Goal: Task Accomplishment & Management: Manage account settings

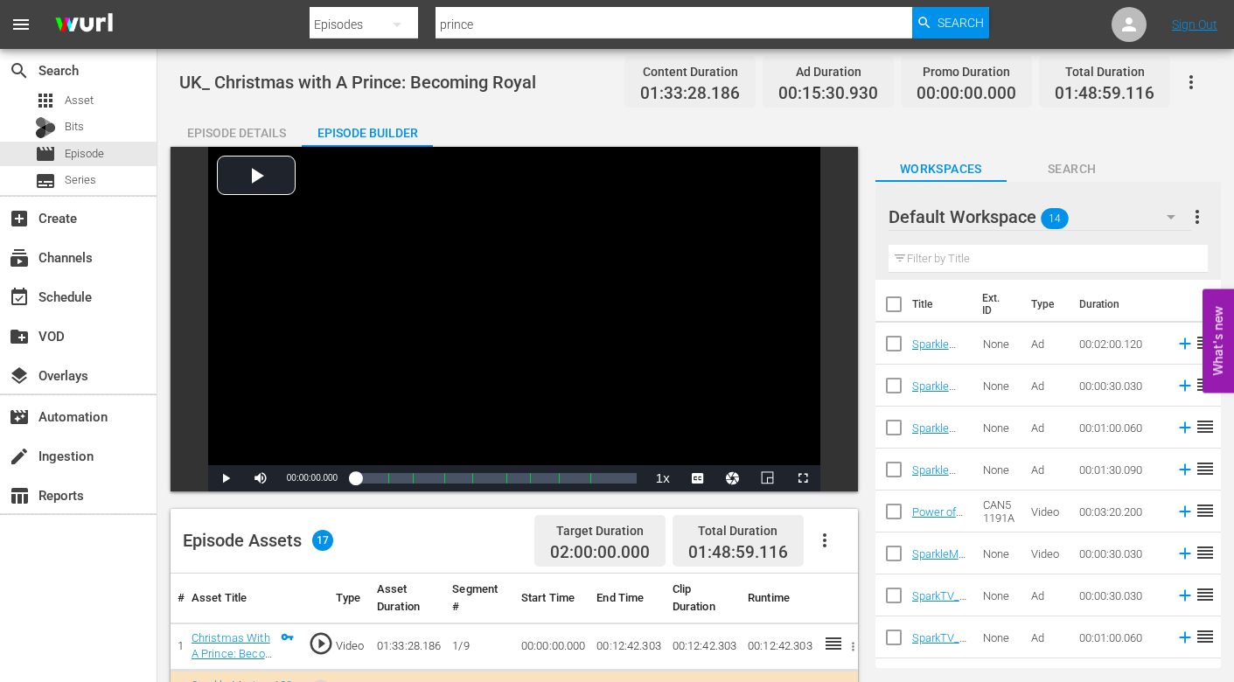
scroll to position [129, 0]
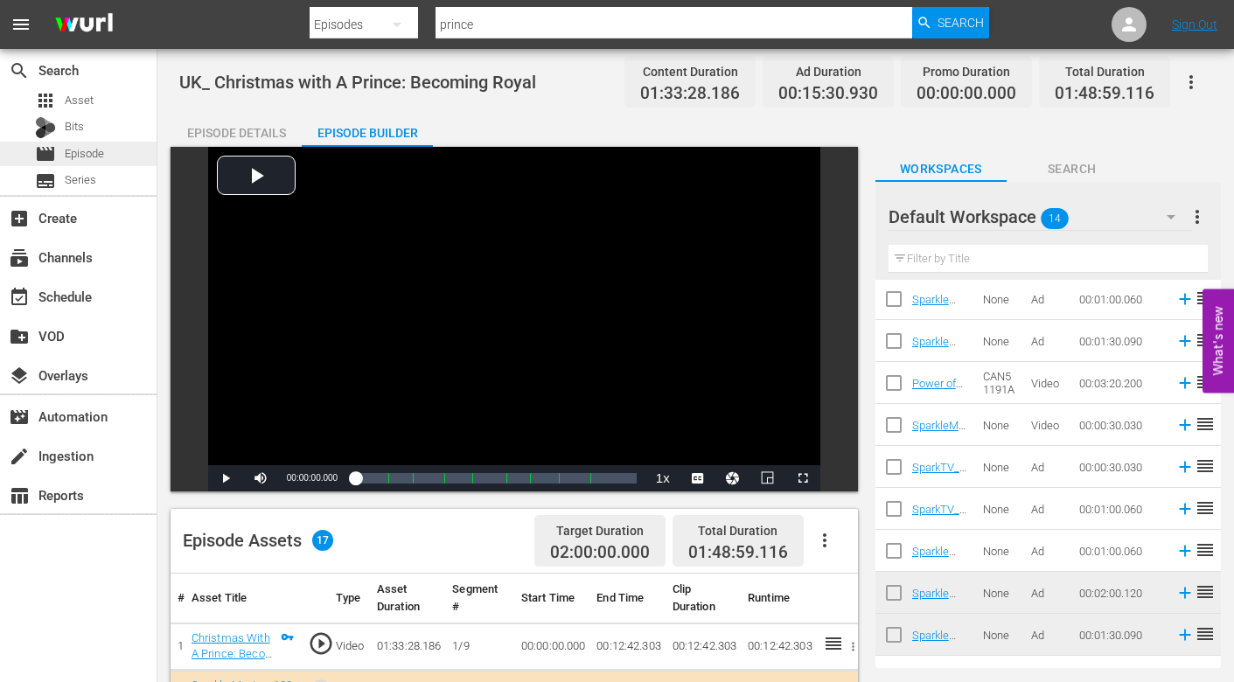
click at [88, 150] on span "Episode" at bounding box center [84, 153] width 39 height 17
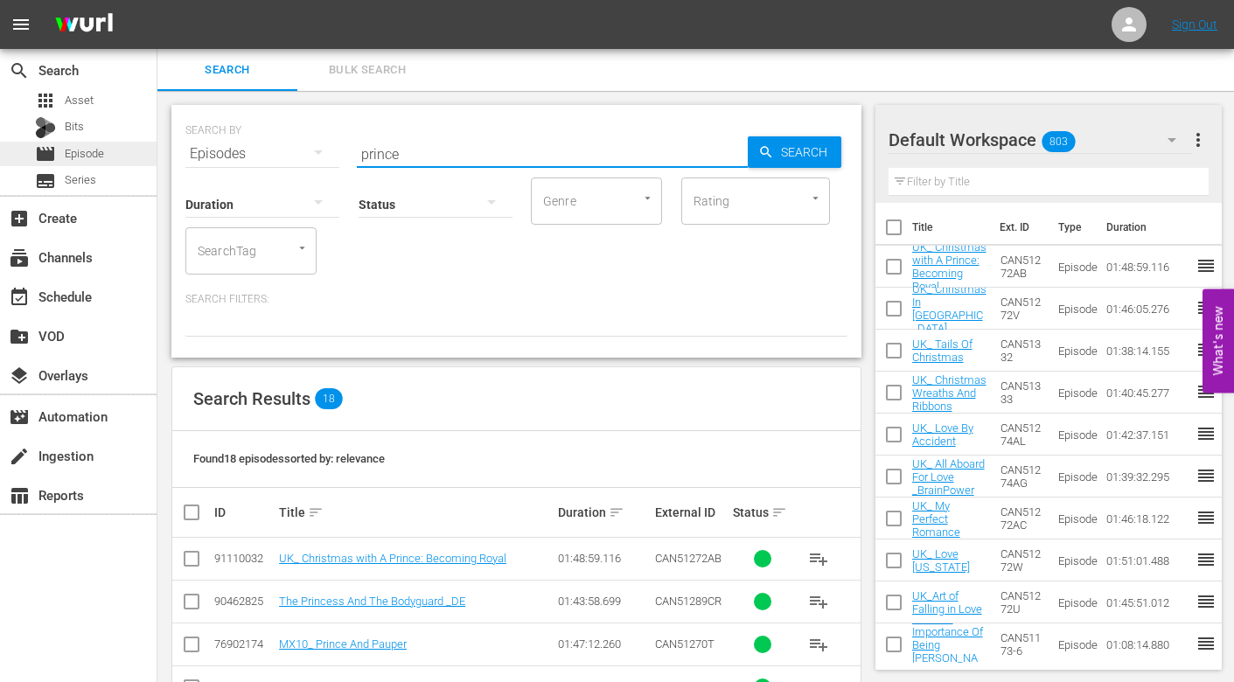
click at [157, 0] on div "search Search apps Asset Bits movie Episode subtitles Series add_box Create sub…" at bounding box center [695, 0] width 1077 height 0
type input "c"
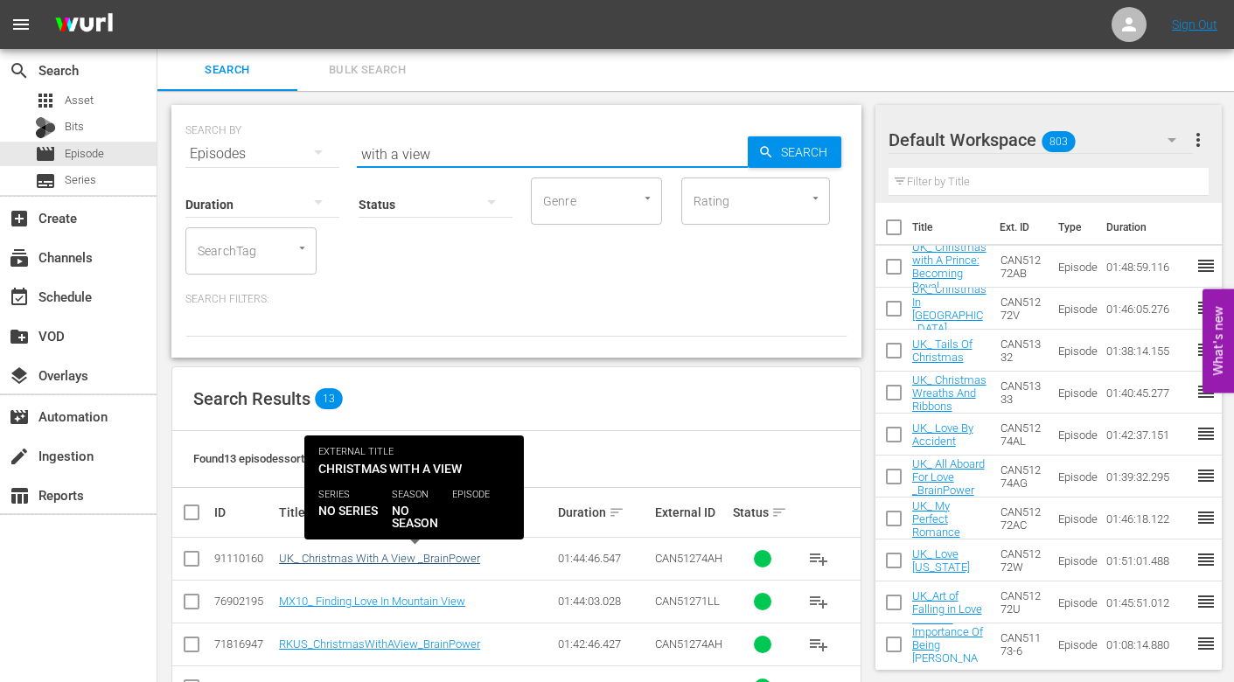
type input "with a view"
click at [380, 556] on link "UK_ Christmas With A View _BrainPower" at bounding box center [379, 558] width 201 height 13
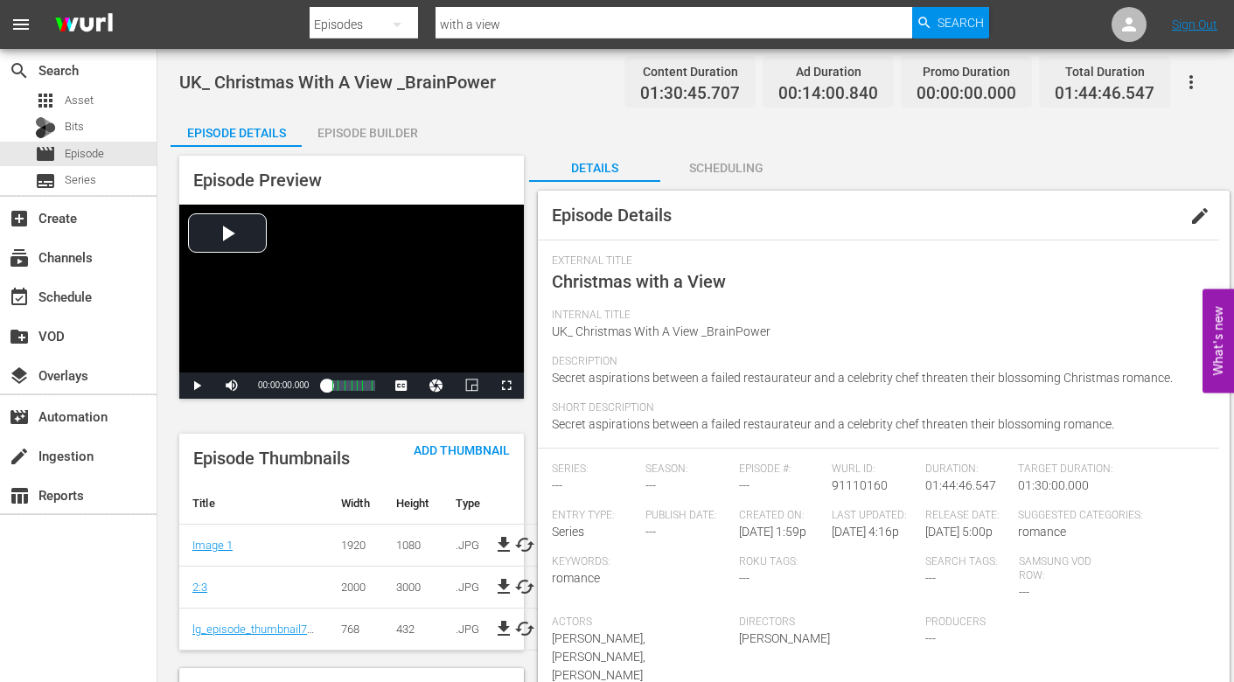
click at [386, 128] on div "Episode Builder" at bounding box center [367, 133] width 131 height 42
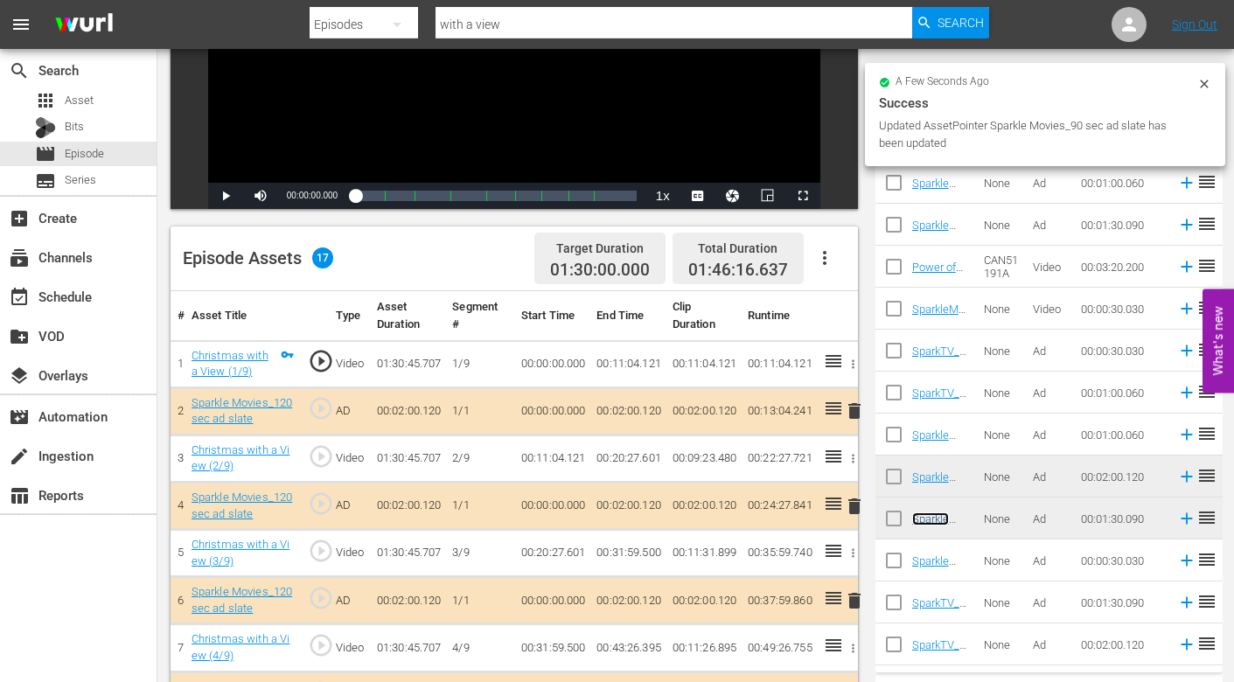
scroll to position [437, 0]
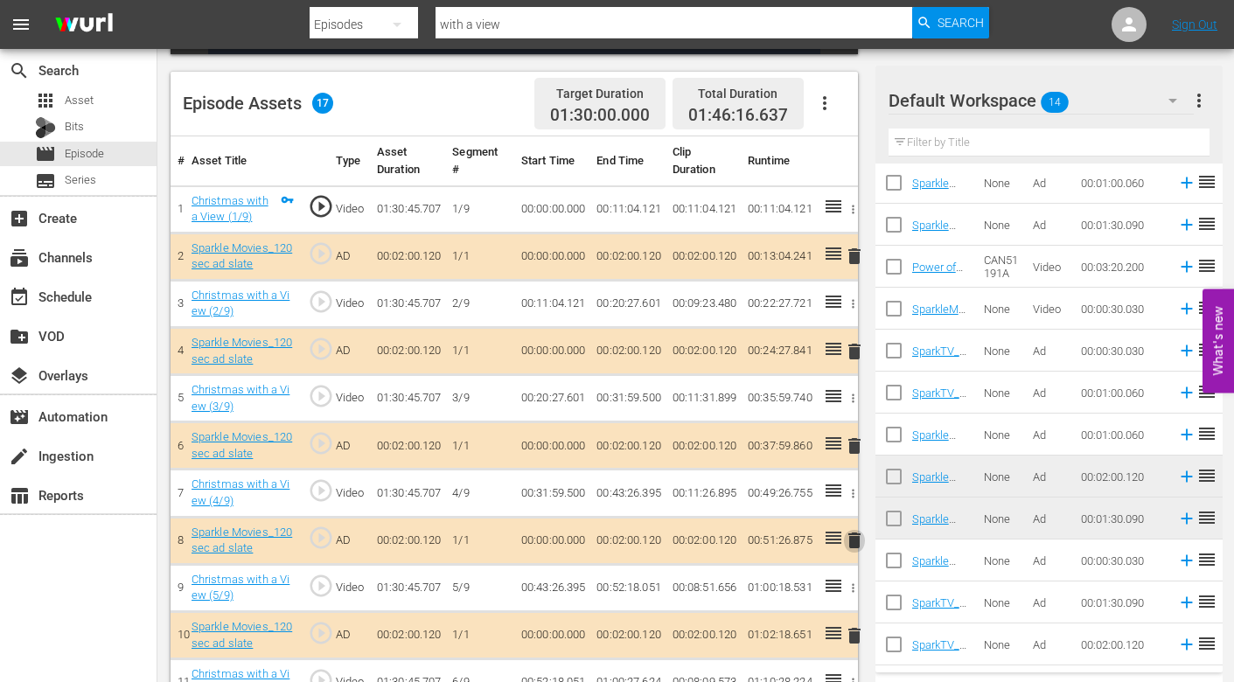
click at [852, 541] on span "delete" at bounding box center [854, 540] width 21 height 21
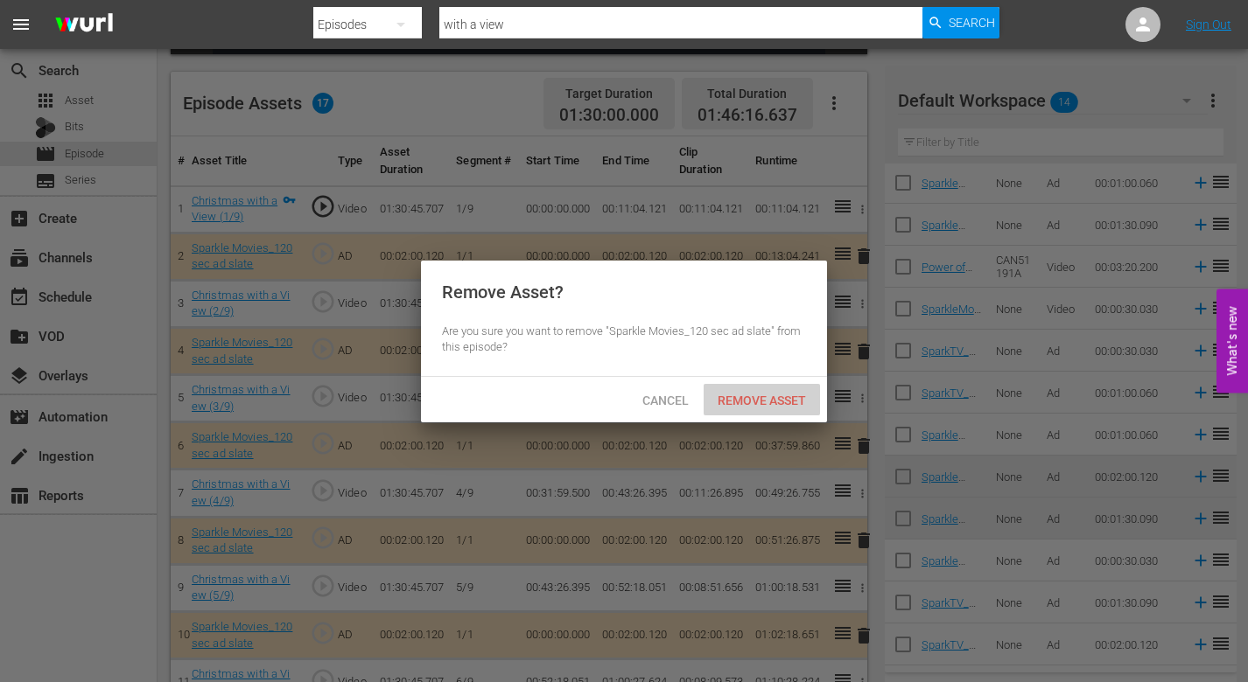
click at [766, 394] on span "Remove Asset" at bounding box center [761, 401] width 116 height 14
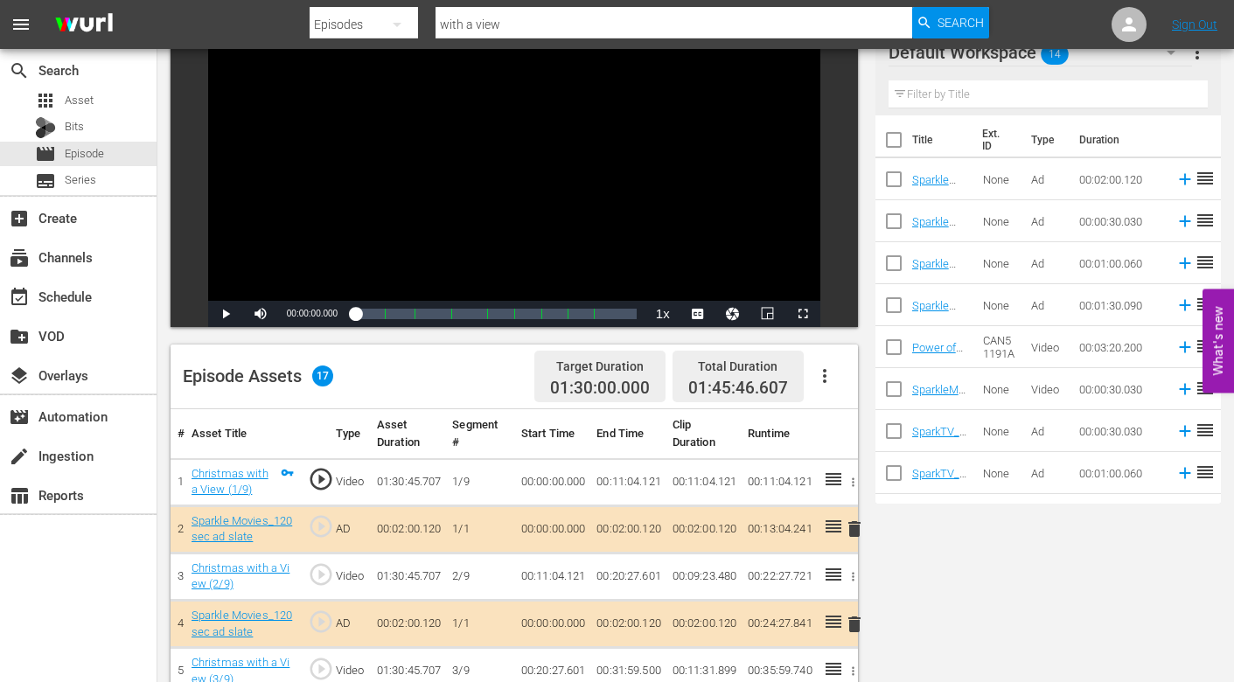
scroll to position [0, 0]
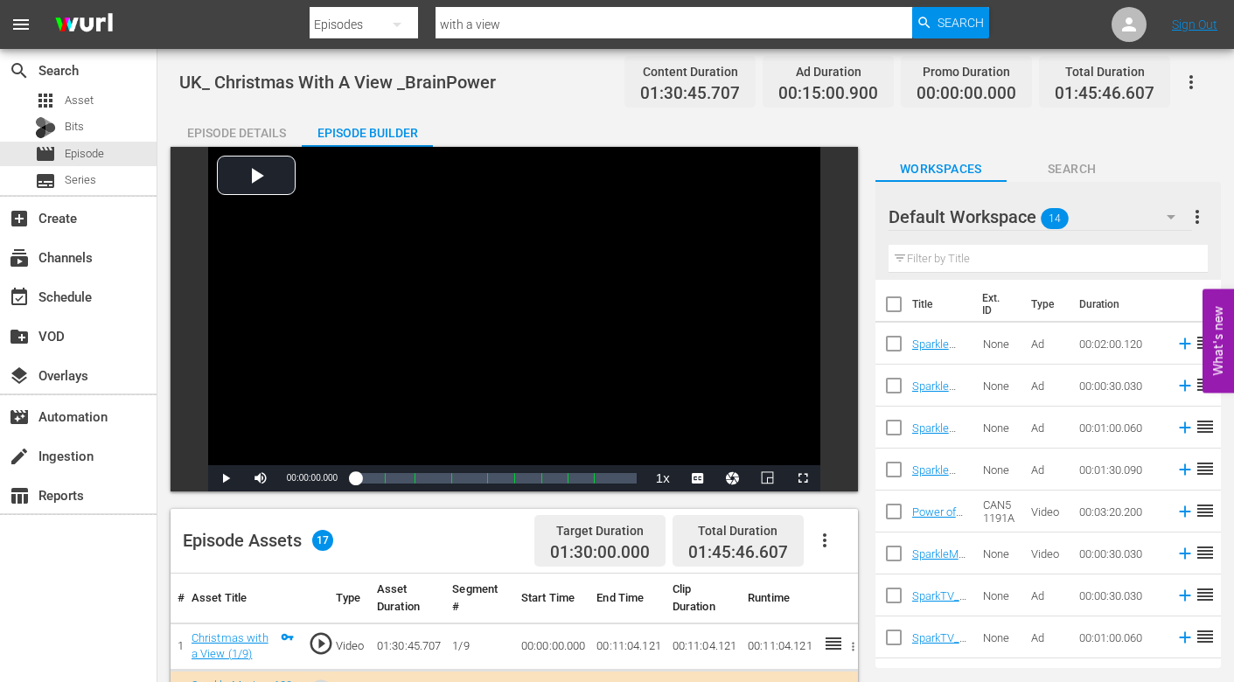
click at [1191, 80] on icon "button" at bounding box center [1191, 82] width 21 height 21
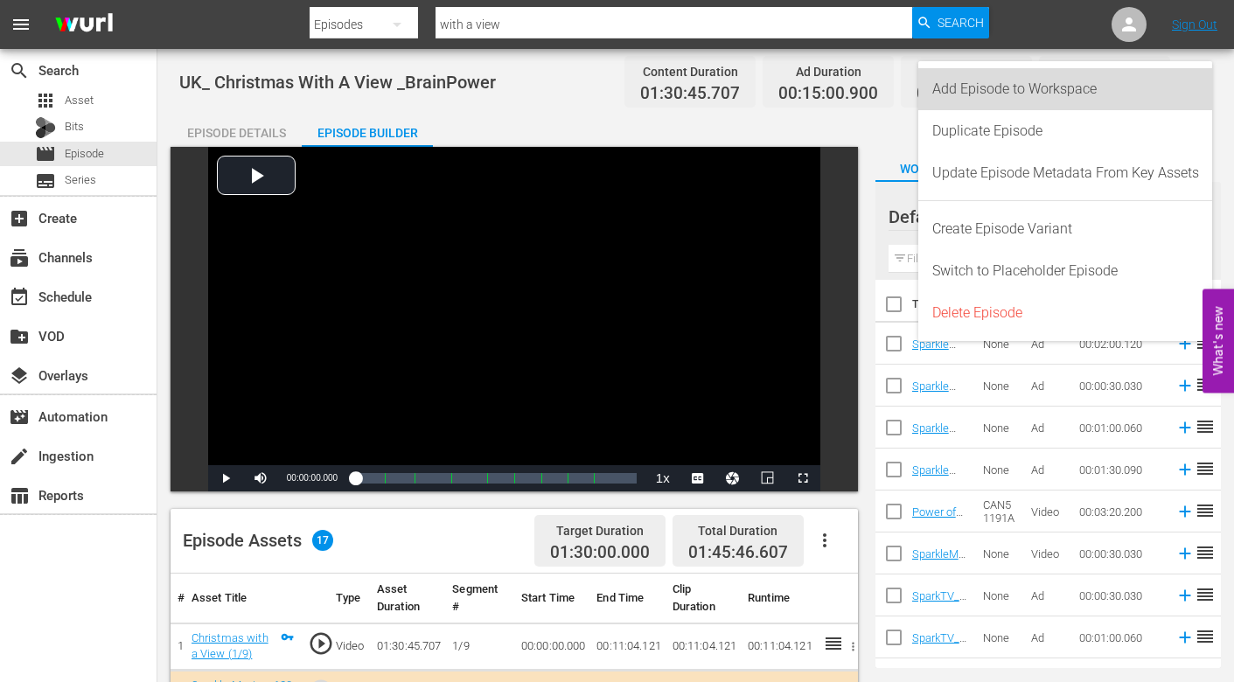
click at [1082, 82] on div "Add Episode to Workspace" at bounding box center [1066, 89] width 267 height 42
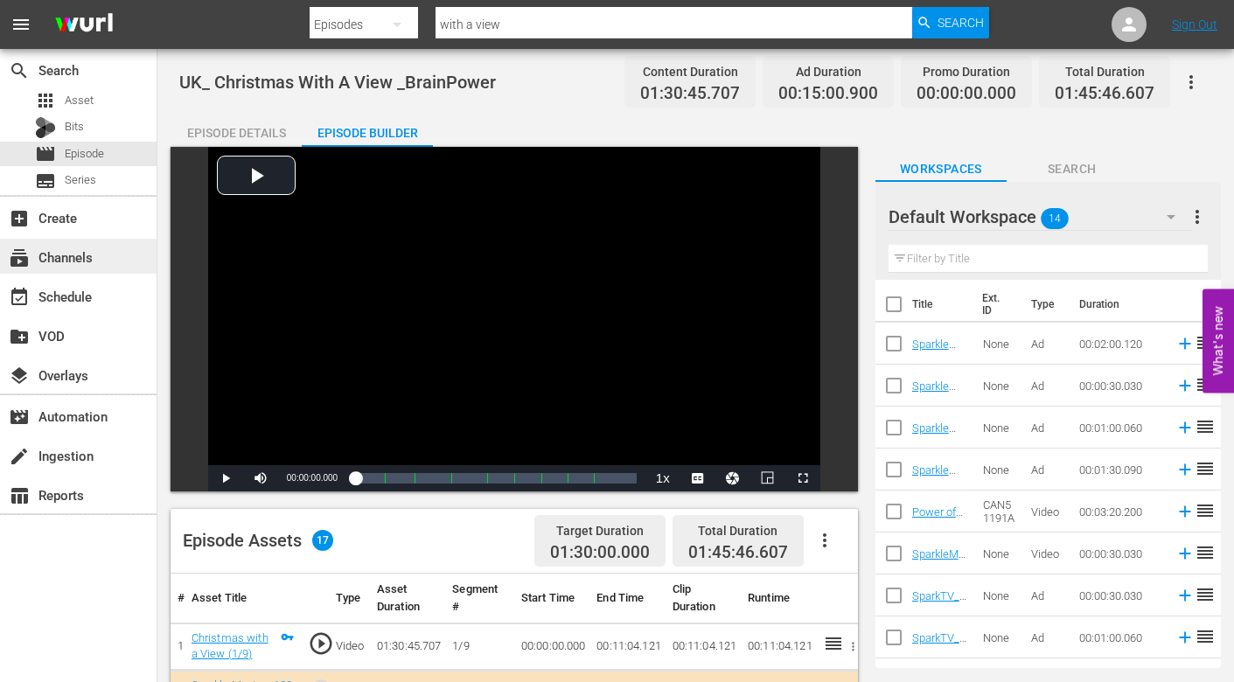
click at [69, 256] on div "subscriptions Channels" at bounding box center [49, 255] width 98 height 16
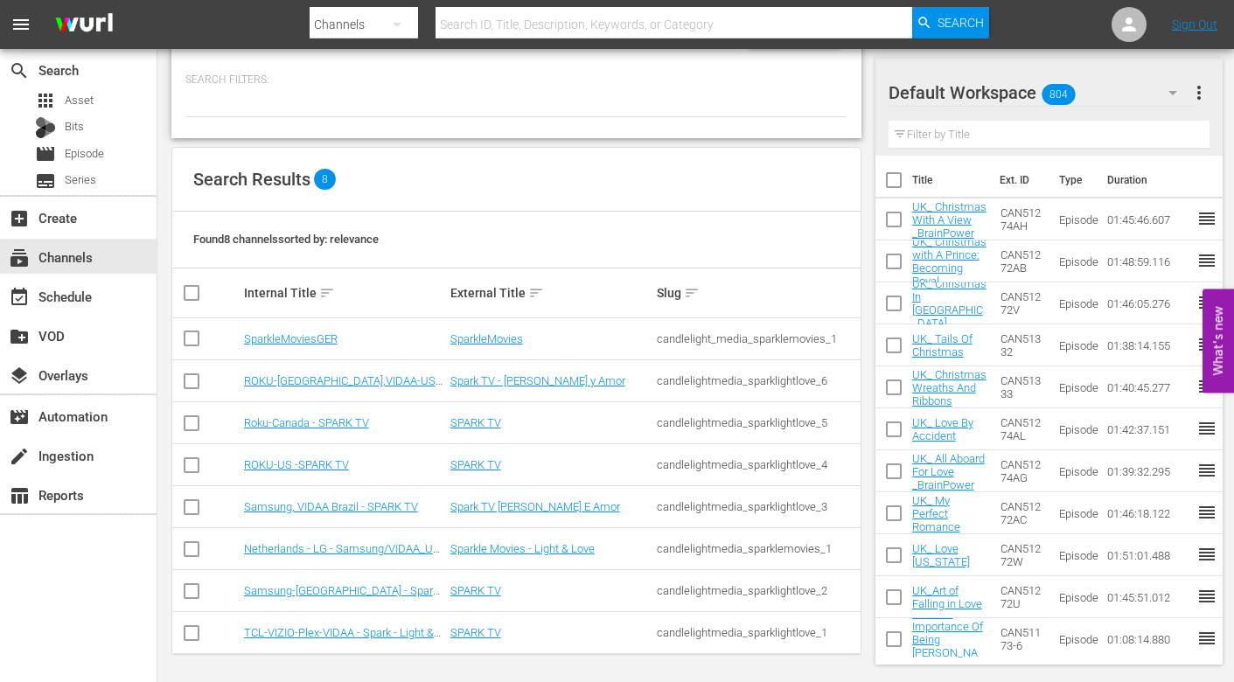
scroll to position [82, 0]
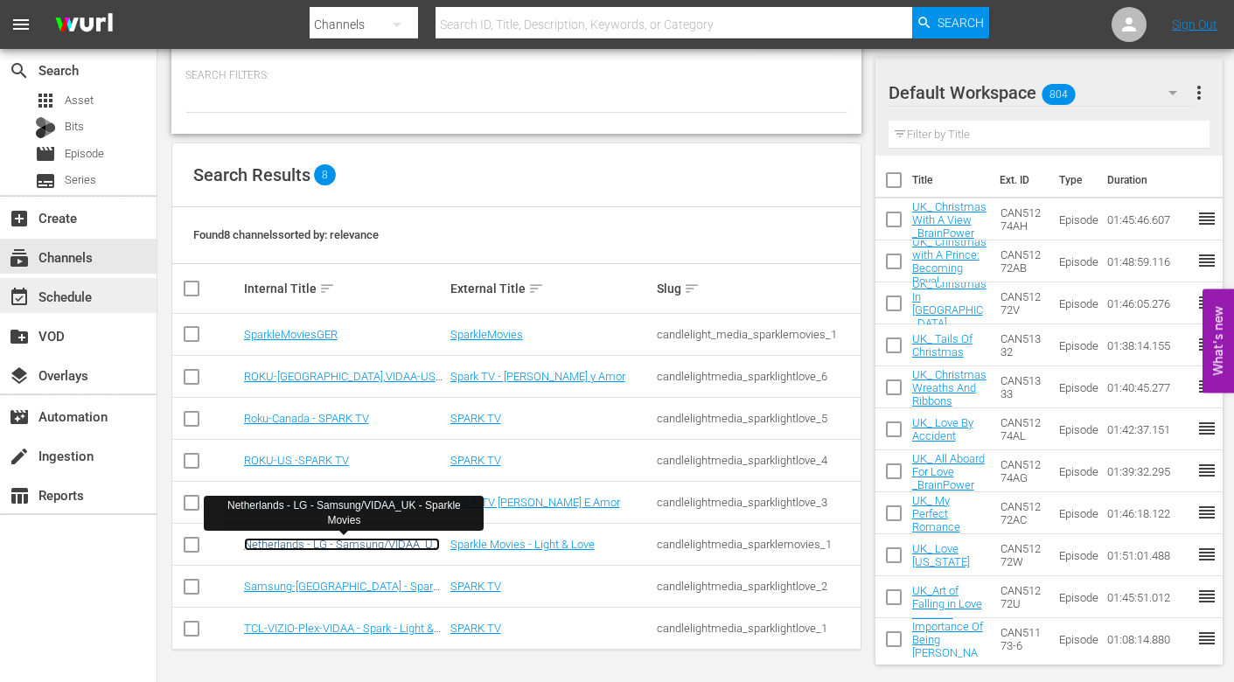
drag, startPoint x: 288, startPoint y: 545, endPoint x: 52, endPoint y: 295, distance: 344.1
click at [288, 545] on link "Netherlands - LG - Samsung/VIDAA_UK - Sparkle Movies" at bounding box center [342, 551] width 196 height 26
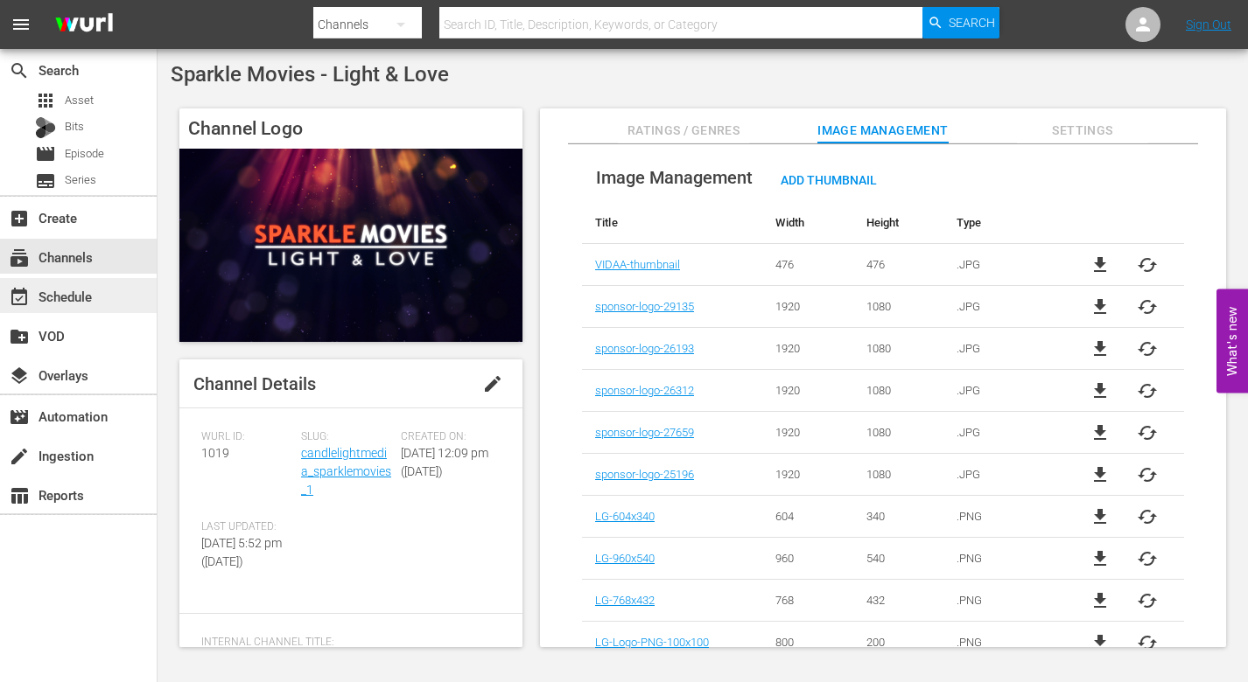
click at [73, 294] on div "event_available Schedule" at bounding box center [49, 294] width 98 height 16
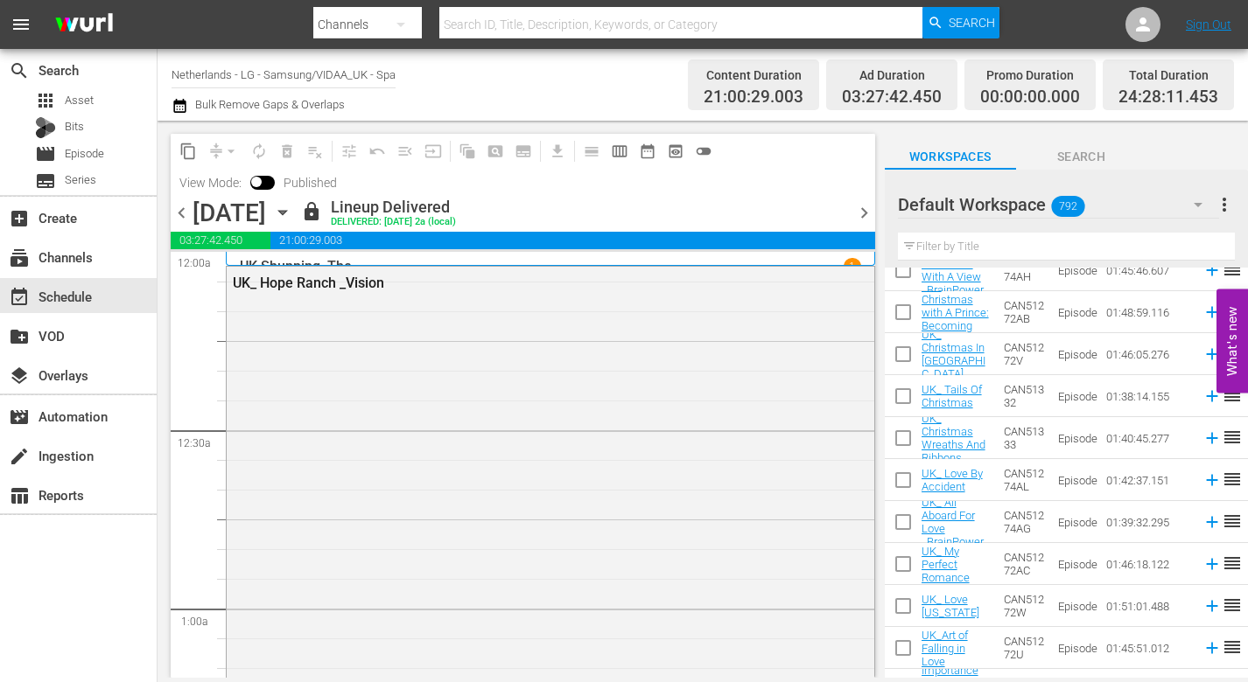
scroll to position [87, 0]
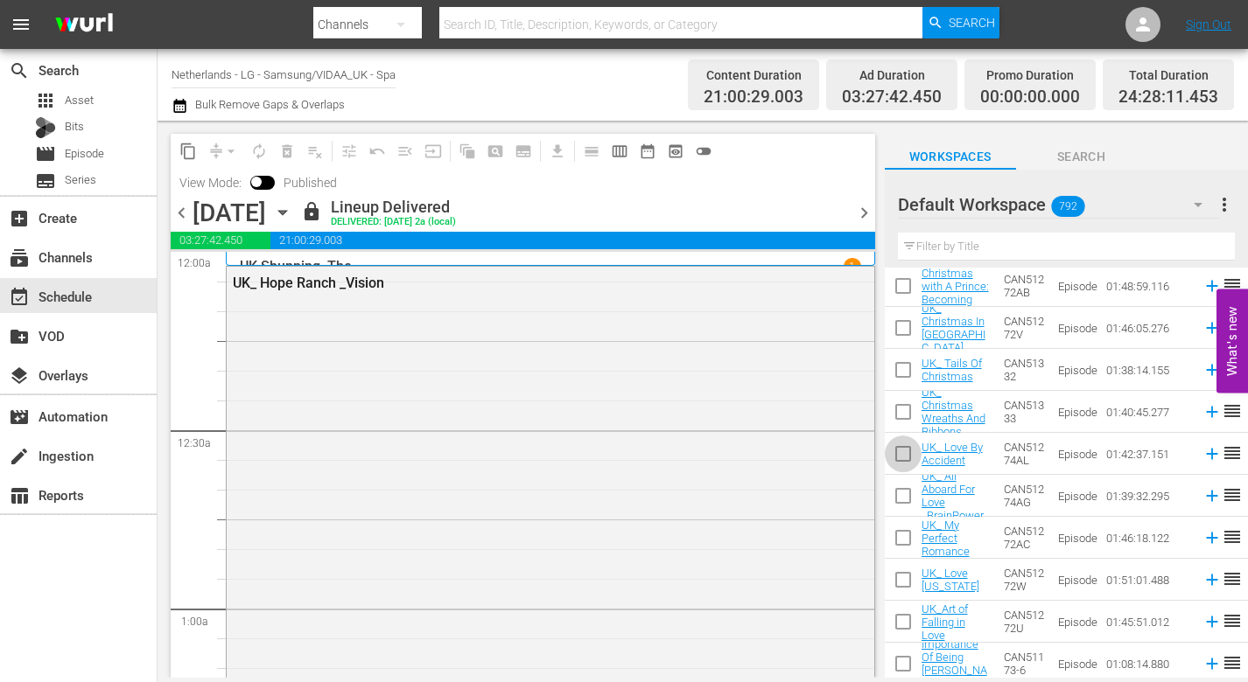
click at [902, 451] on input "checkbox" at bounding box center [902, 457] width 37 height 37
checkbox input "true"
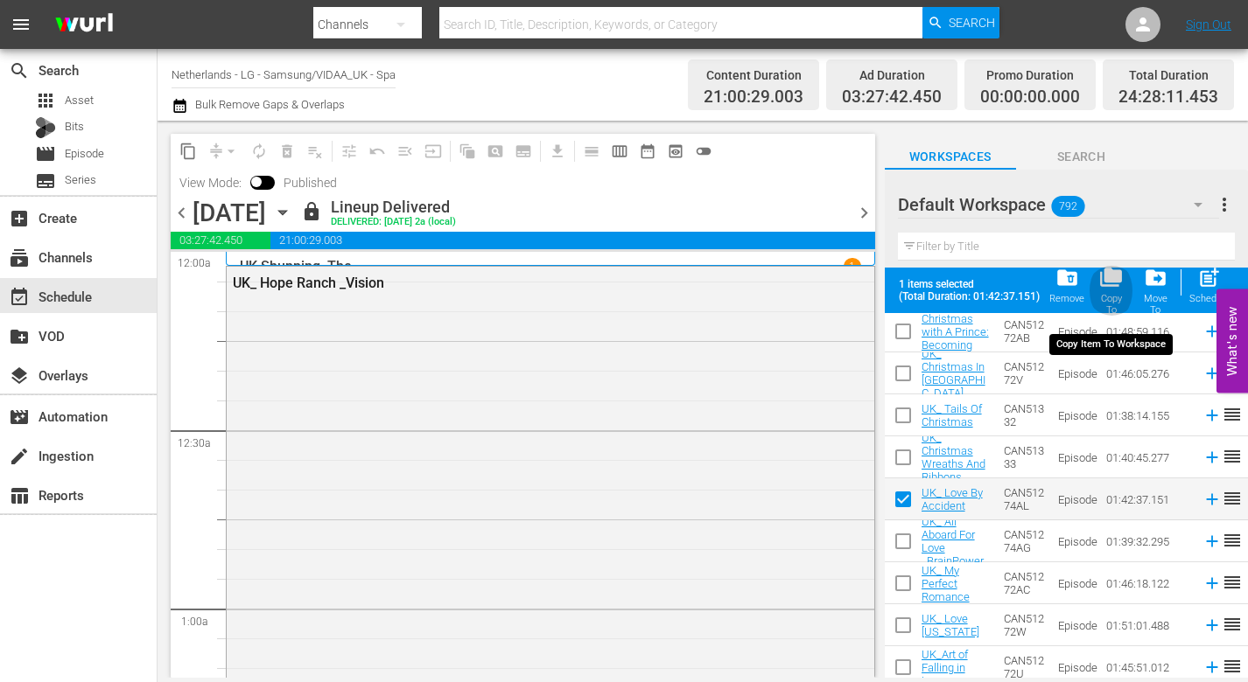
click at [1116, 278] on span "folder_copy" at bounding box center [1111, 278] width 24 height 24
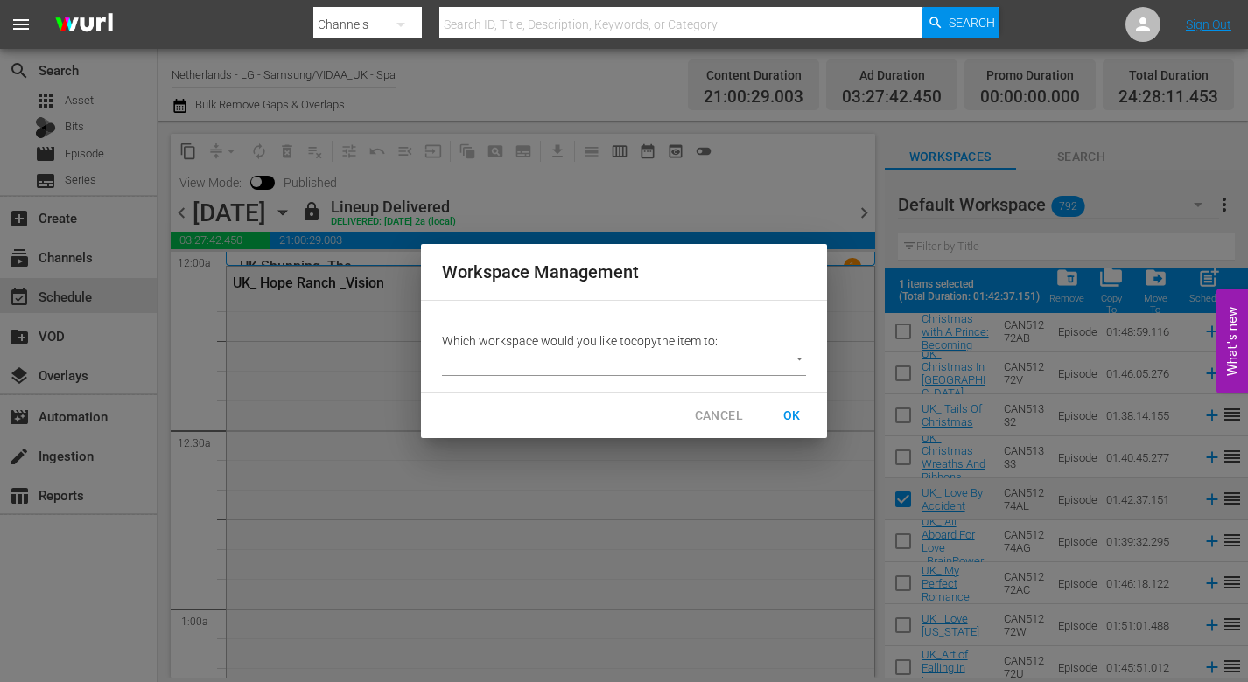
click at [800, 357] on body "menu Search By Channels Search ID, Title, Description, Keywords, or Category Se…" at bounding box center [624, 341] width 1248 height 682
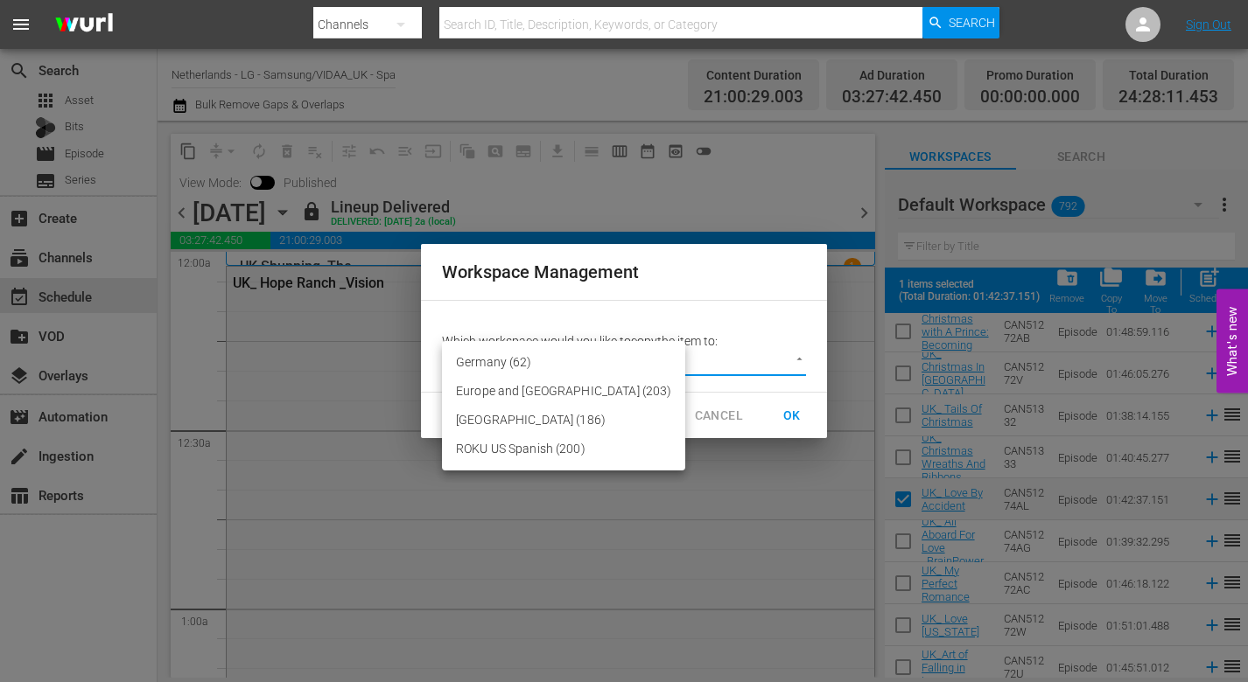
click at [497, 389] on li "Europe and [GEOGRAPHIC_DATA] (203)" at bounding box center [563, 391] width 243 height 29
type input "2215"
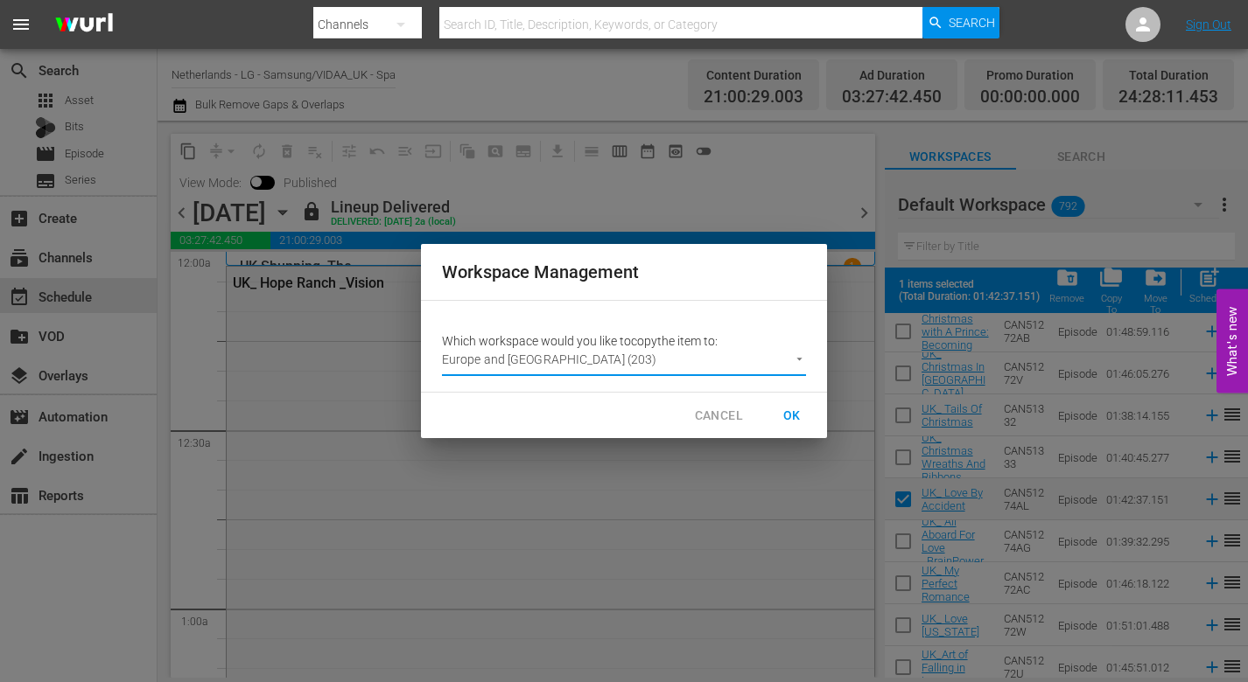
click at [793, 412] on span "OK" at bounding box center [792, 416] width 28 height 22
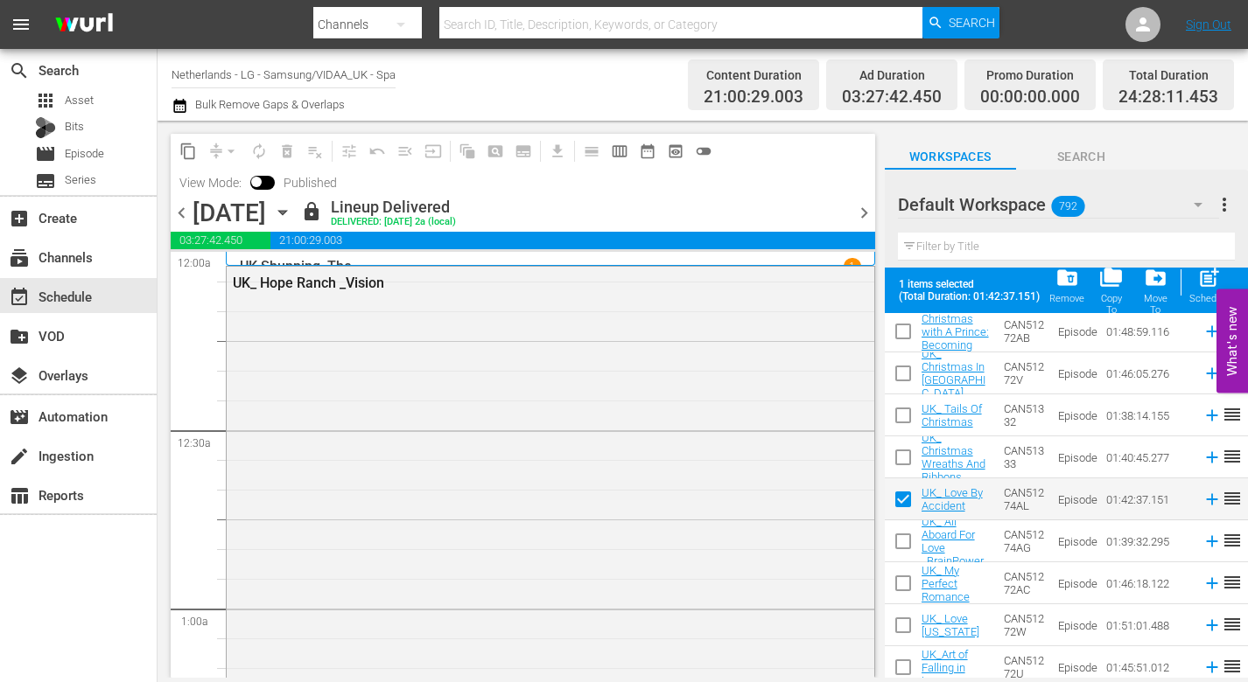
checkbox input "false"
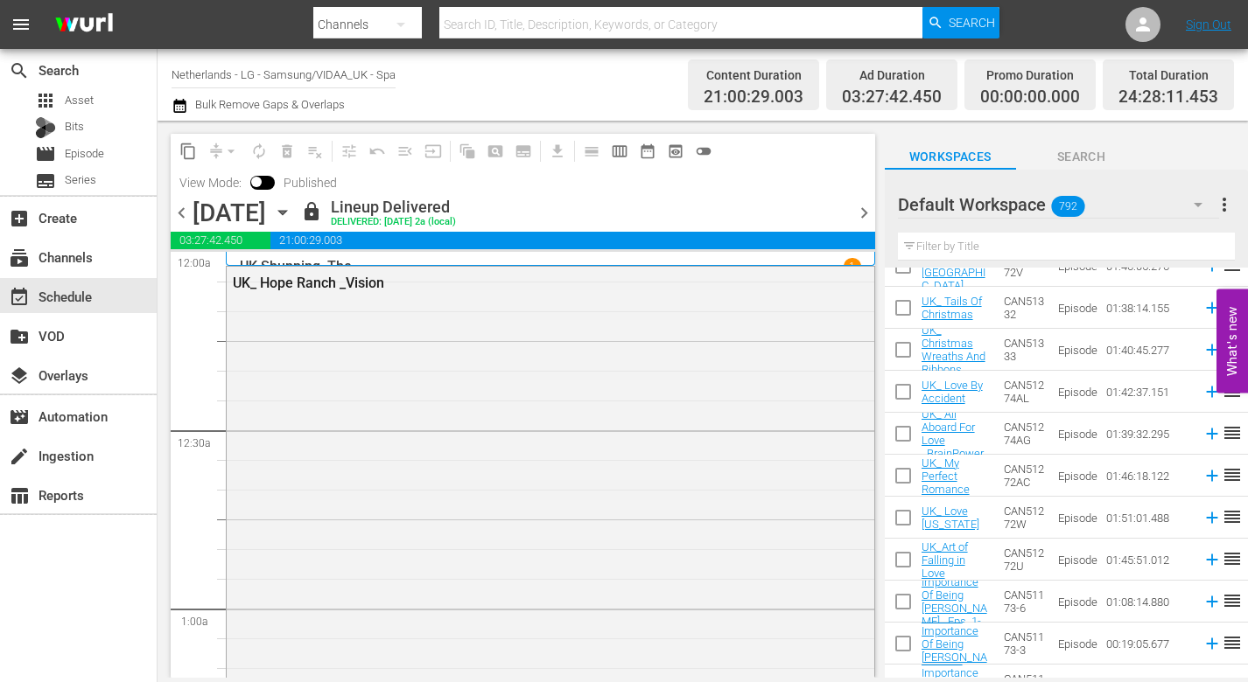
scroll to position [175, 0]
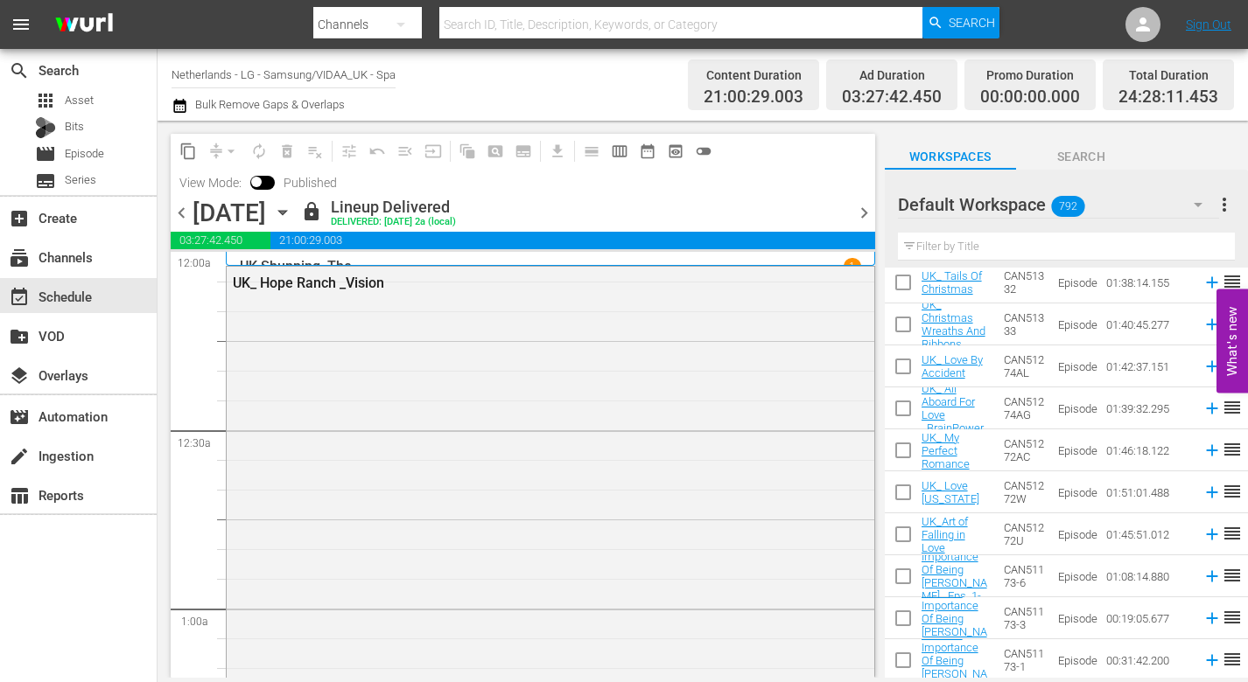
click at [902, 329] on input "checkbox" at bounding box center [902, 328] width 37 height 37
checkbox input "true"
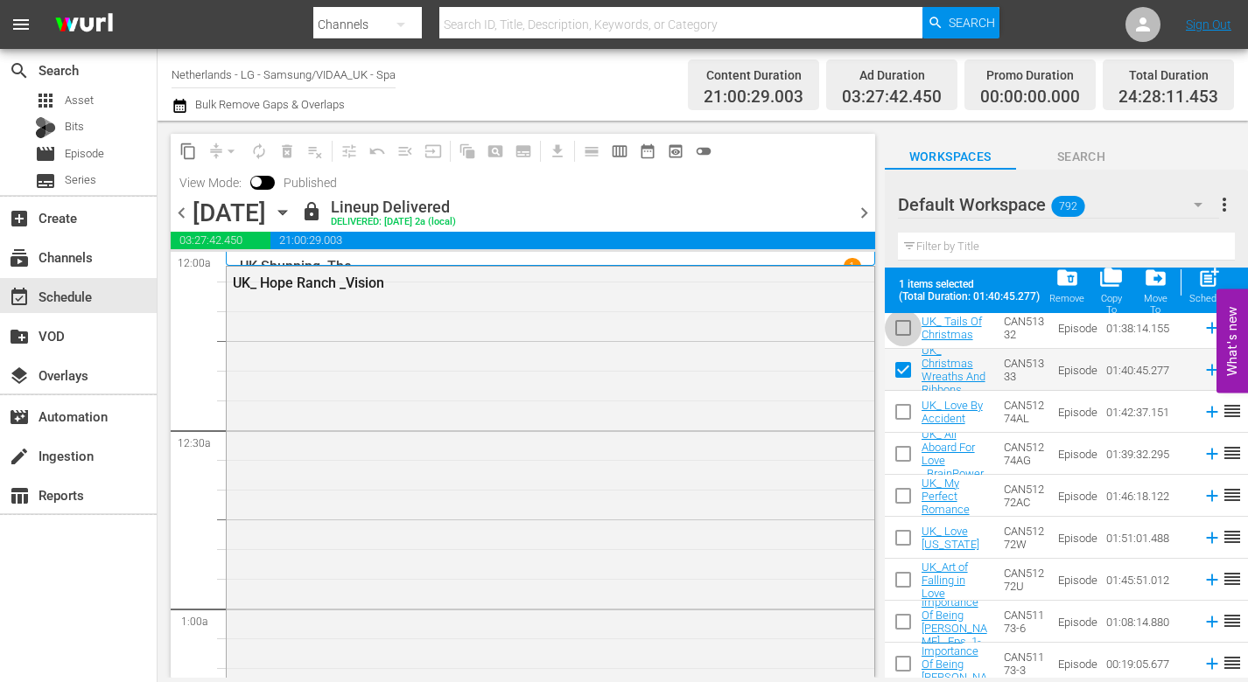
click at [902, 329] on input "checkbox" at bounding box center [902, 331] width 37 height 37
checkbox input "true"
click at [1113, 279] on span "folder_copy" at bounding box center [1111, 278] width 24 height 24
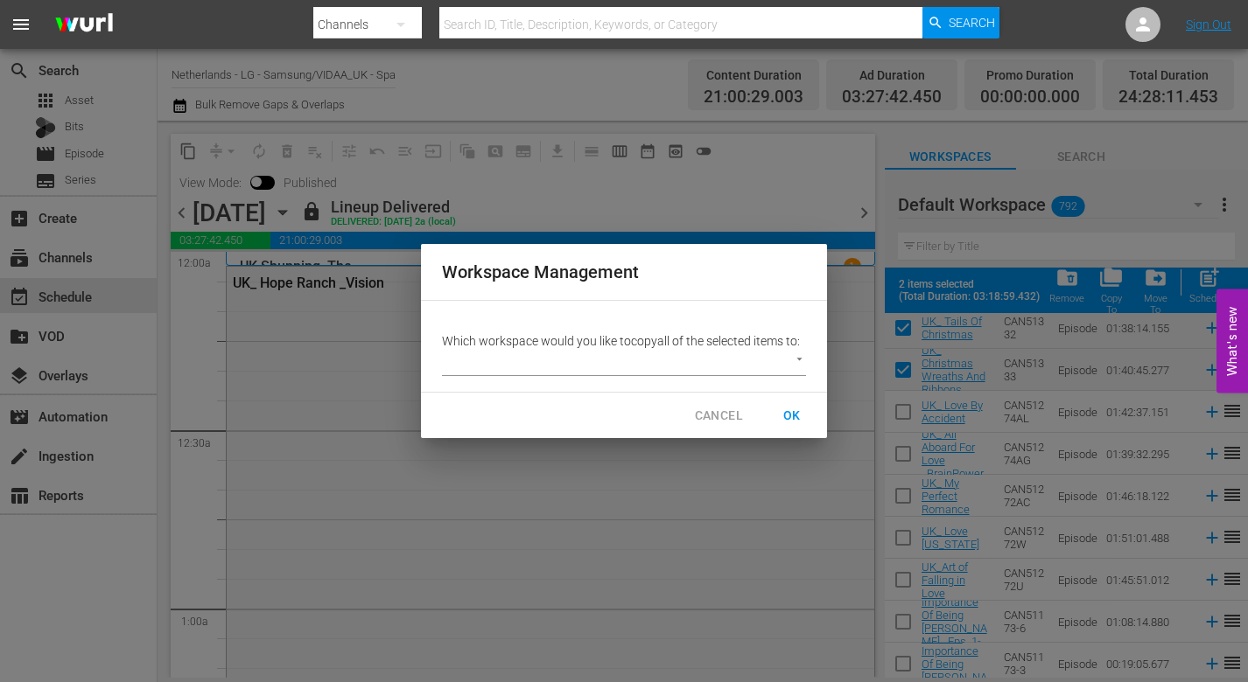
click at [798, 353] on body "menu Search By Channels Search ID, Title, Description, Keywords, or Category Se…" at bounding box center [624, 341] width 1248 height 682
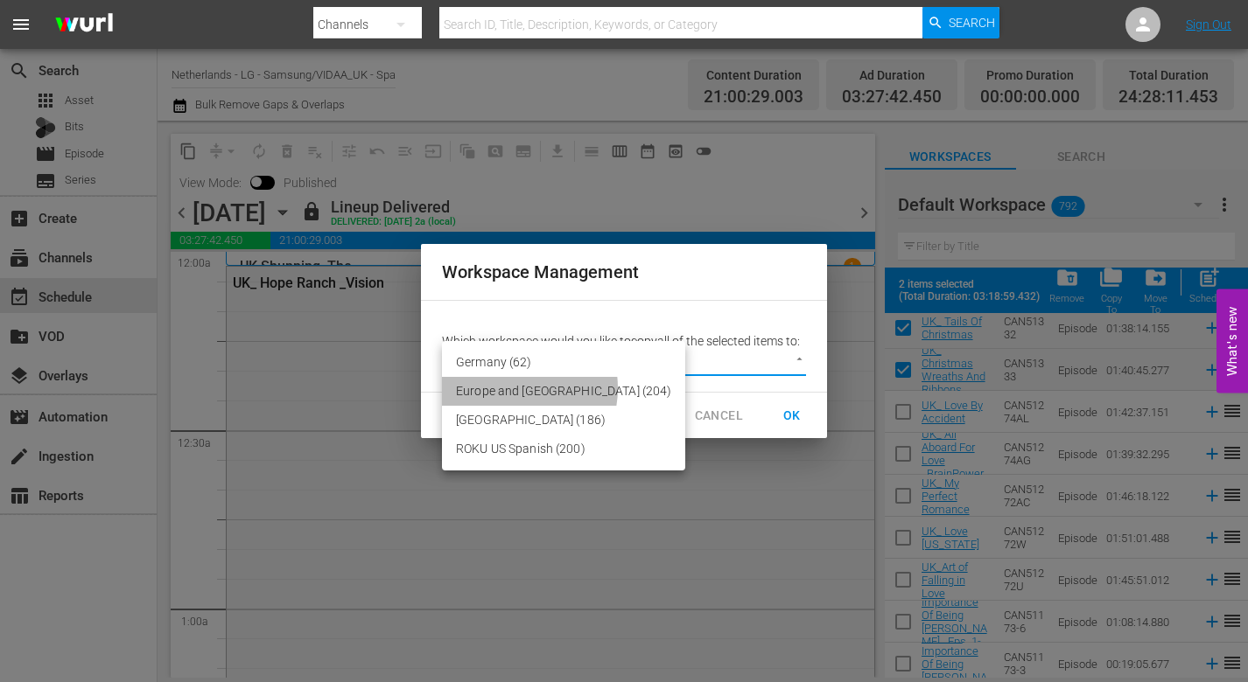
click at [510, 388] on li "Europe and [GEOGRAPHIC_DATA] (204)" at bounding box center [563, 391] width 243 height 29
type input "2215"
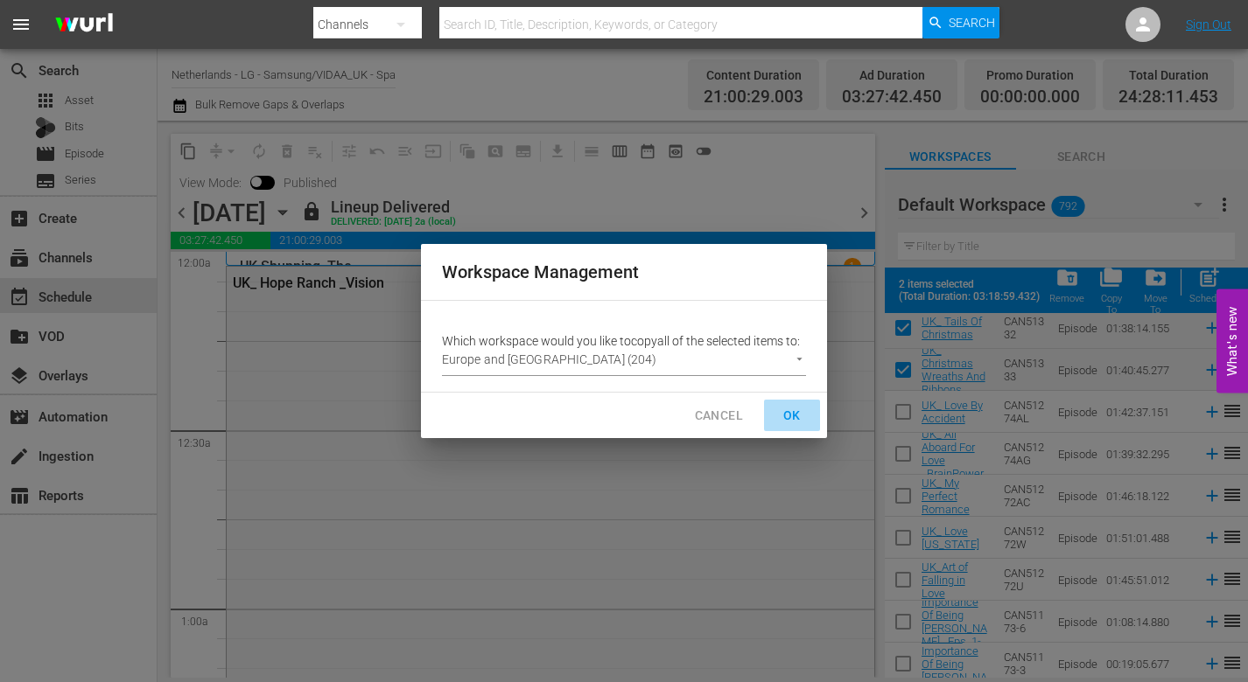
click at [794, 417] on span "OK" at bounding box center [792, 416] width 28 height 22
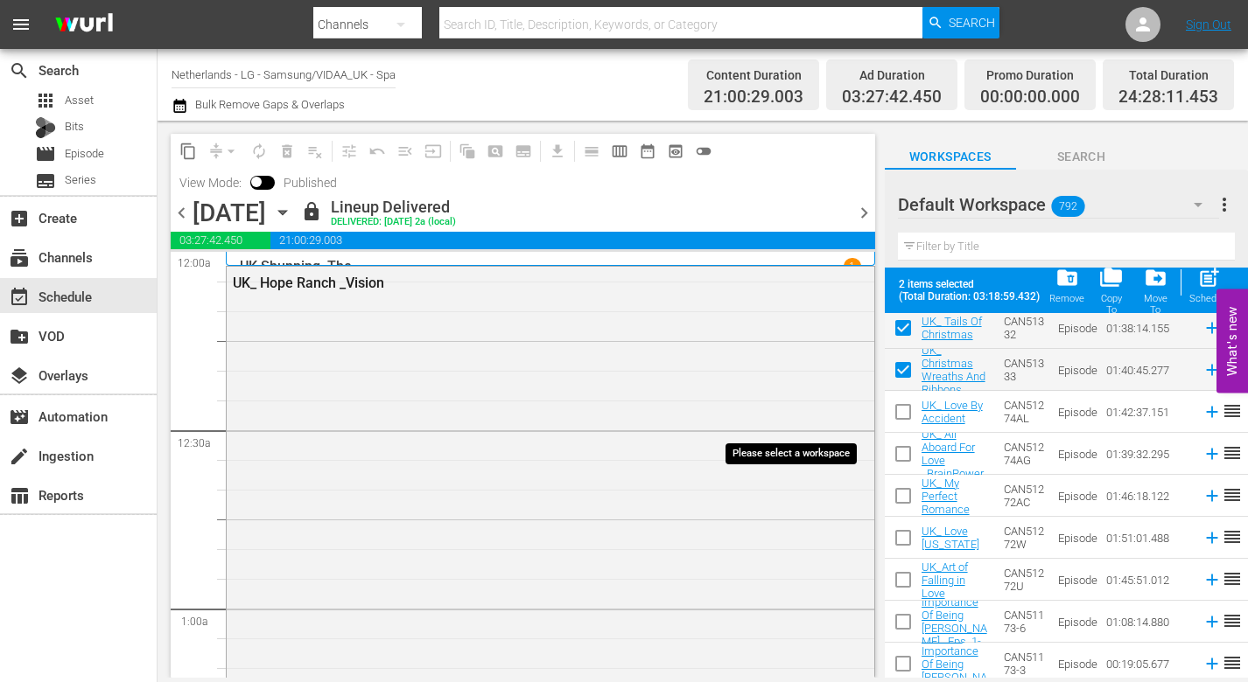
checkbox input "false"
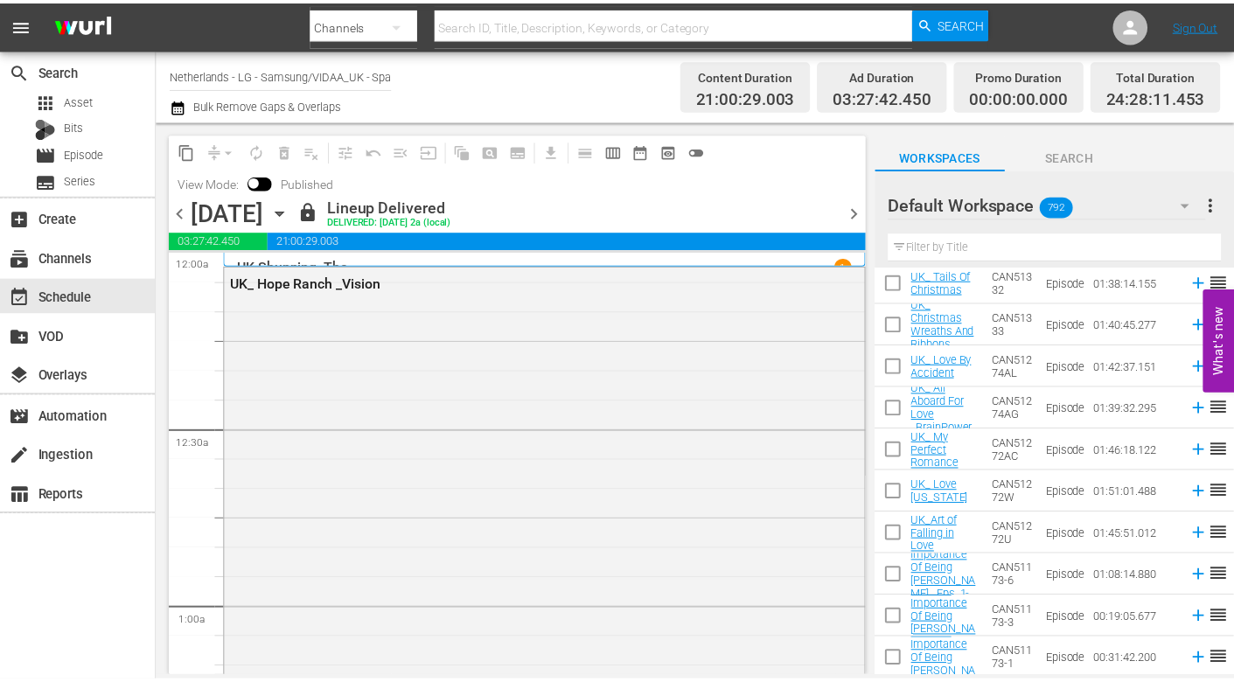
scroll to position [0, 0]
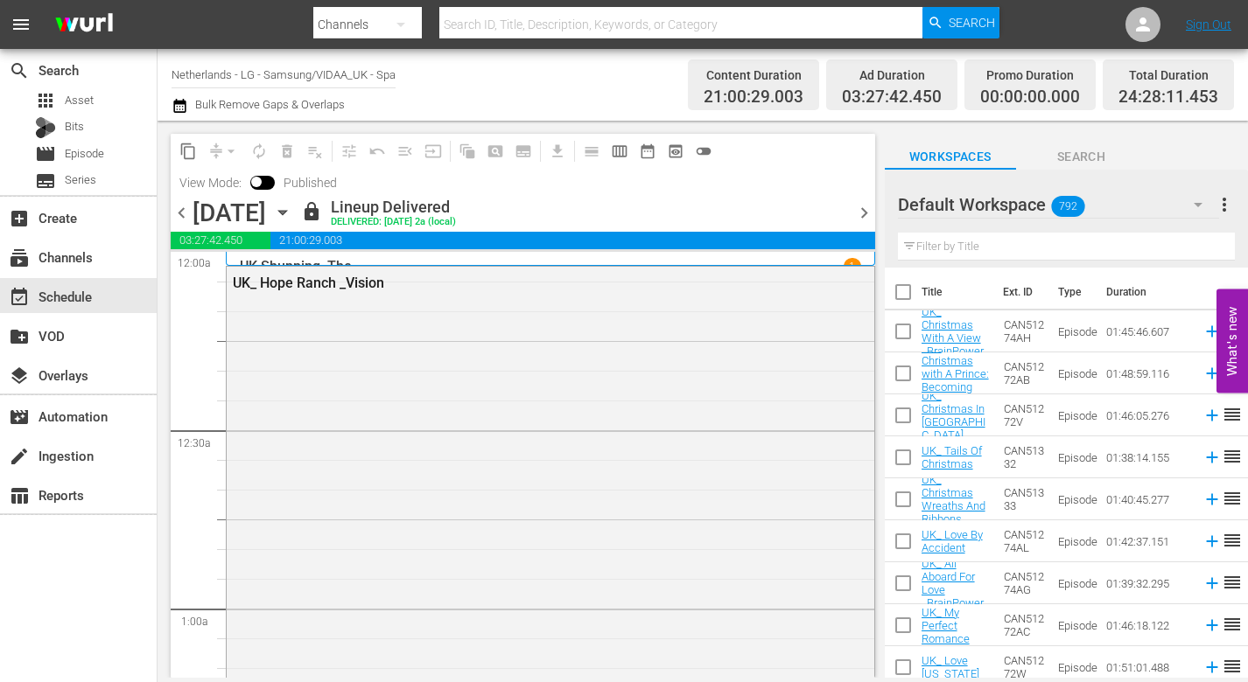
click at [901, 416] on input "checkbox" at bounding box center [902, 419] width 37 height 37
checkbox input "true"
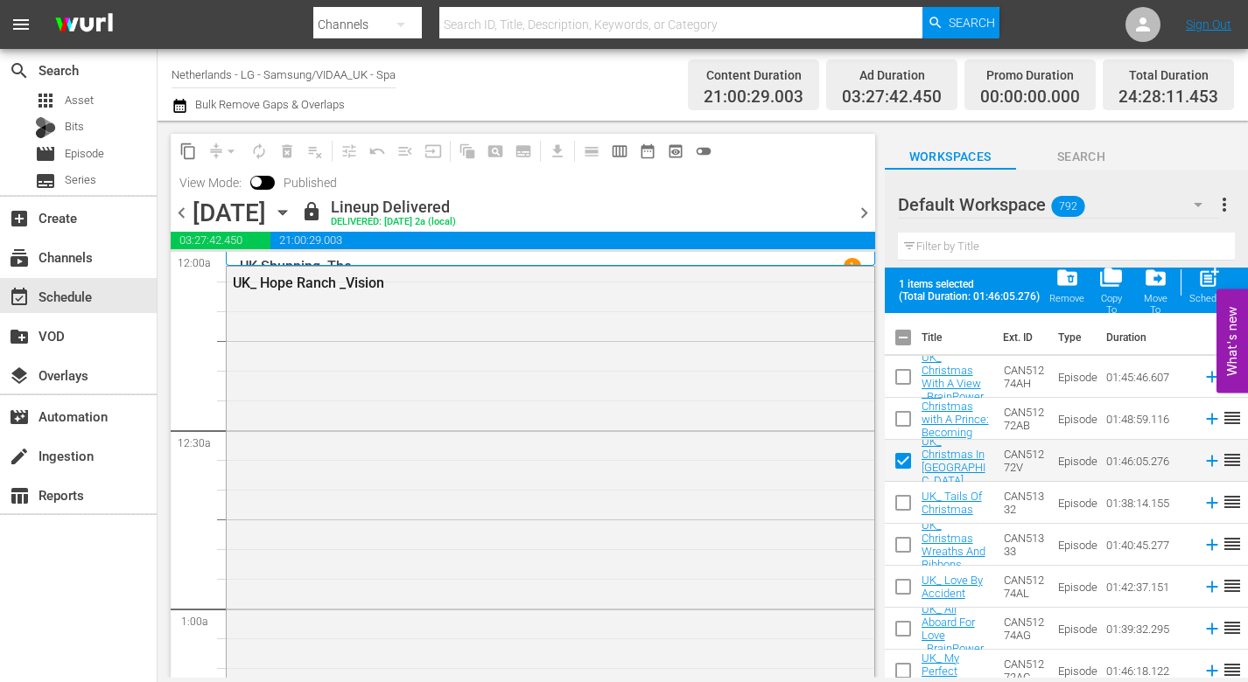
click at [901, 375] on input "checkbox" at bounding box center [902, 380] width 37 height 37
checkbox input "true"
click at [897, 420] on input "checkbox" at bounding box center [902, 422] width 37 height 37
checkbox input "true"
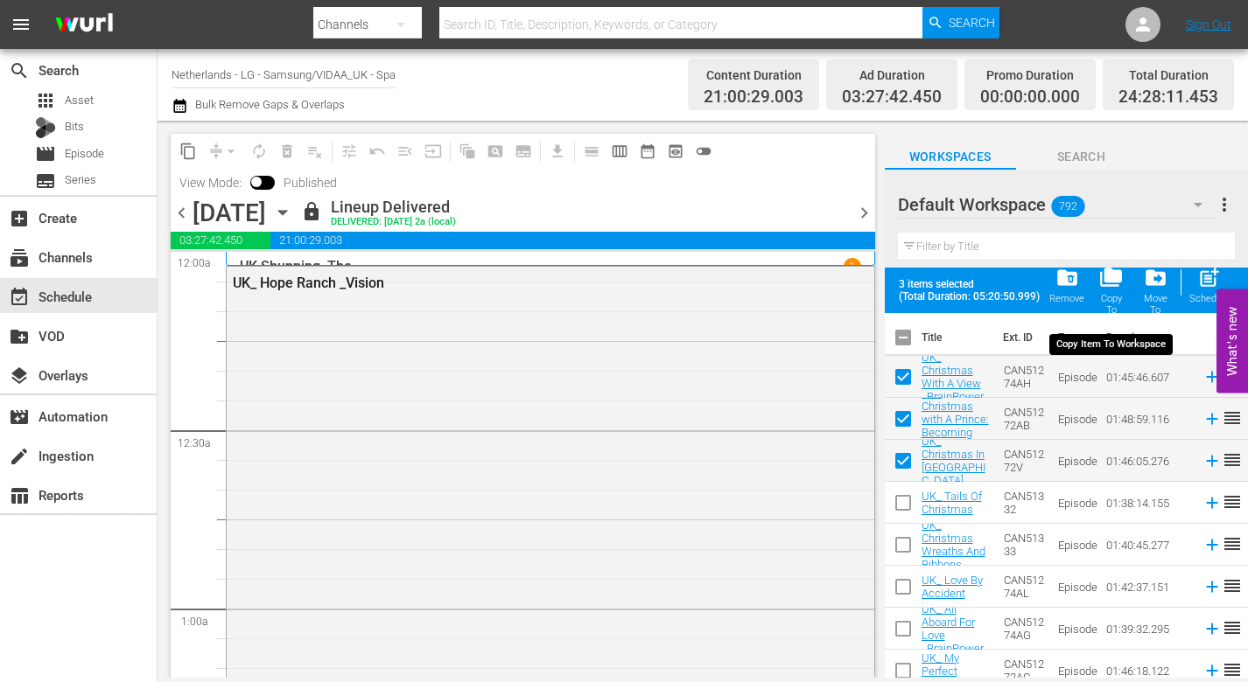
click at [1105, 276] on span "folder_copy" at bounding box center [1111, 278] width 24 height 24
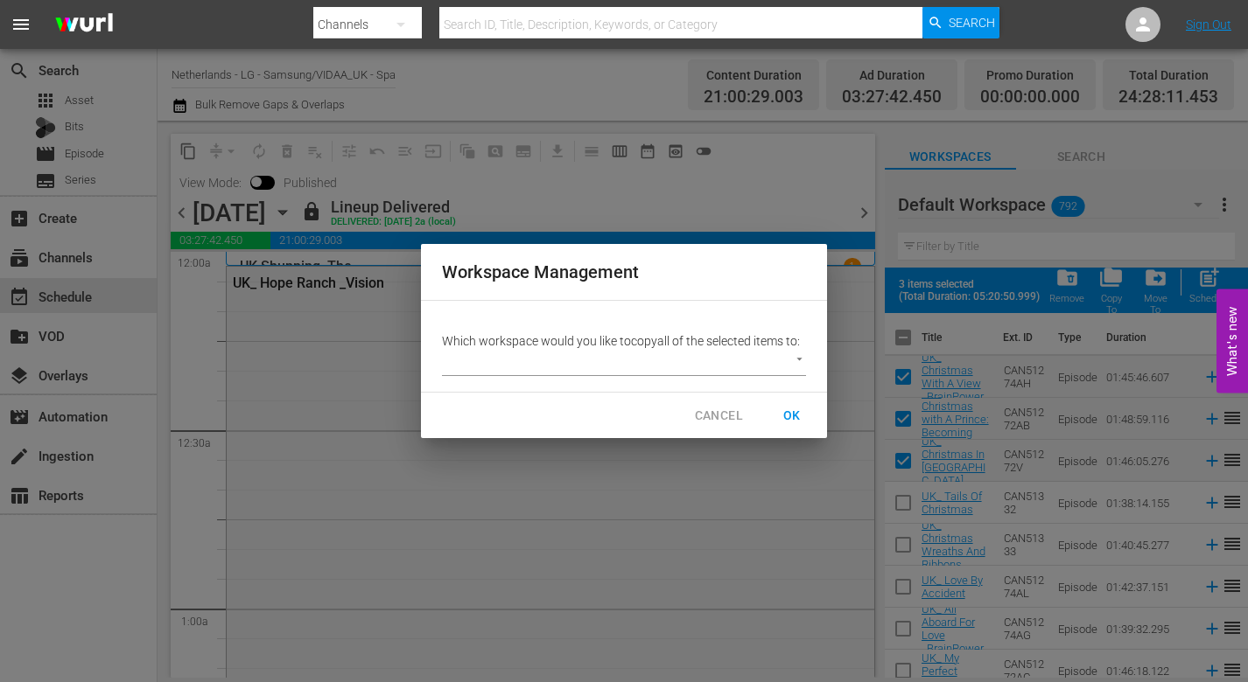
click at [797, 358] on body "menu Search By Channels Search ID, Title, Description, Keywords, or Category Se…" at bounding box center [624, 341] width 1248 height 682
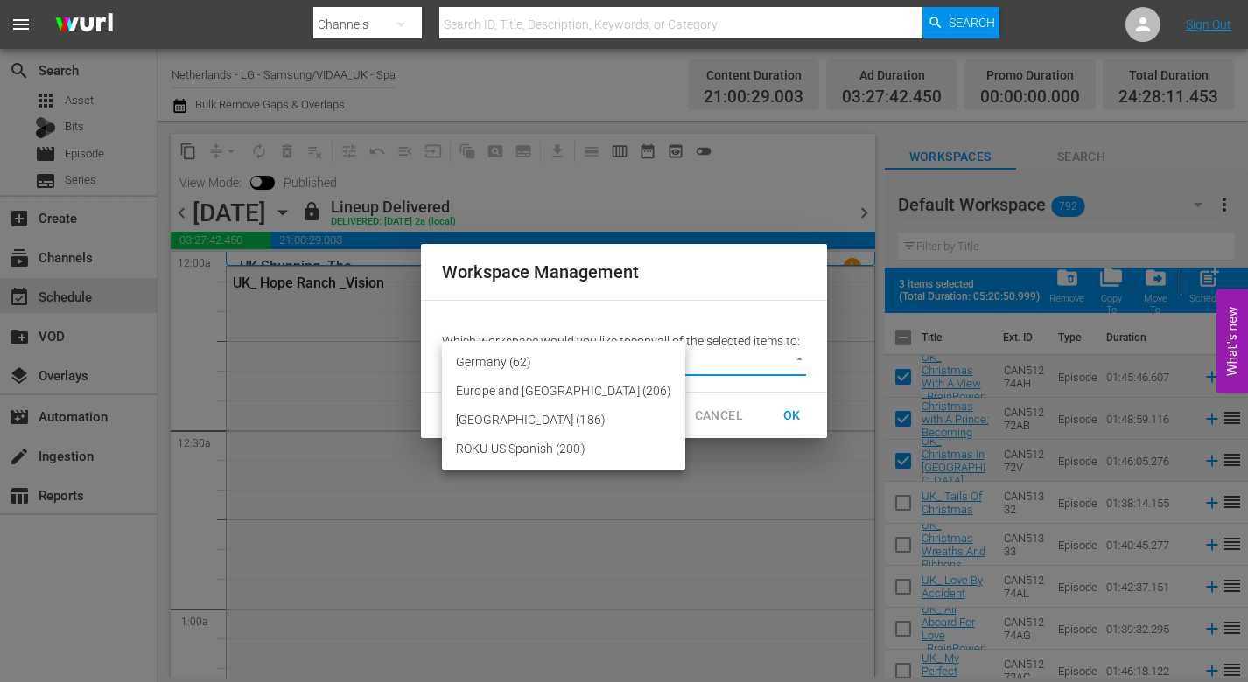
click at [559, 384] on li "Europe and [GEOGRAPHIC_DATA] (206)" at bounding box center [563, 391] width 243 height 29
type input "2215"
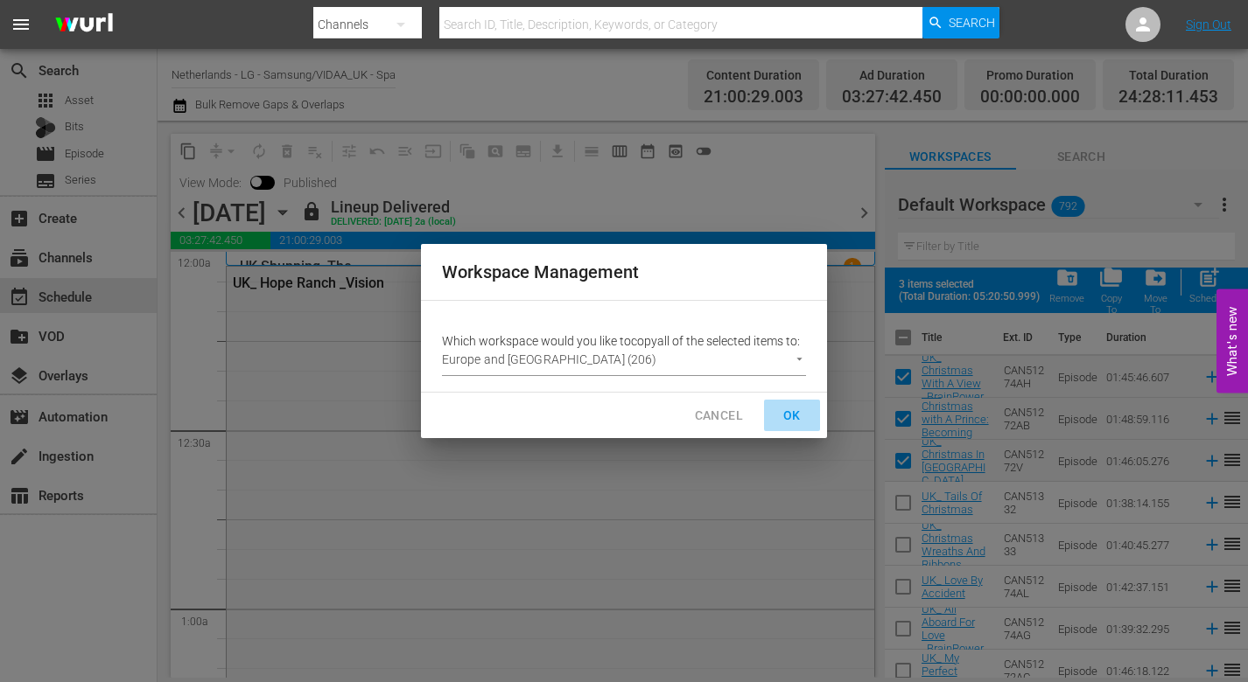
click at [790, 406] on span "OK" at bounding box center [792, 416] width 28 height 22
checkbox input "false"
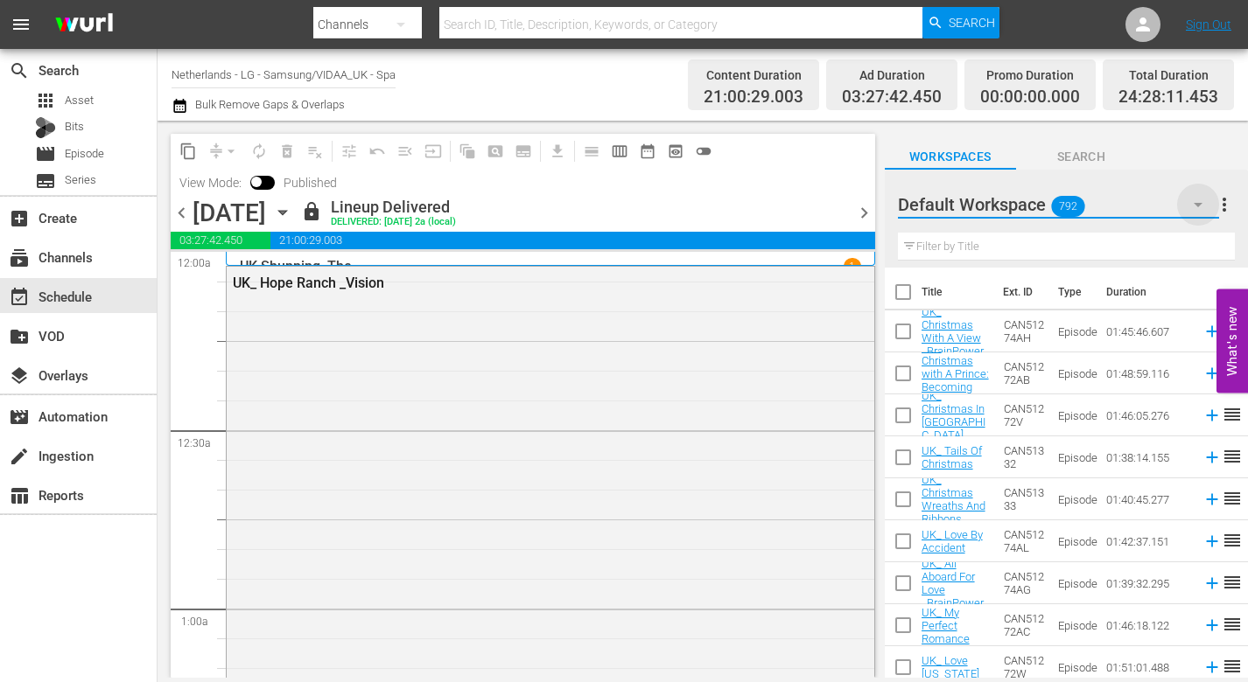
click at [1194, 206] on icon "button" at bounding box center [1197, 204] width 21 height 21
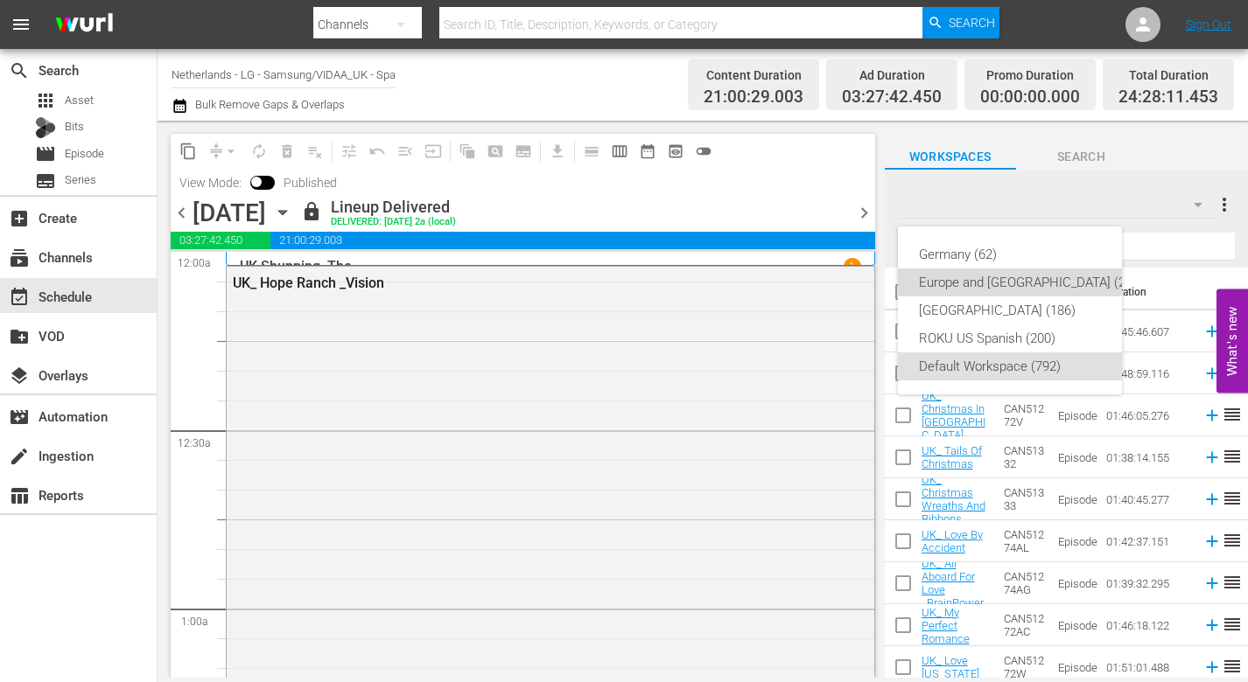
click at [943, 283] on div "Europe and [GEOGRAPHIC_DATA] (209)" at bounding box center [1031, 283] width 225 height 28
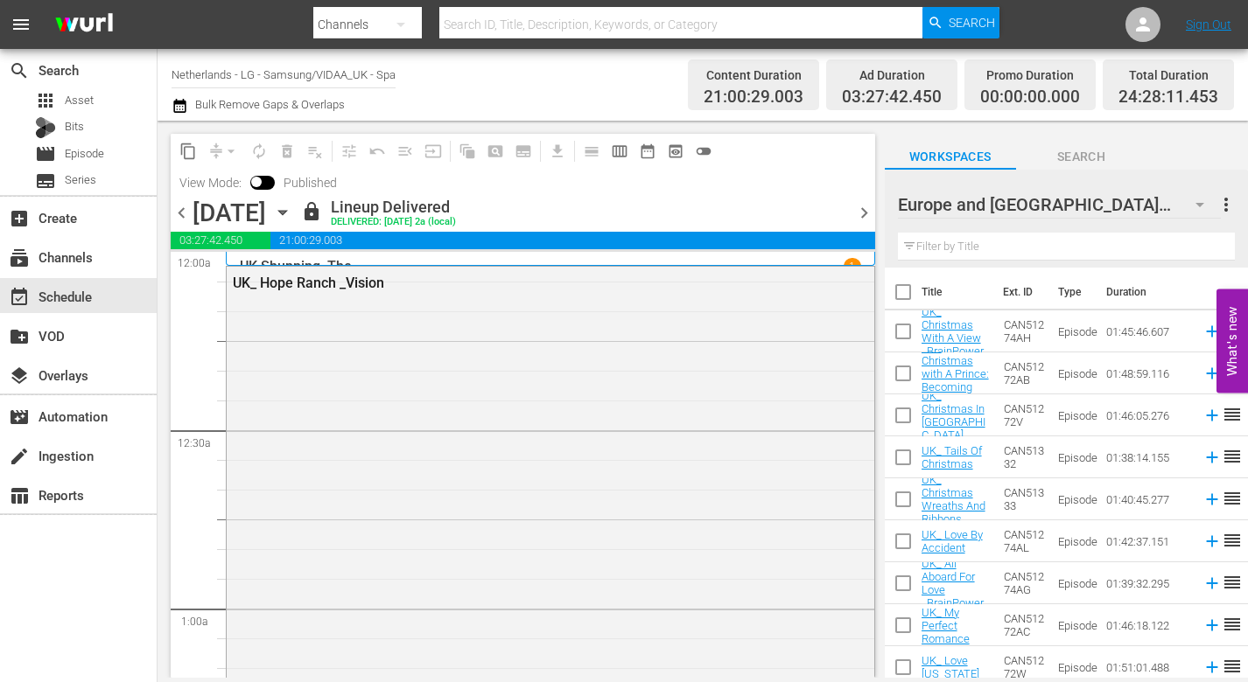
click at [932, 243] on input "text" at bounding box center [1066, 247] width 337 height 28
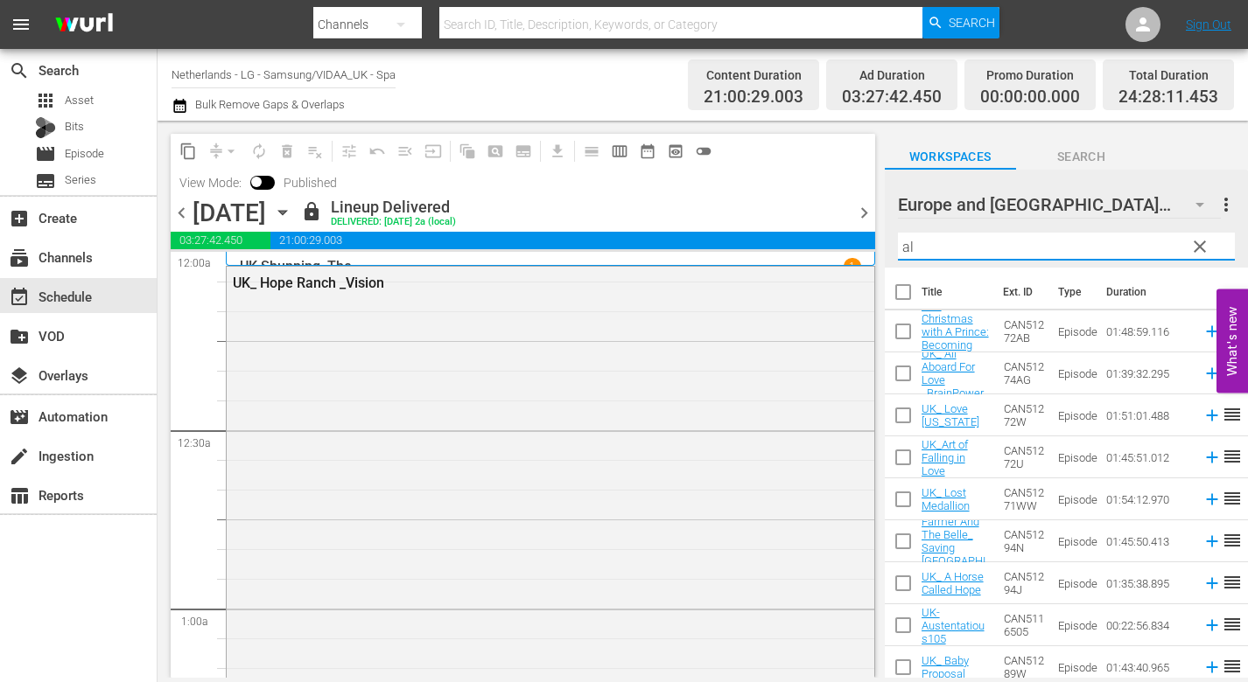
type input "a"
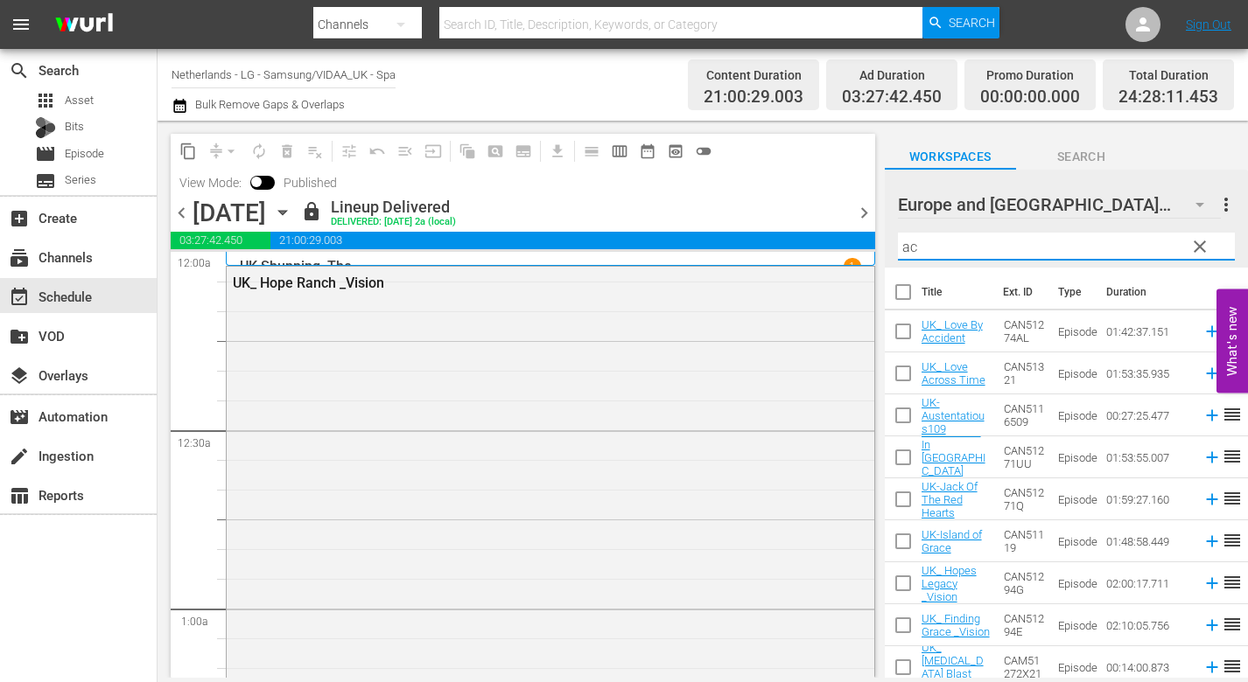
type input "a"
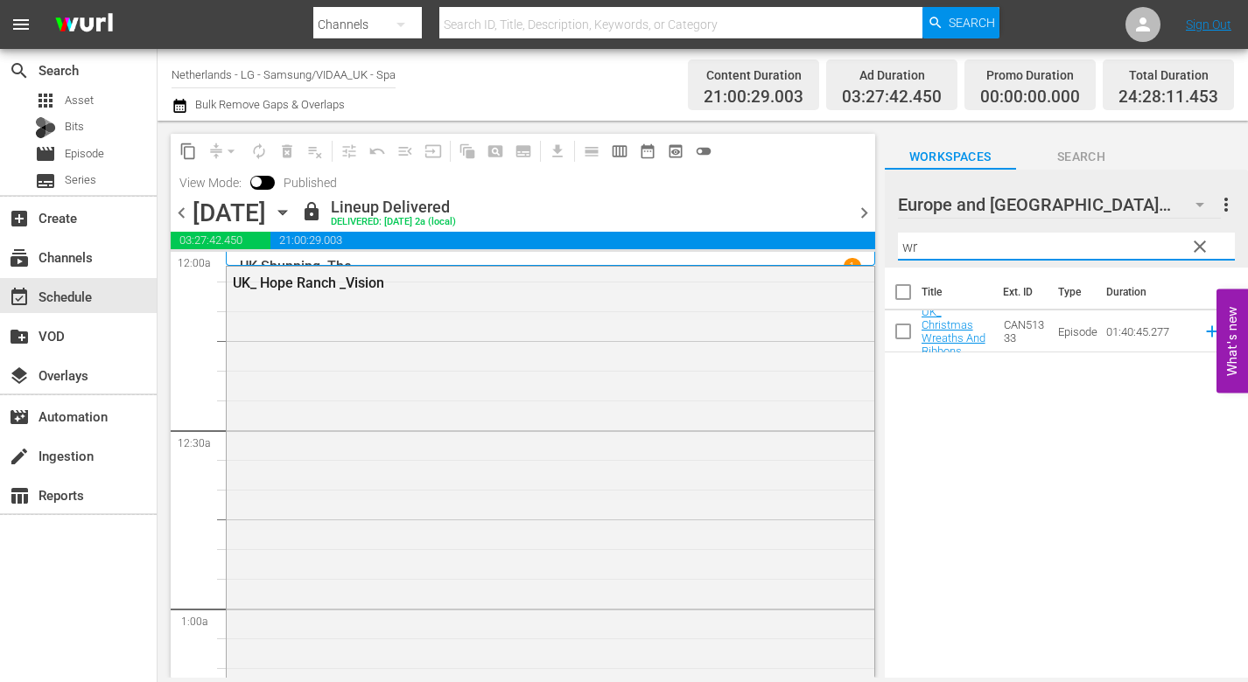
type input "w"
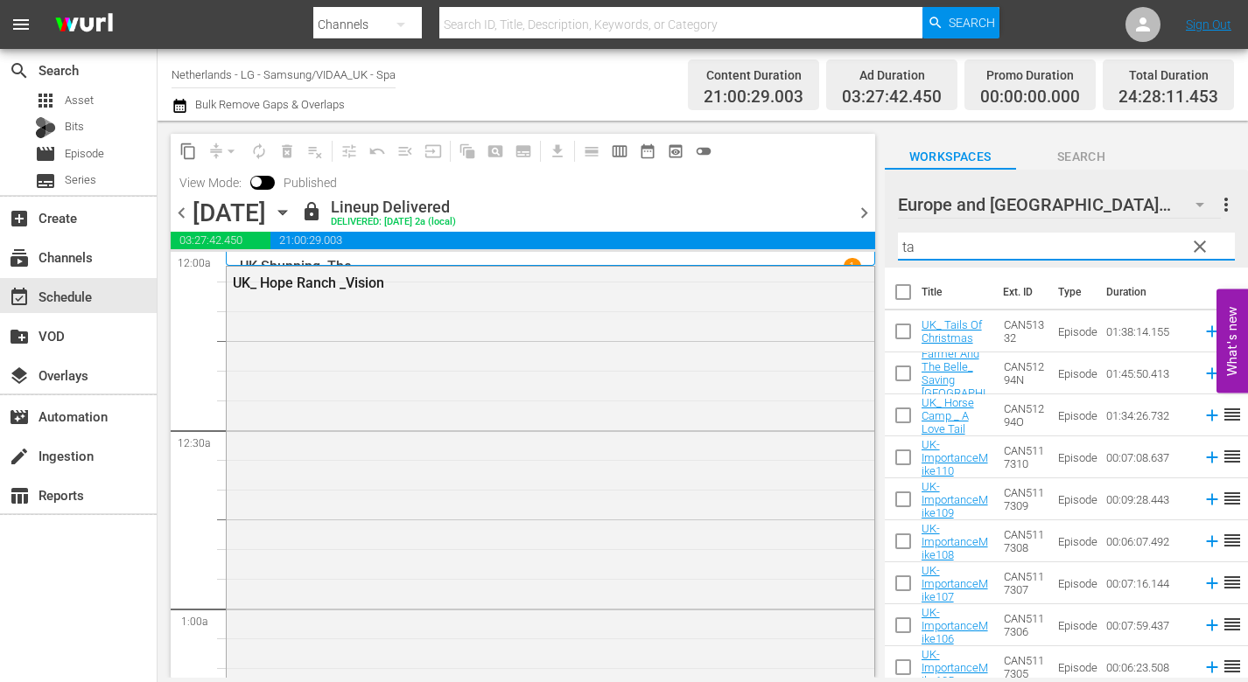
type input "t"
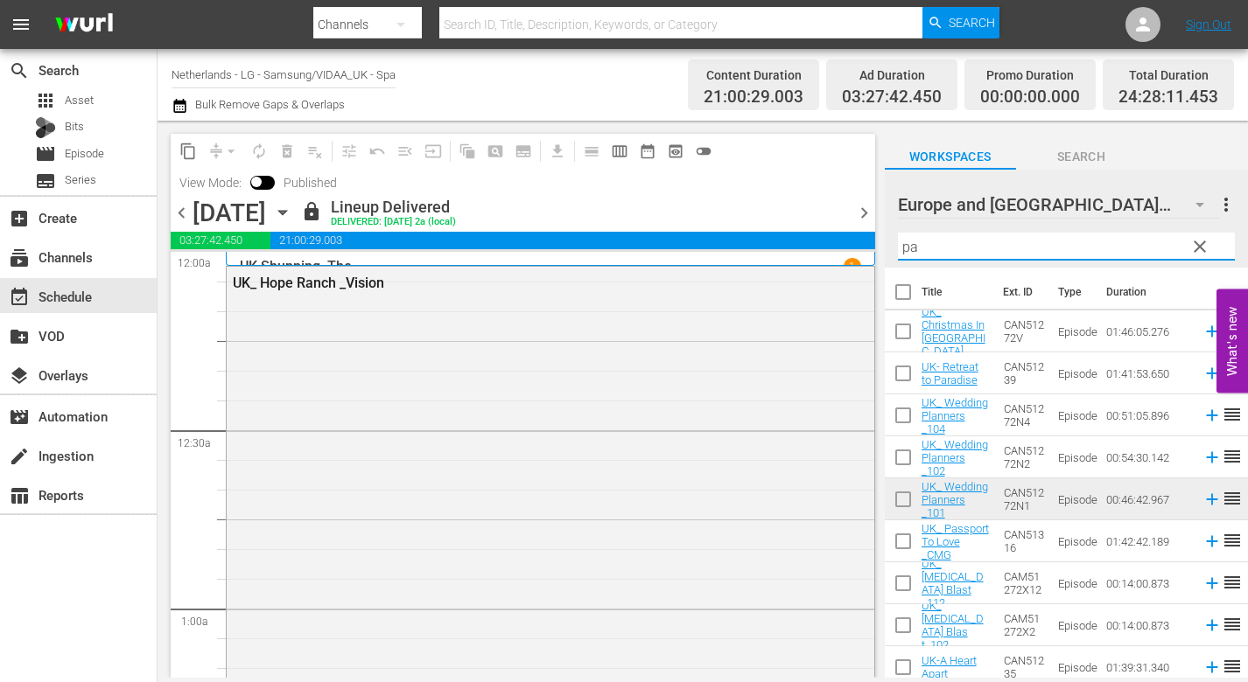
type input "p"
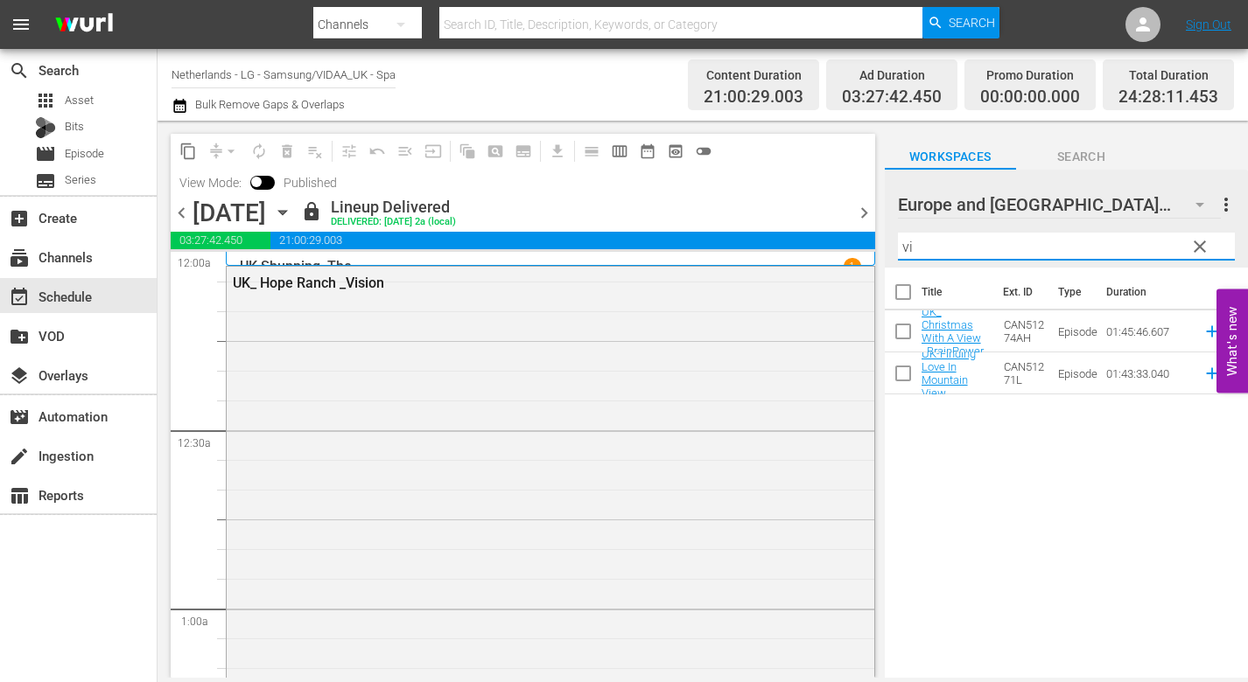
type input "v"
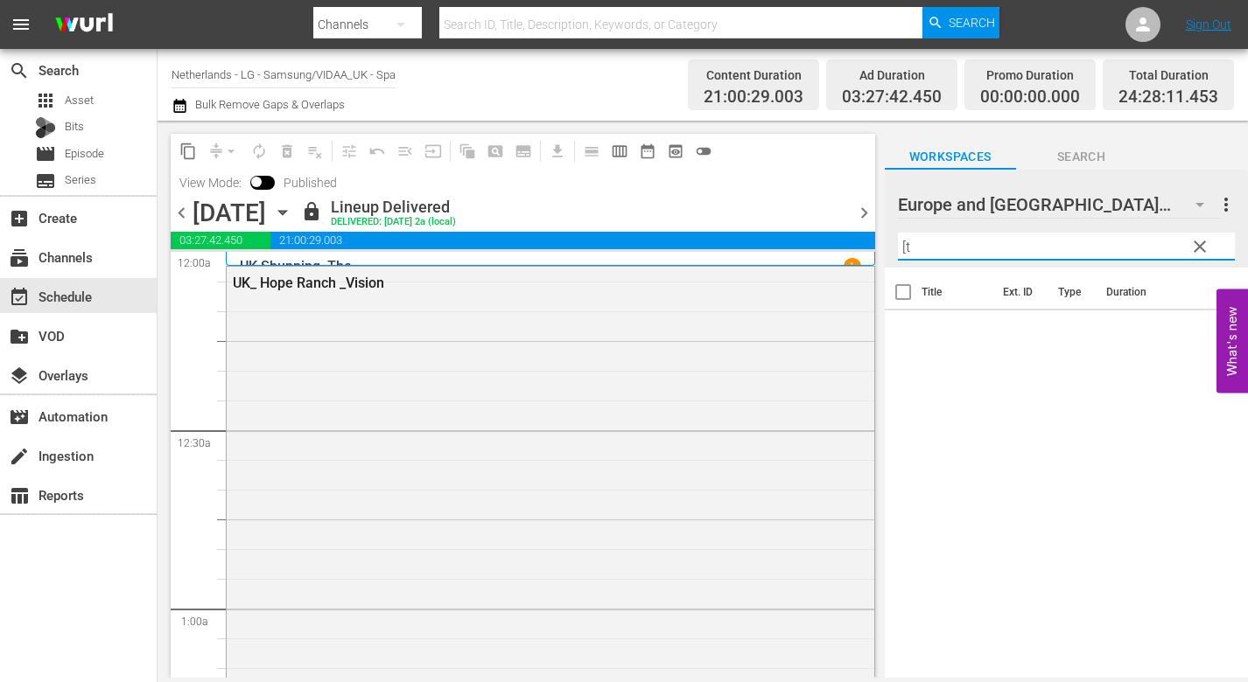
type input "["
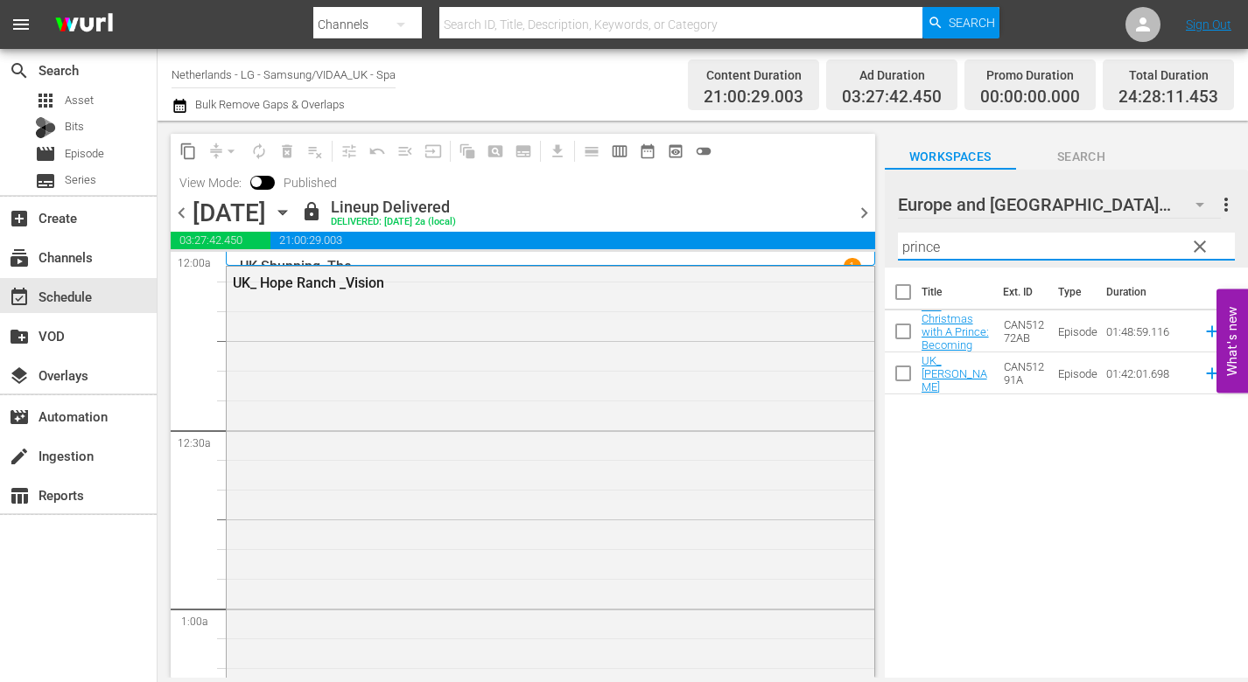
type input "prince"
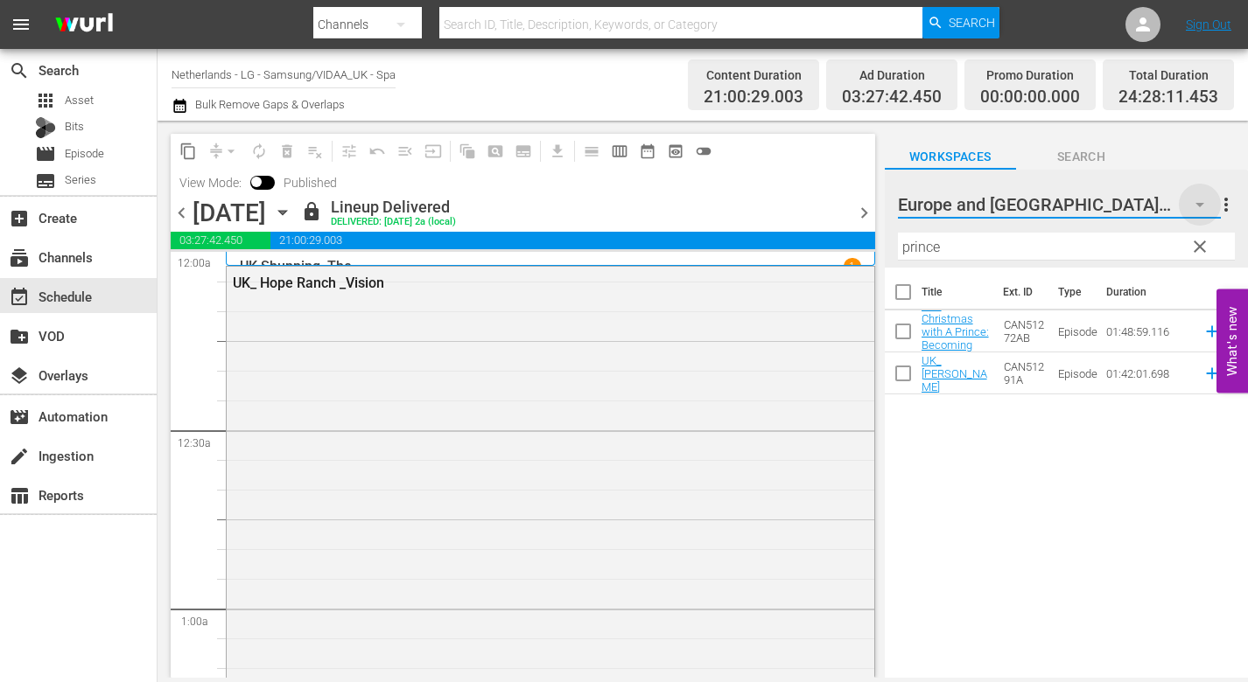
click at [1192, 203] on icon "button" at bounding box center [1199, 204] width 21 height 21
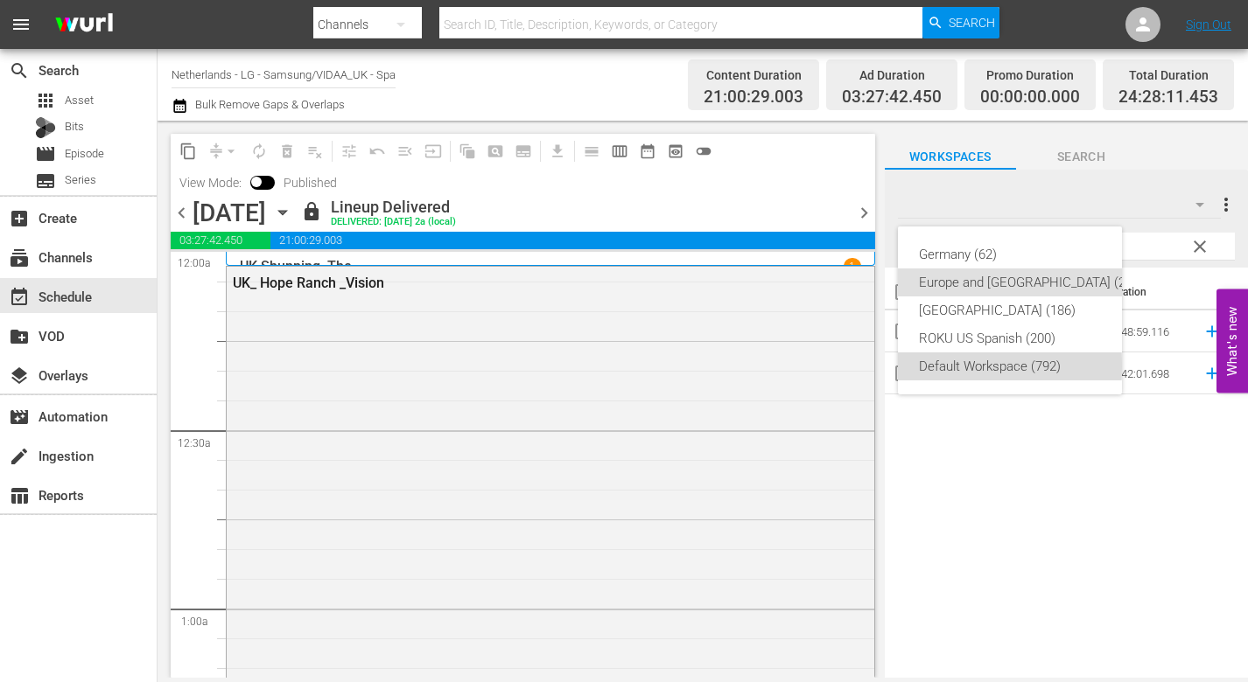
click at [961, 366] on div "Default Workspace (792)" at bounding box center [1031, 367] width 225 height 28
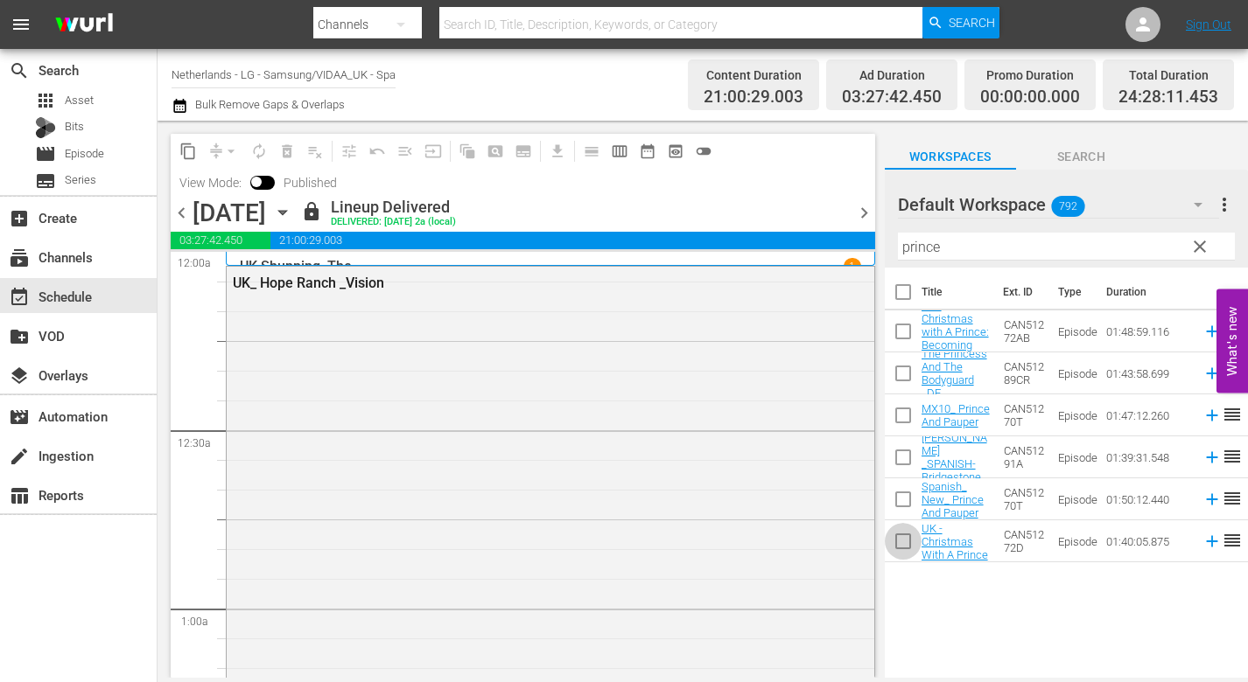
click at [900, 540] on input "checkbox" at bounding box center [902, 545] width 37 height 37
checkbox input "true"
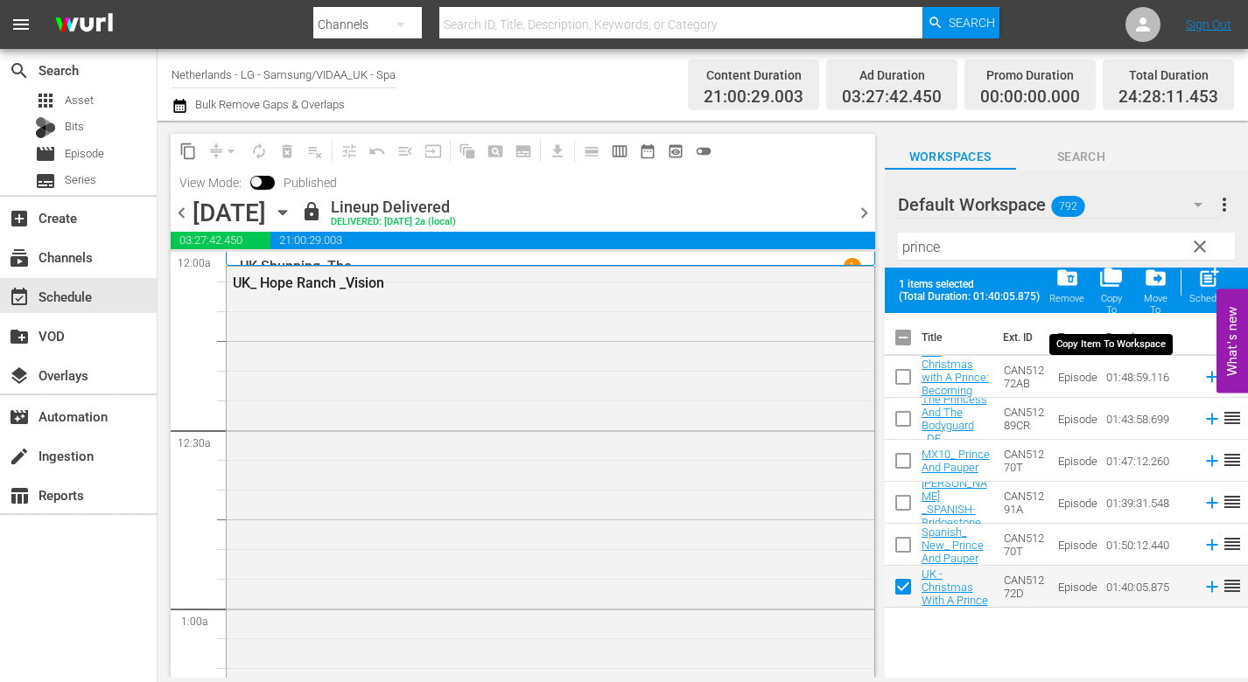
click at [1114, 276] on span "folder_copy" at bounding box center [1111, 278] width 24 height 24
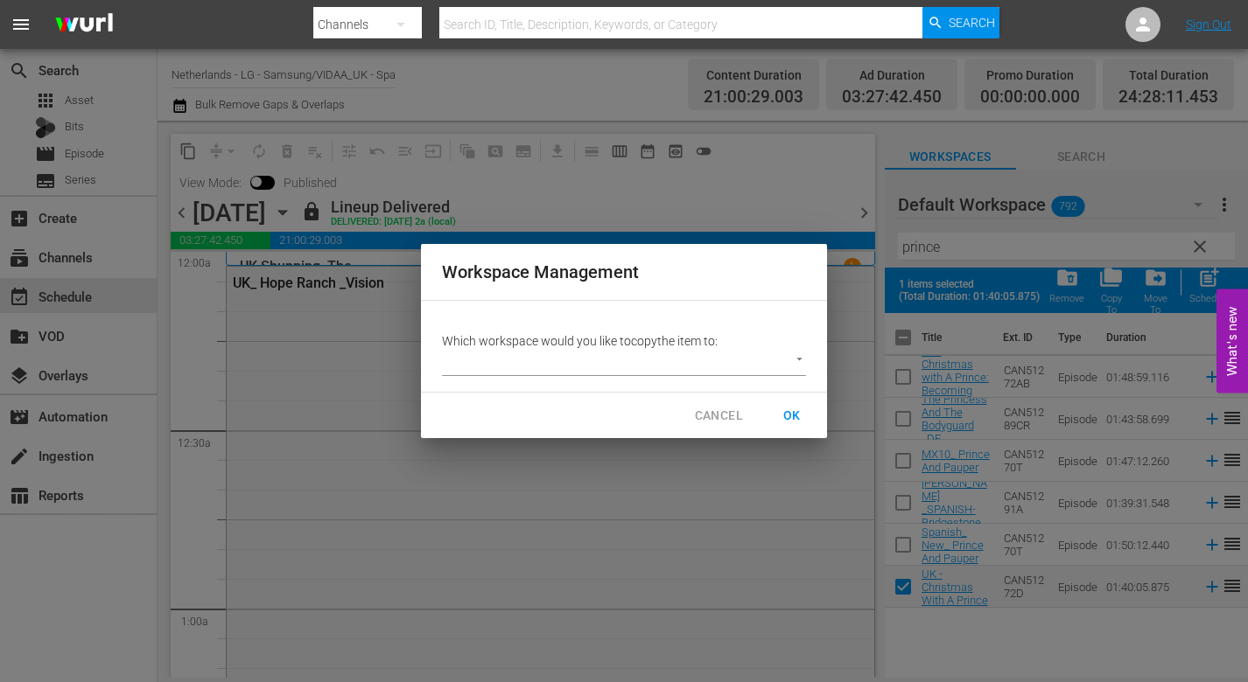
click at [803, 360] on body "menu Search By Channels Search ID, Title, Description, Keywords, or Category Se…" at bounding box center [624, 341] width 1248 height 682
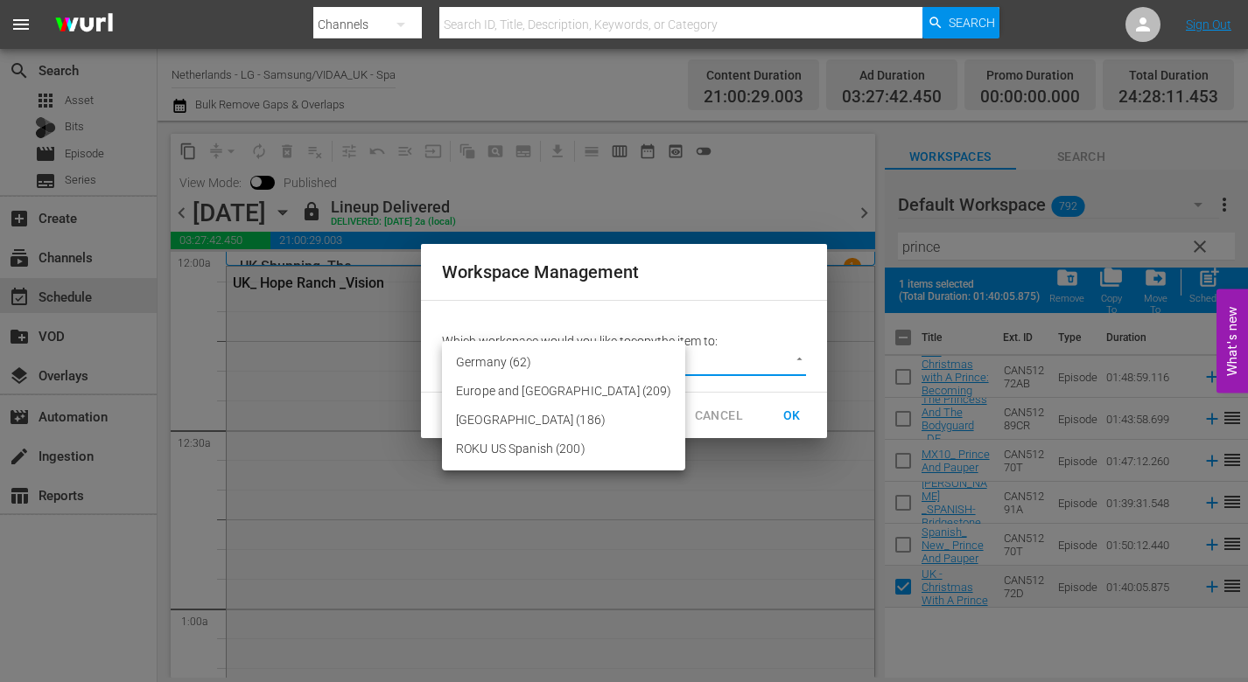
click at [527, 386] on li "Europe and [GEOGRAPHIC_DATA] (209)" at bounding box center [563, 391] width 243 height 29
type input "2215"
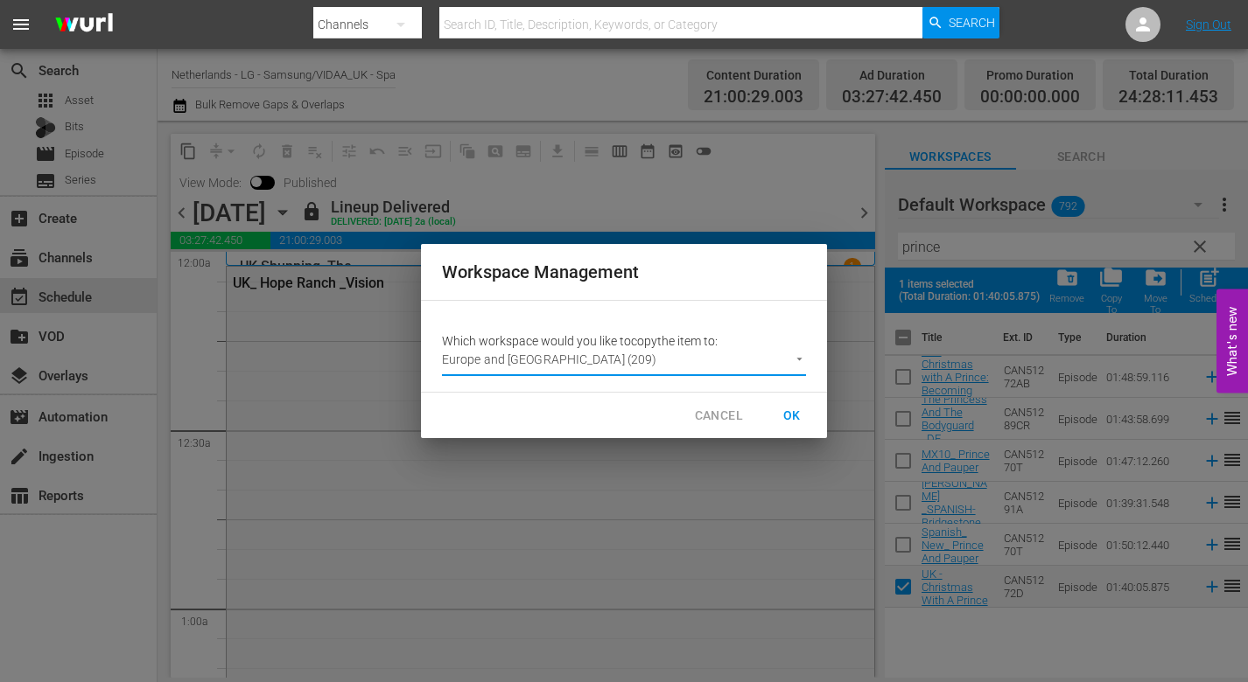
click at [795, 413] on span "OK" at bounding box center [792, 416] width 28 height 22
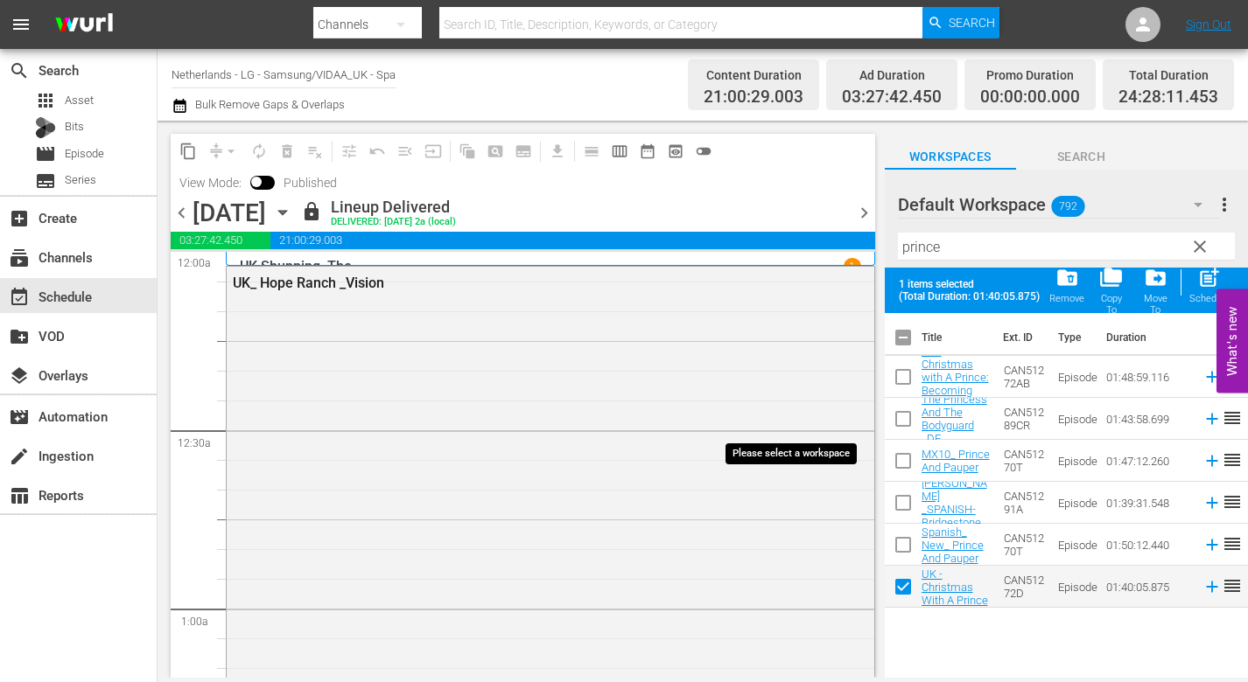
checkbox input "false"
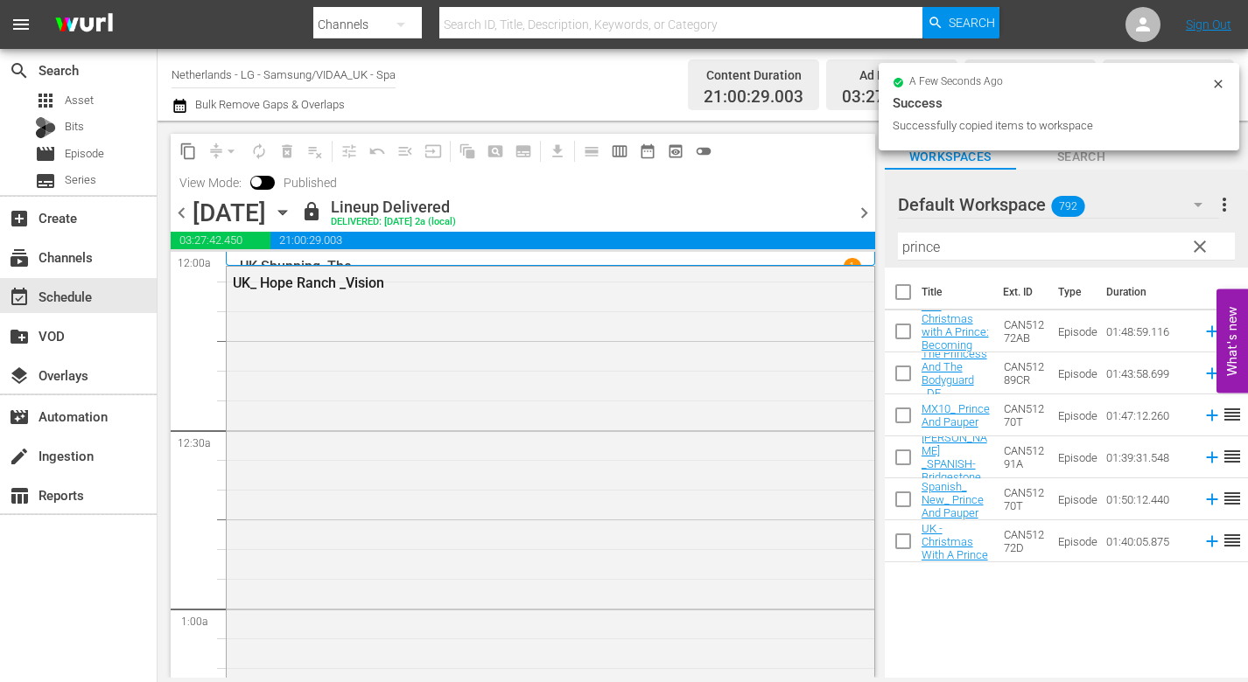
click at [1201, 202] on icon "button" at bounding box center [1197, 204] width 21 height 21
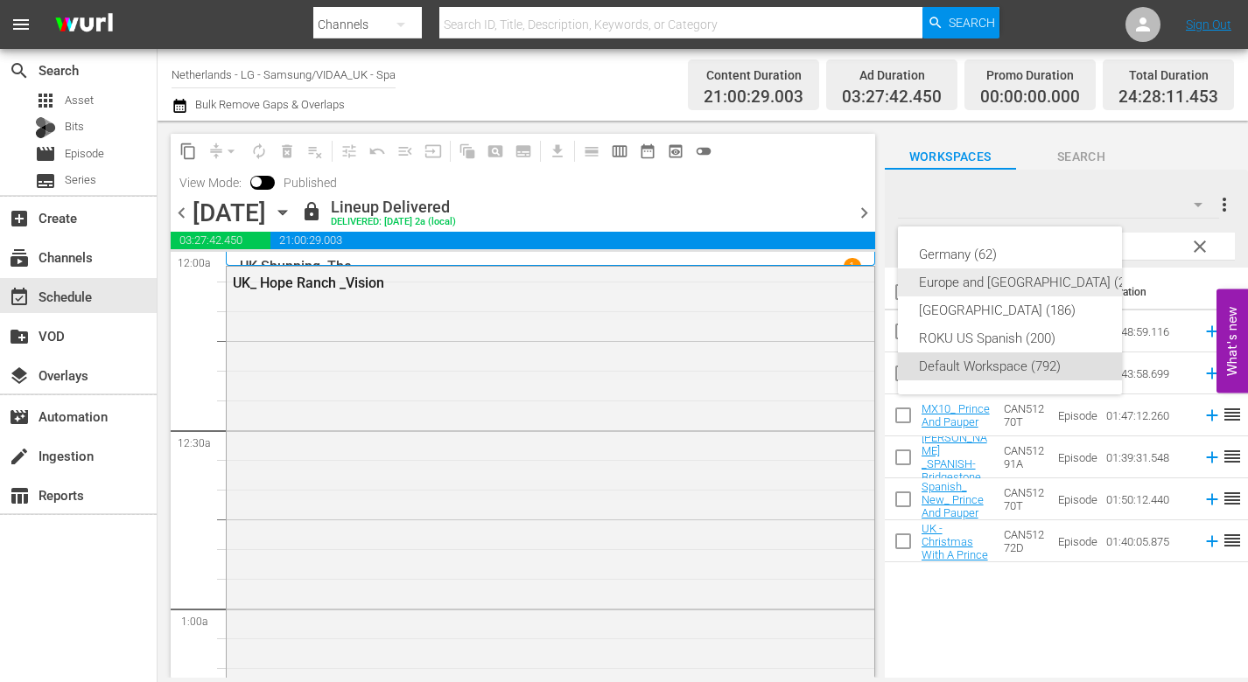
click at [970, 283] on div "Europe and [GEOGRAPHIC_DATA] (210)" at bounding box center [1031, 283] width 225 height 28
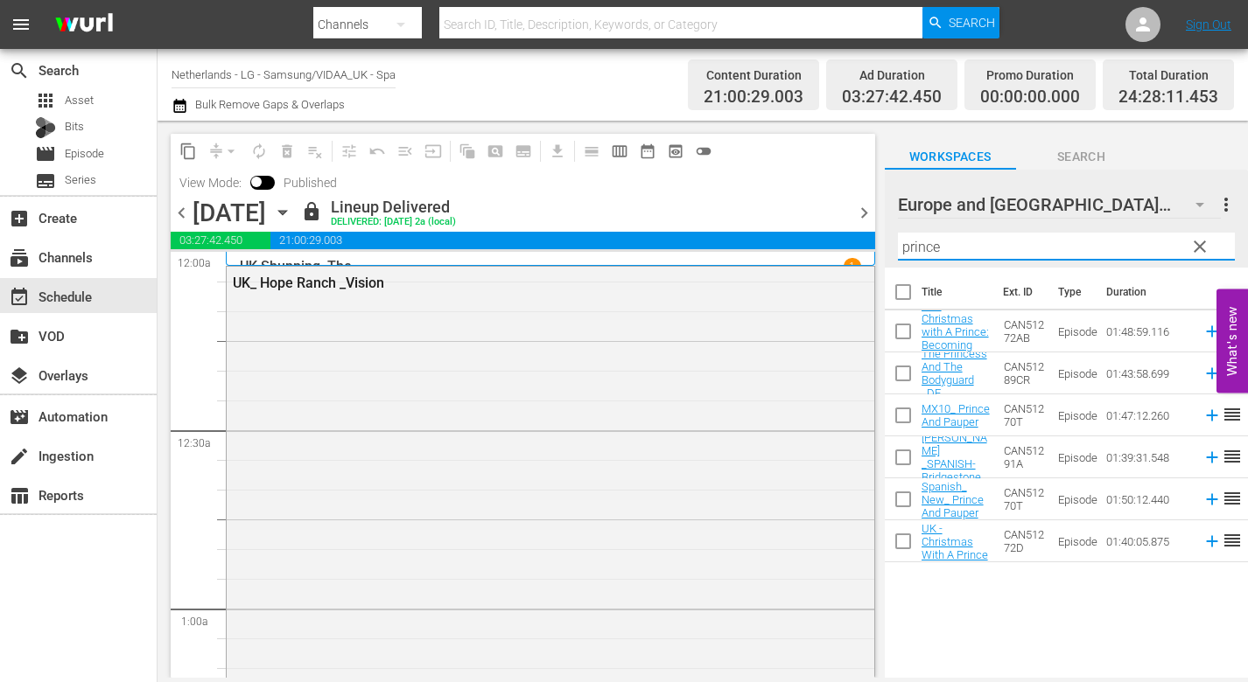
drag, startPoint x: 974, startPoint y: 252, endPoint x: 627, endPoint y: 258, distance: 346.5
click at [631, 252] on div "content_copy compress arrow_drop_down autorenew_outlined delete_forever_outline…" at bounding box center [702, 399] width 1090 height 557
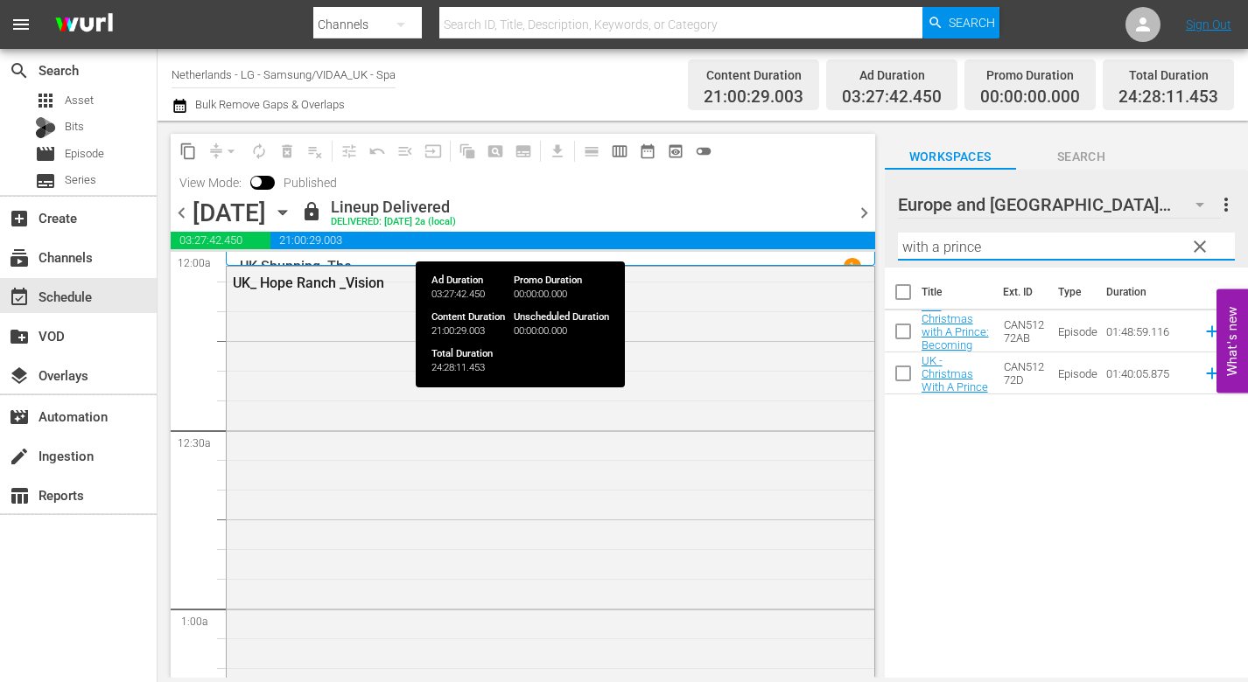
drag, startPoint x: 995, startPoint y: 241, endPoint x: 624, endPoint y: 246, distance: 371.0
click at [624, 246] on div "content_copy compress arrow_drop_down autorenew_outlined delete_forever_outline…" at bounding box center [702, 399] width 1090 height 557
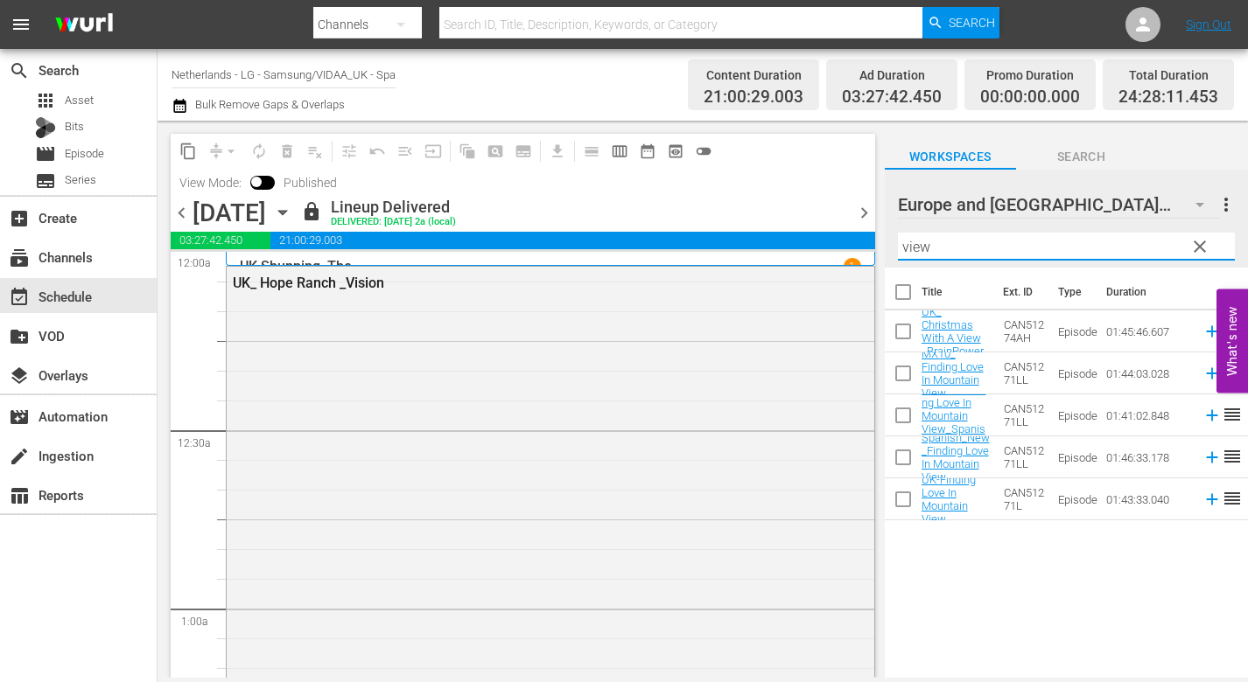
click at [515, 238] on div "content_copy compress arrow_drop_down autorenew_outlined delete_forever_outline…" at bounding box center [702, 399] width 1090 height 557
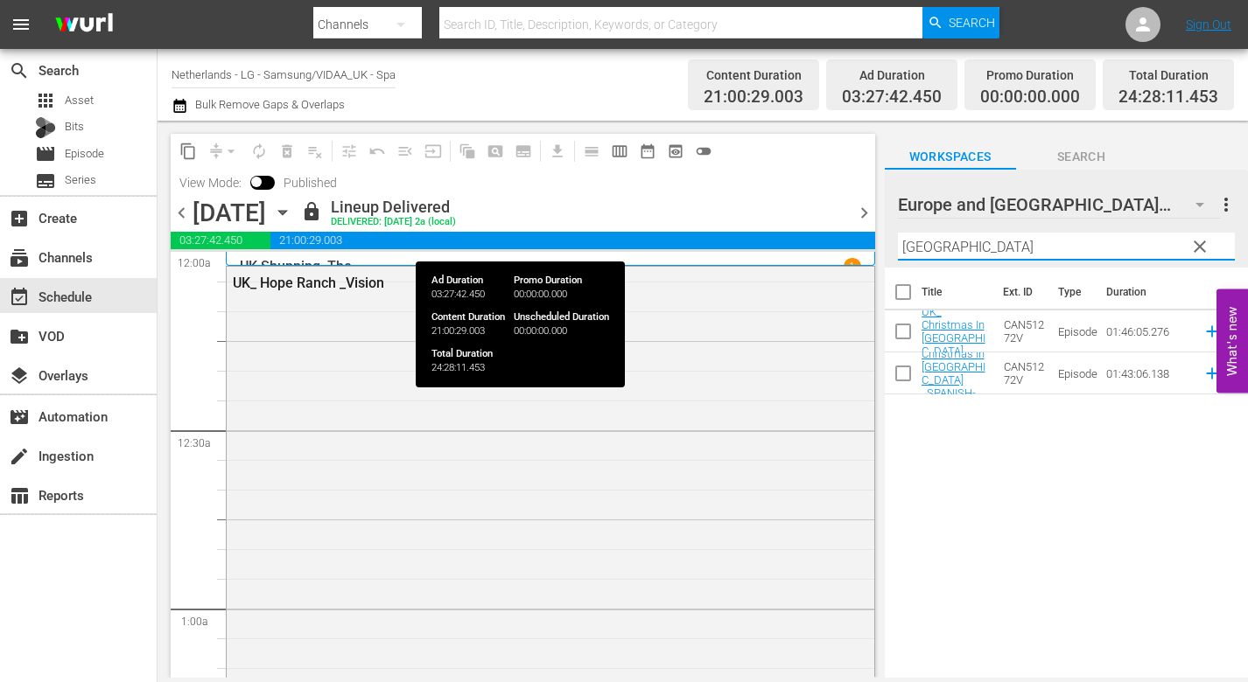
drag, startPoint x: 945, startPoint y: 250, endPoint x: 677, endPoint y: 246, distance: 267.7
click at [677, 246] on div "content_copy compress arrow_drop_down autorenew_outlined delete_forever_outline…" at bounding box center [702, 399] width 1090 height 557
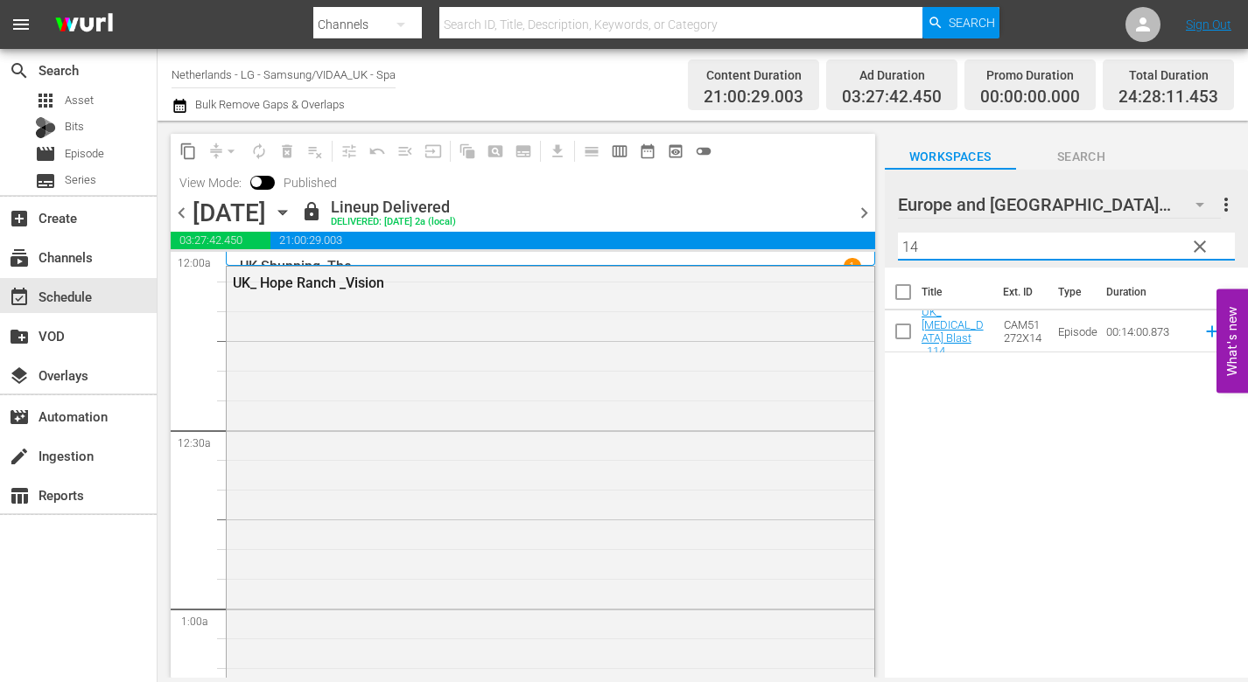
type input "1"
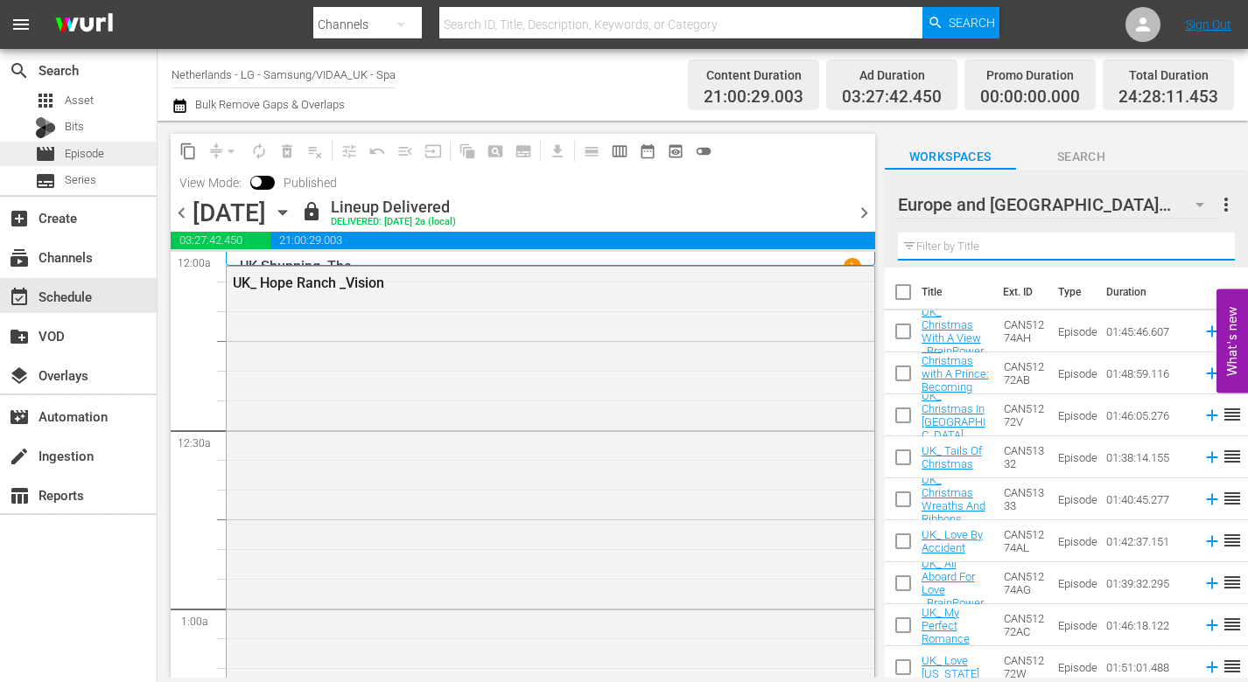
click at [104, 164] on div "movie Episode" at bounding box center [69, 154] width 69 height 24
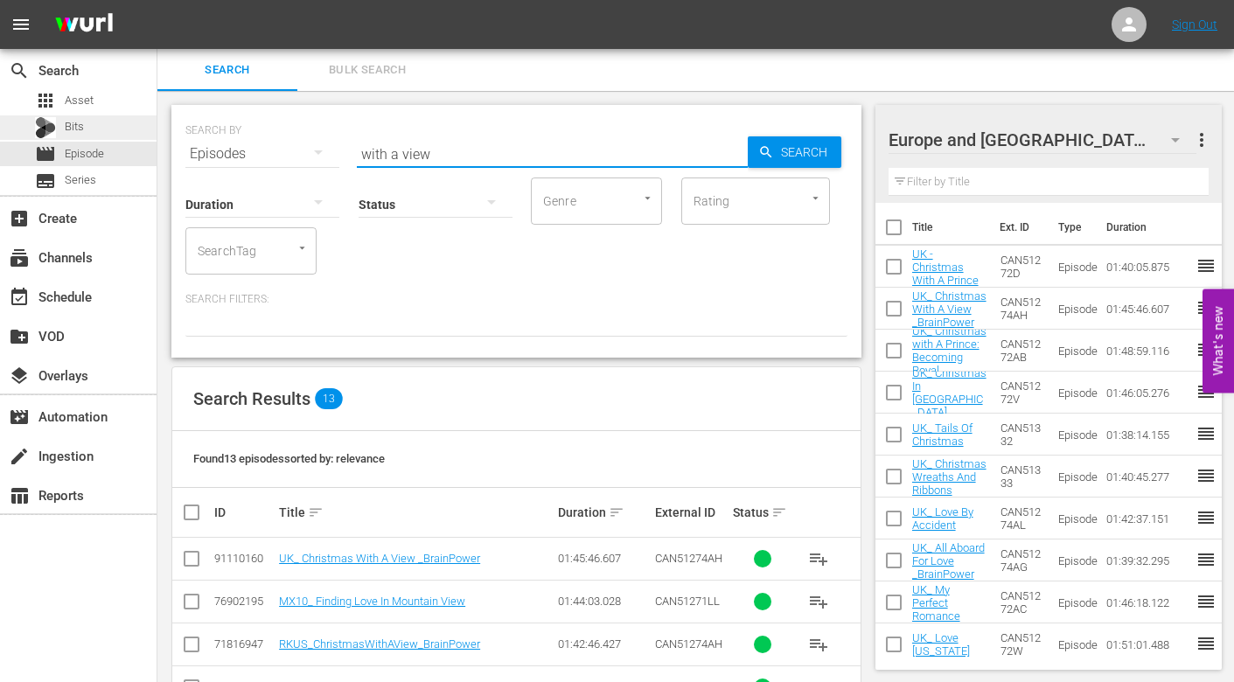
drag, startPoint x: 431, startPoint y: 151, endPoint x: 12, endPoint y: 136, distance: 419.4
click at [157, 0] on div "search Search apps Asset Bits movie Episode subtitles Series add_box Create sub…" at bounding box center [695, 0] width 1077 height 0
type input "14"
click at [0, 155] on html "menu Sign Out search Search apps Asset Bits movie Episode subtitles Series add_…" at bounding box center [617, 341] width 1234 height 682
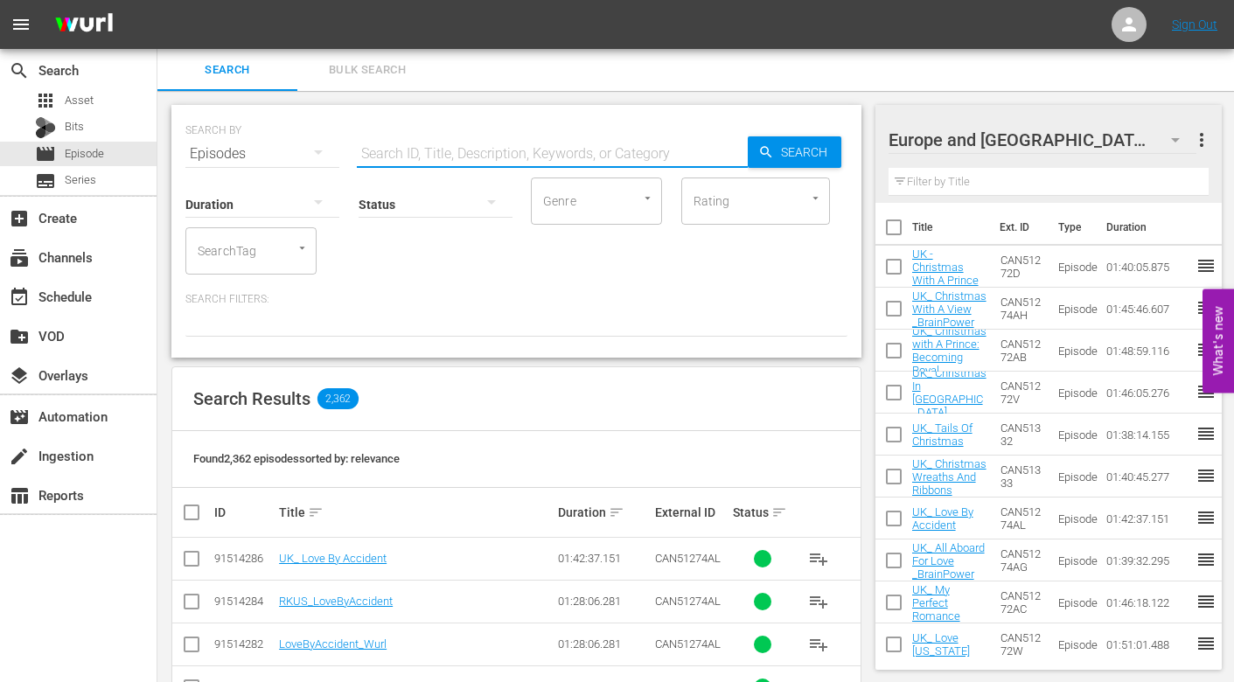
click at [409, 156] on input "text" at bounding box center [552, 154] width 391 height 42
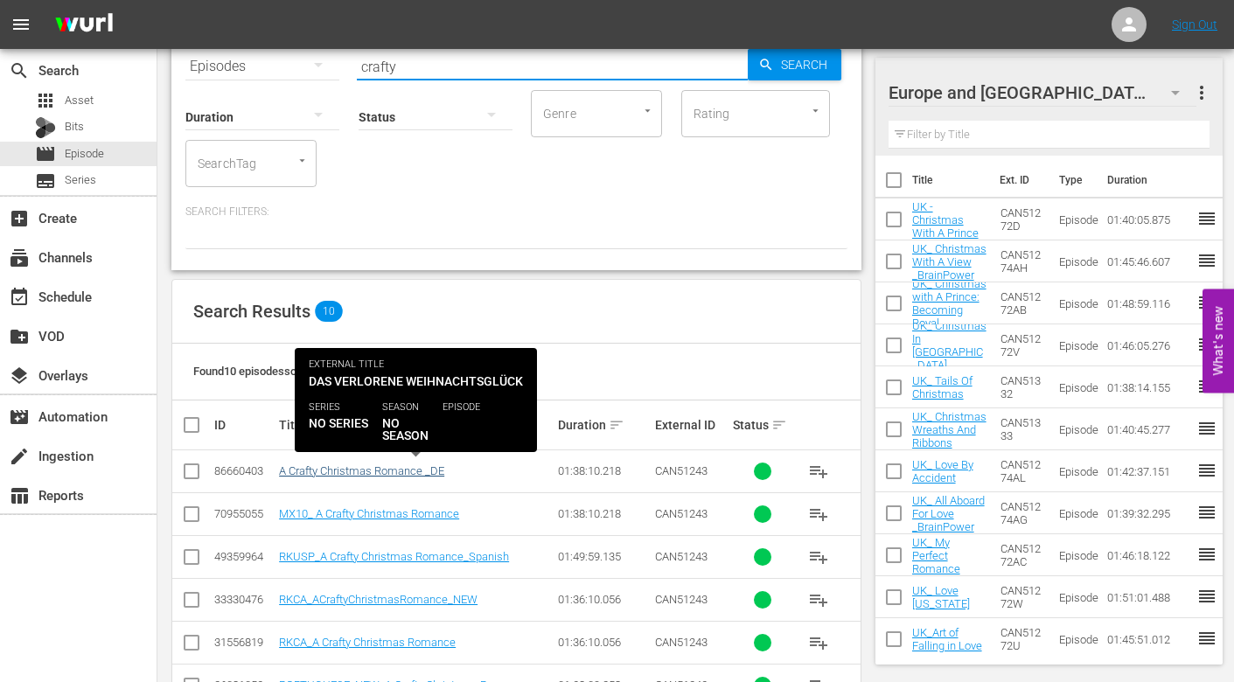
type input "crafty"
click at [353, 473] on link "A Crafty Christmas Romance _DE" at bounding box center [361, 471] width 165 height 13
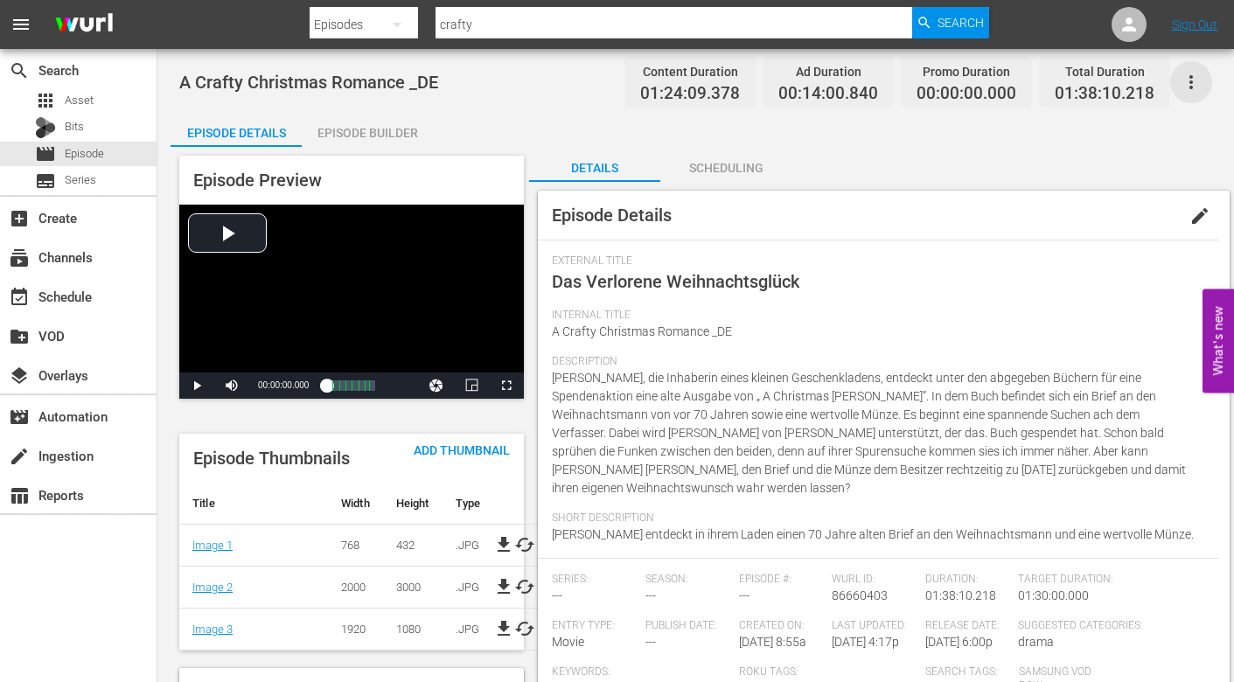
click at [1188, 82] on icon "button" at bounding box center [1191, 82] width 21 height 21
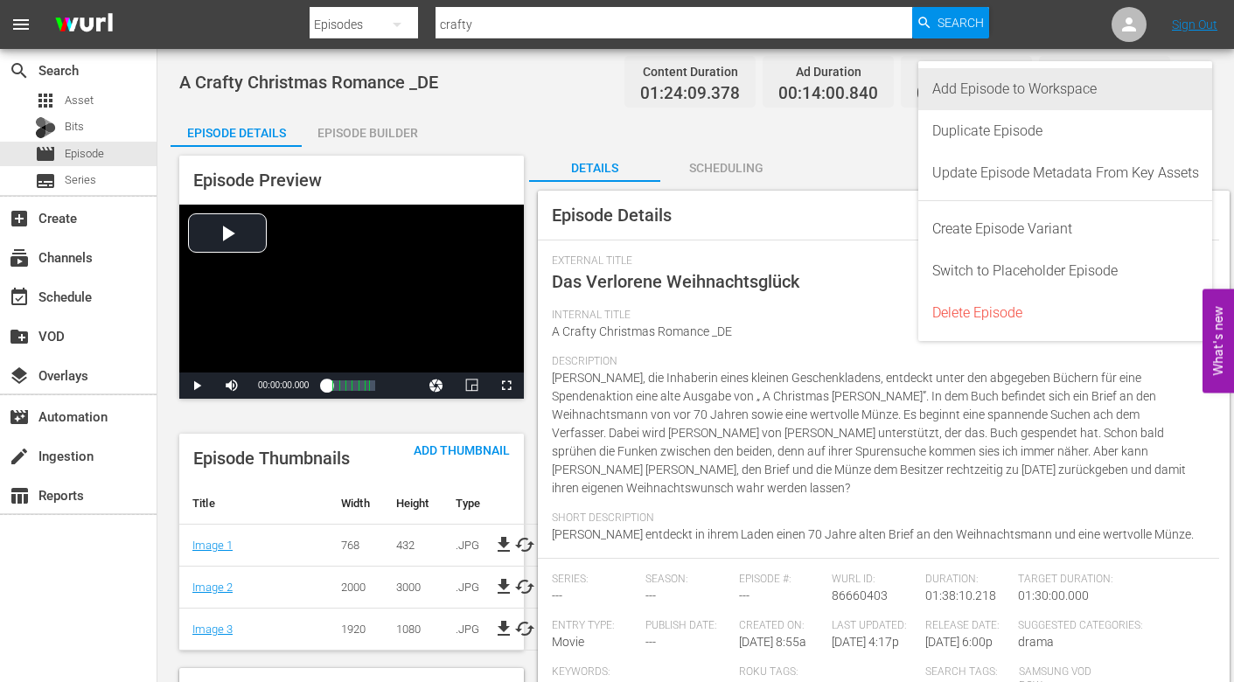
click at [958, 89] on div "Add Episode to Workspace" at bounding box center [1066, 89] width 267 height 42
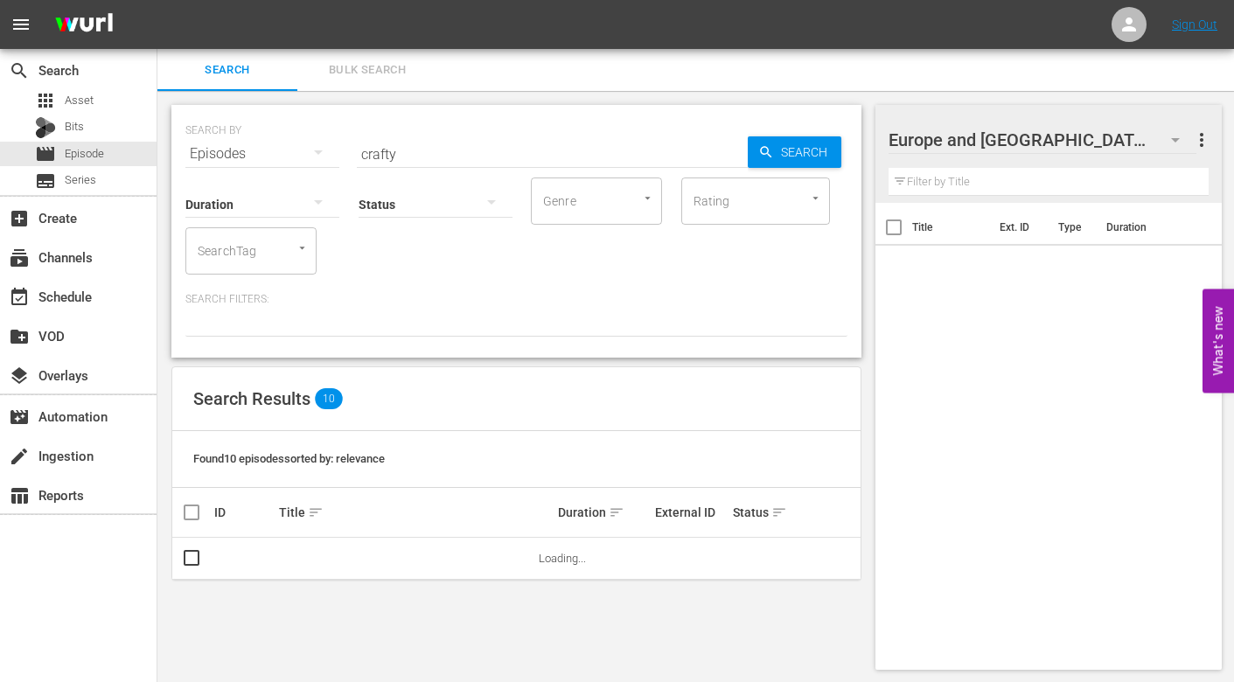
scroll to position [2, 0]
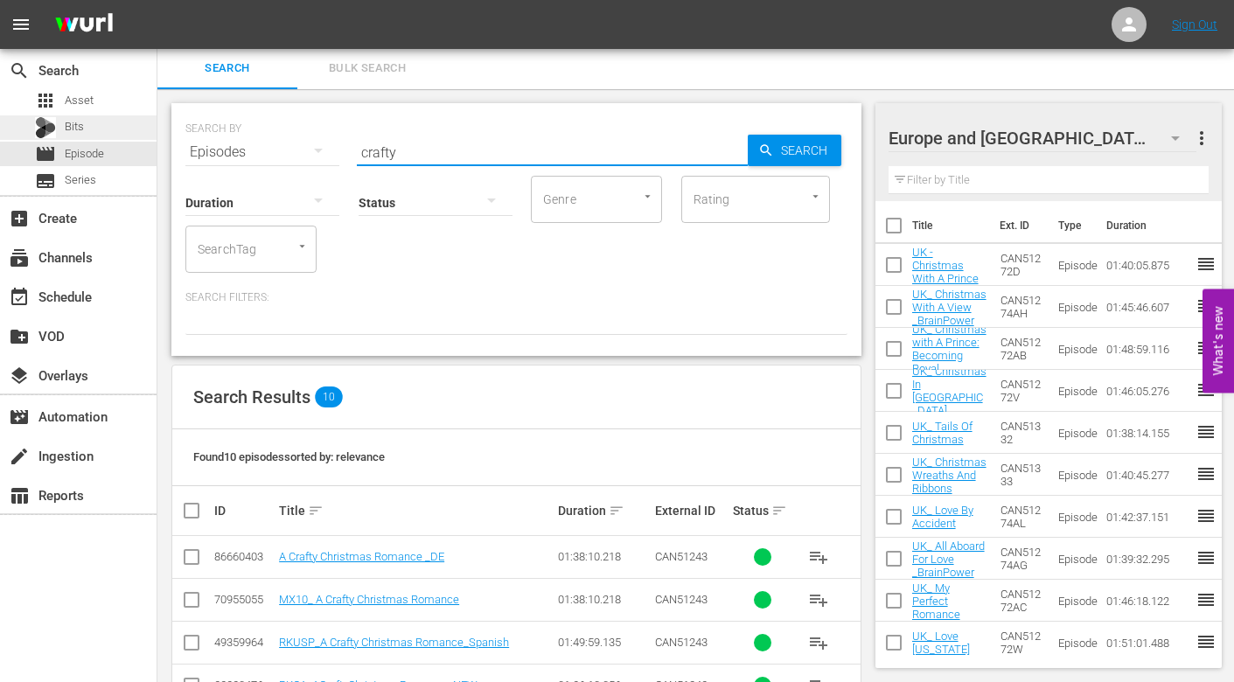
drag, startPoint x: 401, startPoint y: 151, endPoint x: 114, endPoint y: 138, distance: 287.3
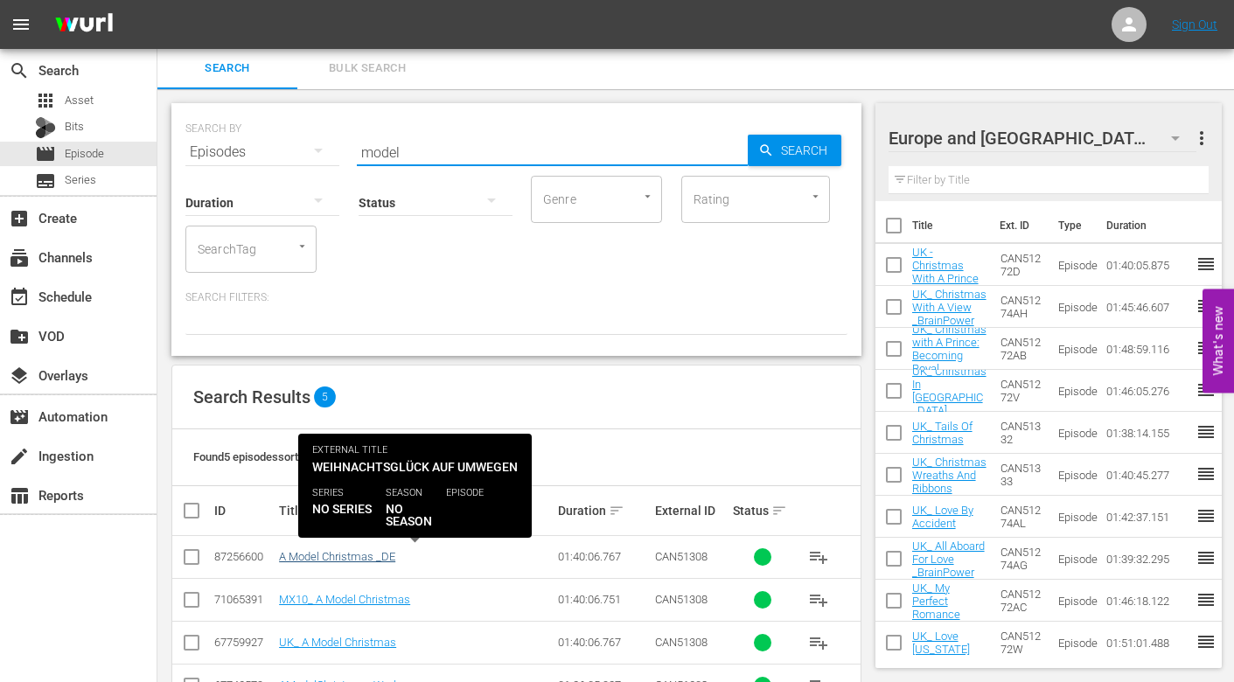
type input "model"
click at [348, 556] on link "A Model Christmas _DE" at bounding box center [337, 556] width 116 height 13
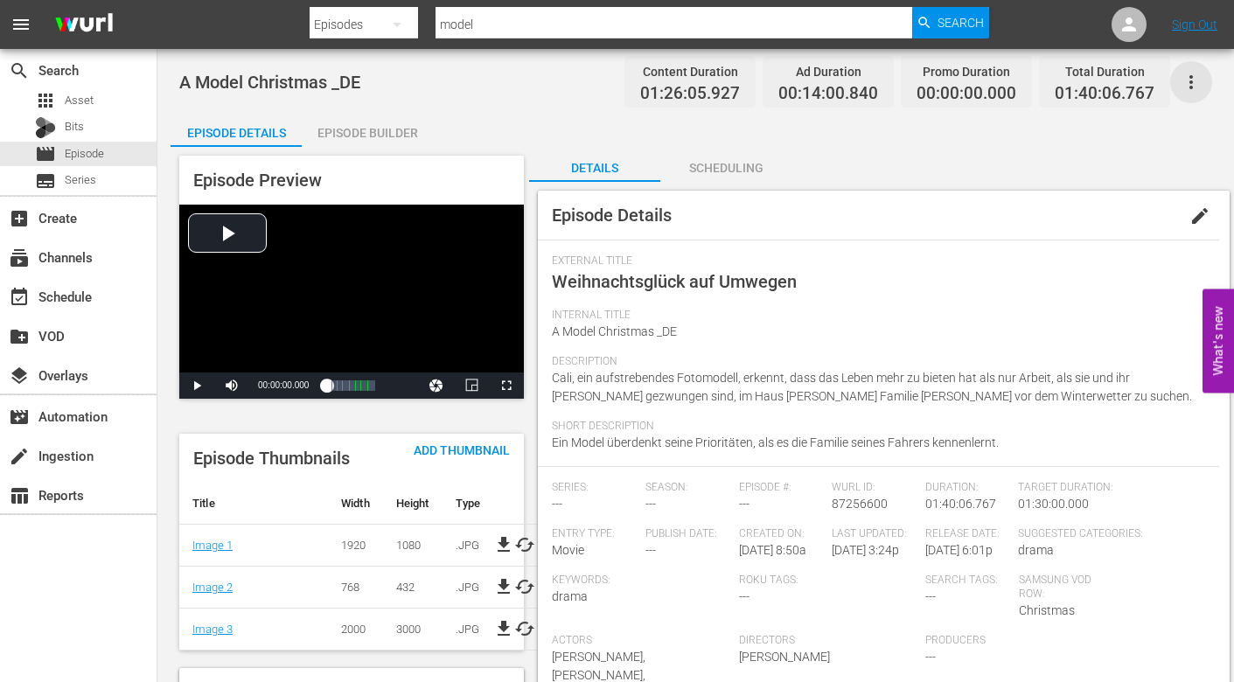
click at [1193, 77] on icon "button" at bounding box center [1191, 82] width 21 height 21
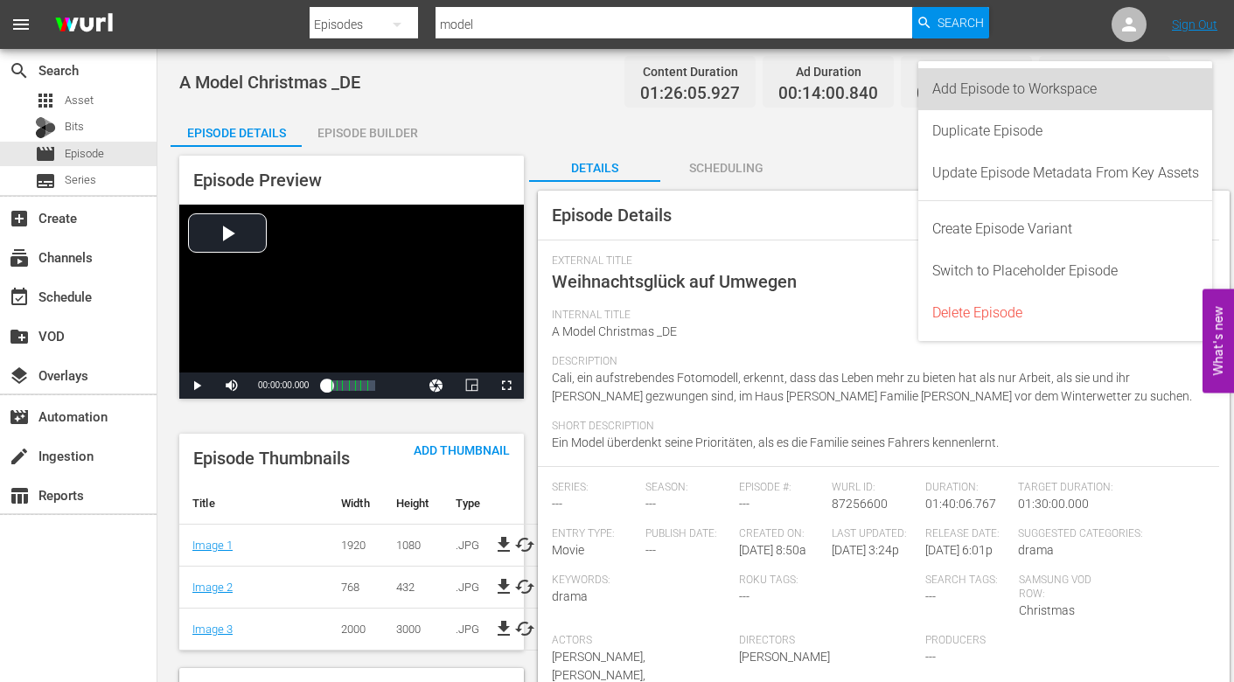
click at [982, 90] on div "Add Episode to Workspace" at bounding box center [1066, 89] width 267 height 42
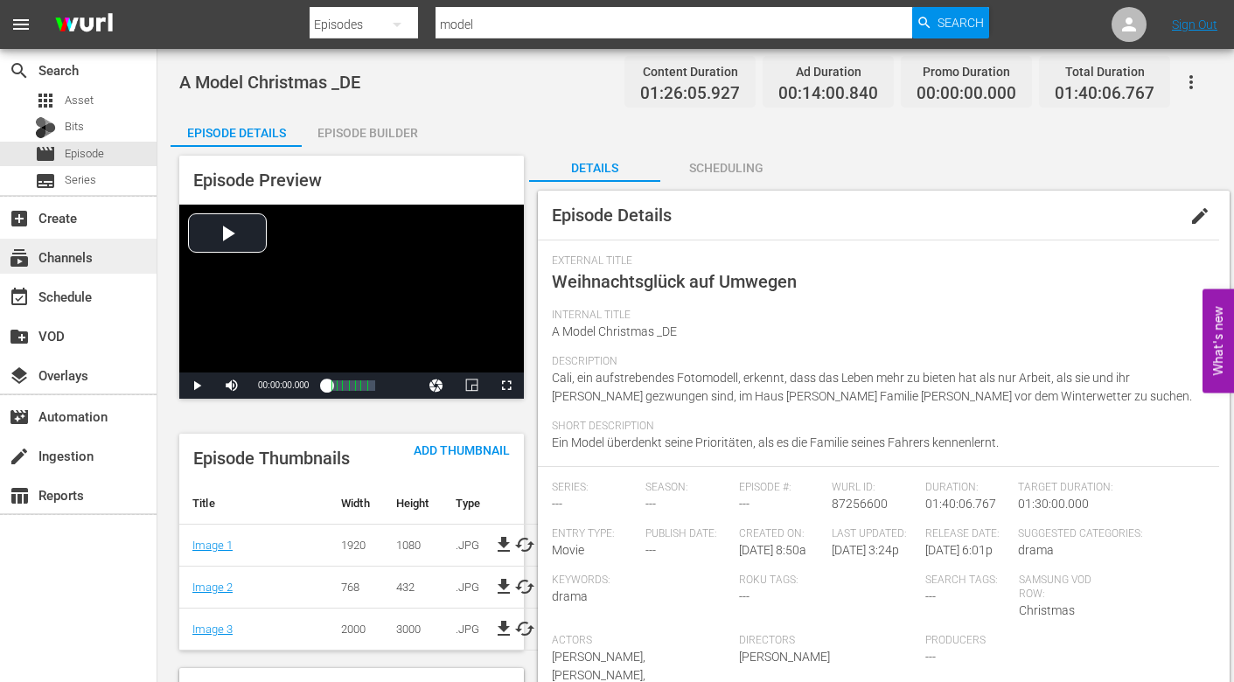
click at [74, 258] on div "subscriptions Channels" at bounding box center [49, 255] width 98 height 16
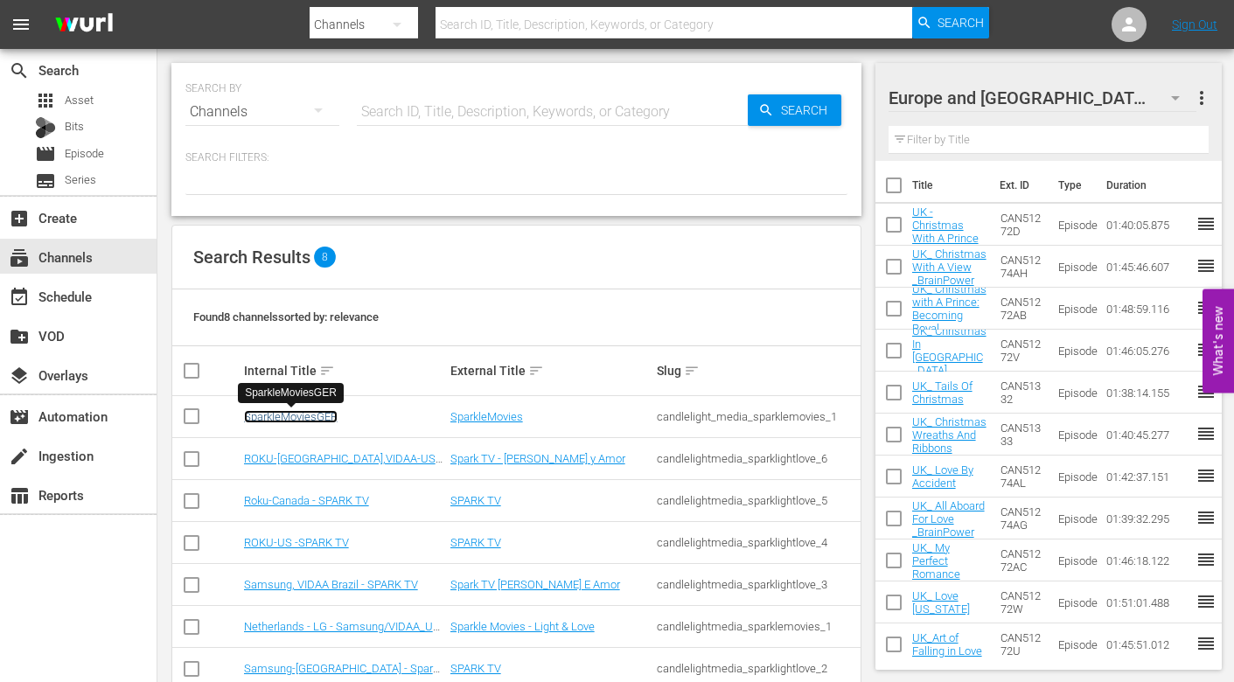
click at [313, 414] on link "SparkleMoviesGER" at bounding box center [291, 416] width 94 height 13
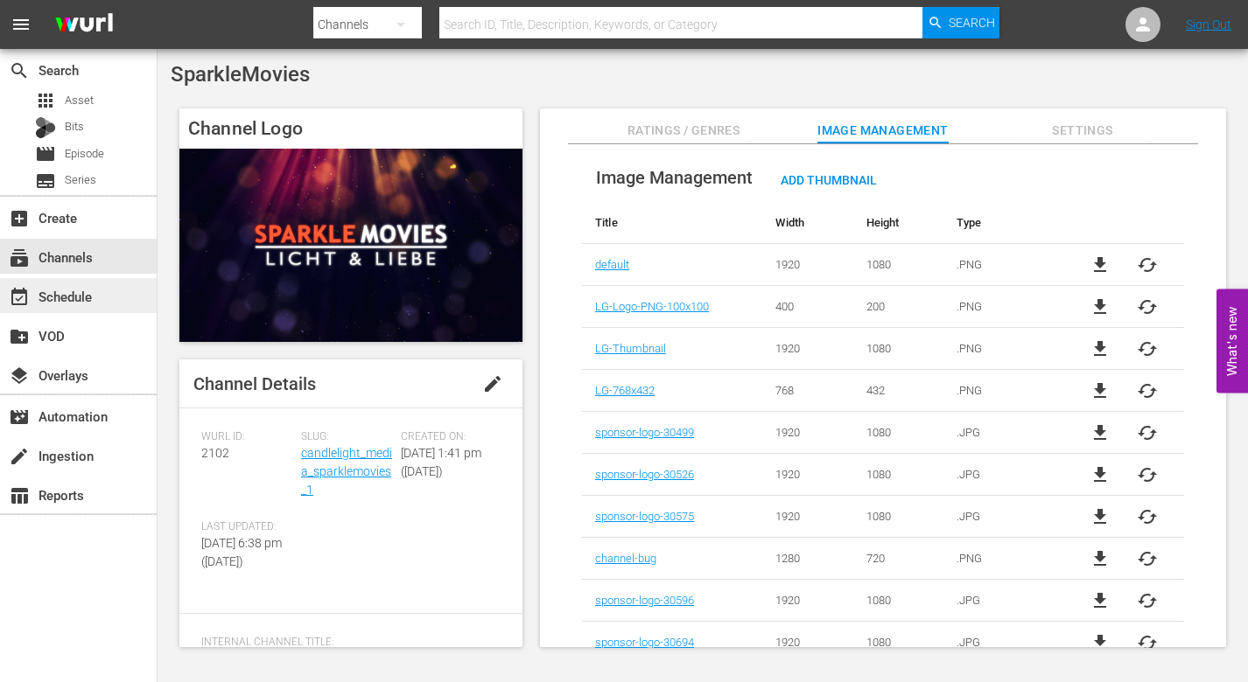
click at [73, 293] on div "event_available Schedule" at bounding box center [49, 294] width 98 height 16
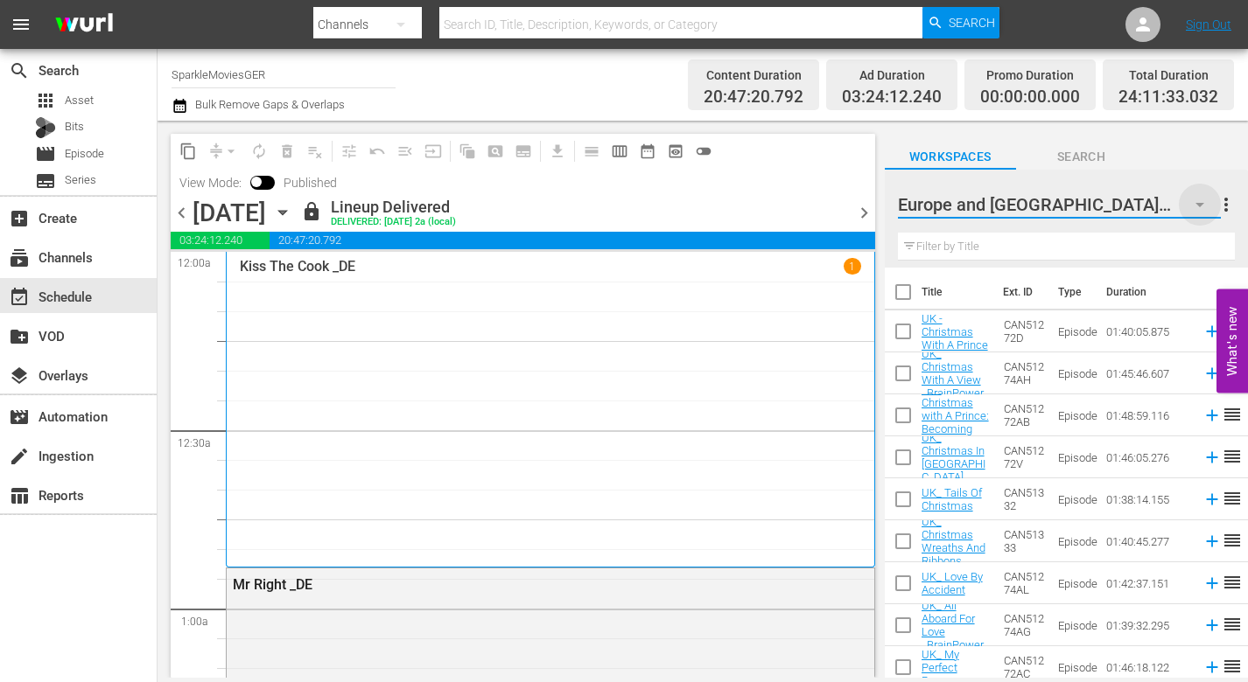
click at [1194, 206] on icon "button" at bounding box center [1199, 204] width 21 height 21
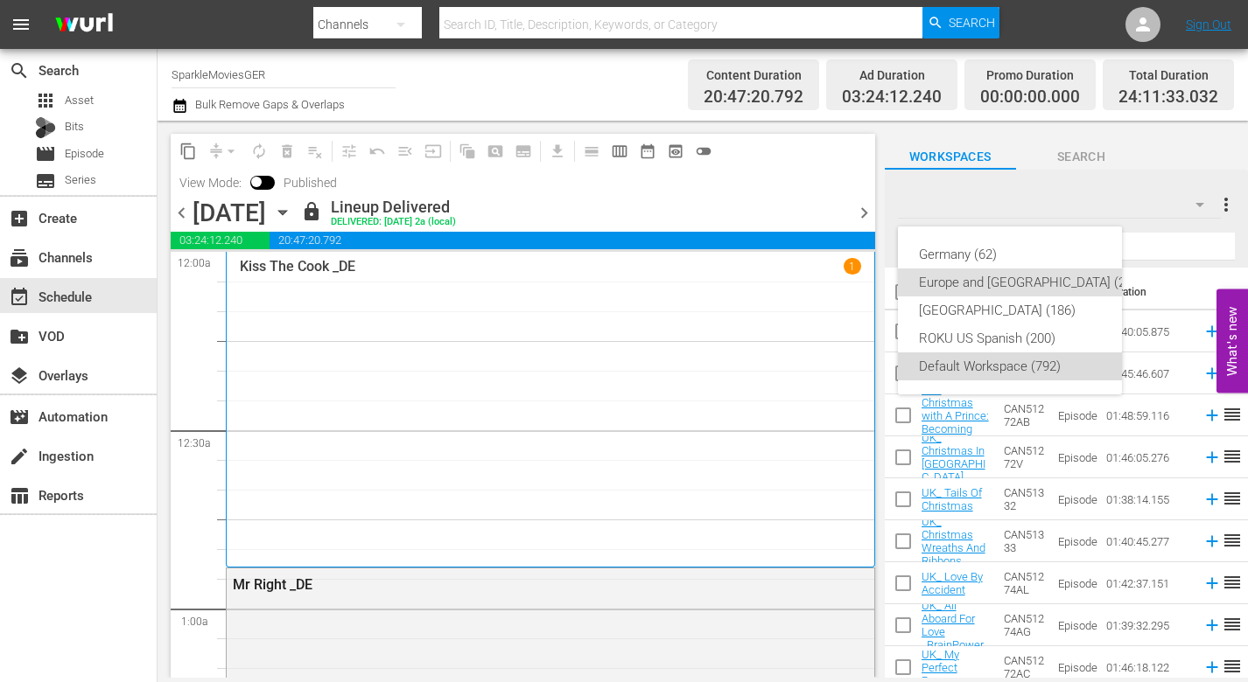
click at [935, 363] on div "Default Workspace (792)" at bounding box center [1031, 367] width 225 height 28
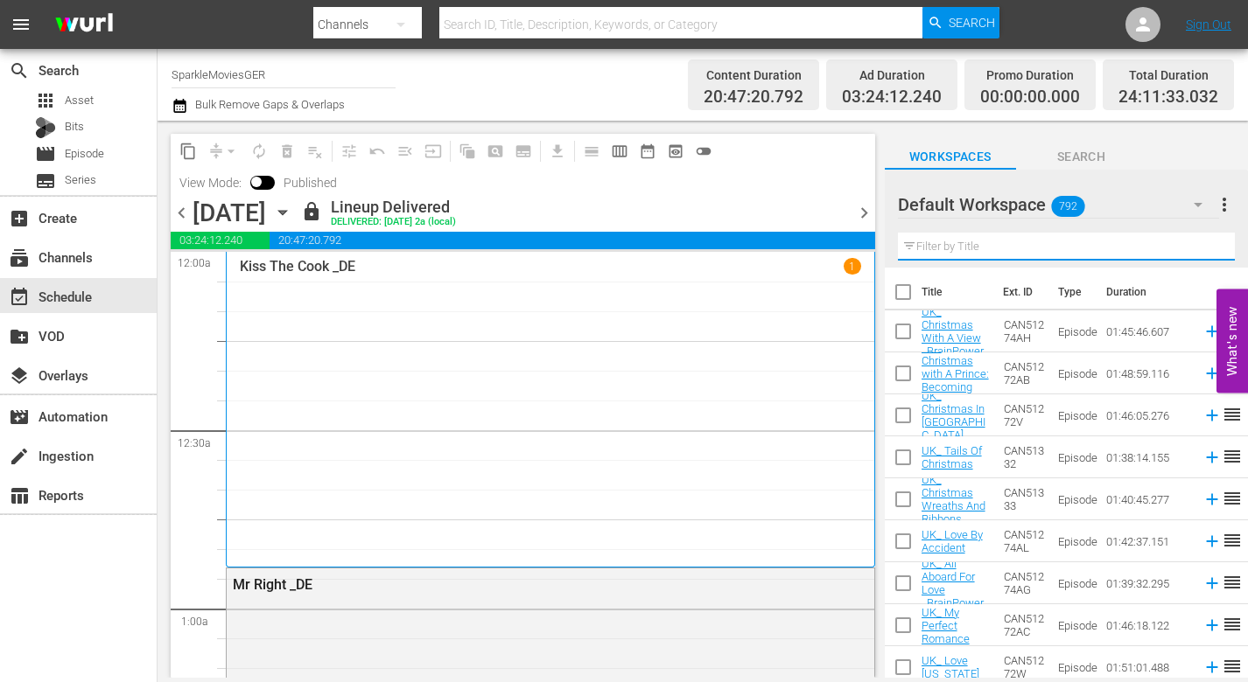
click at [941, 248] on input "text" at bounding box center [1066, 247] width 337 height 28
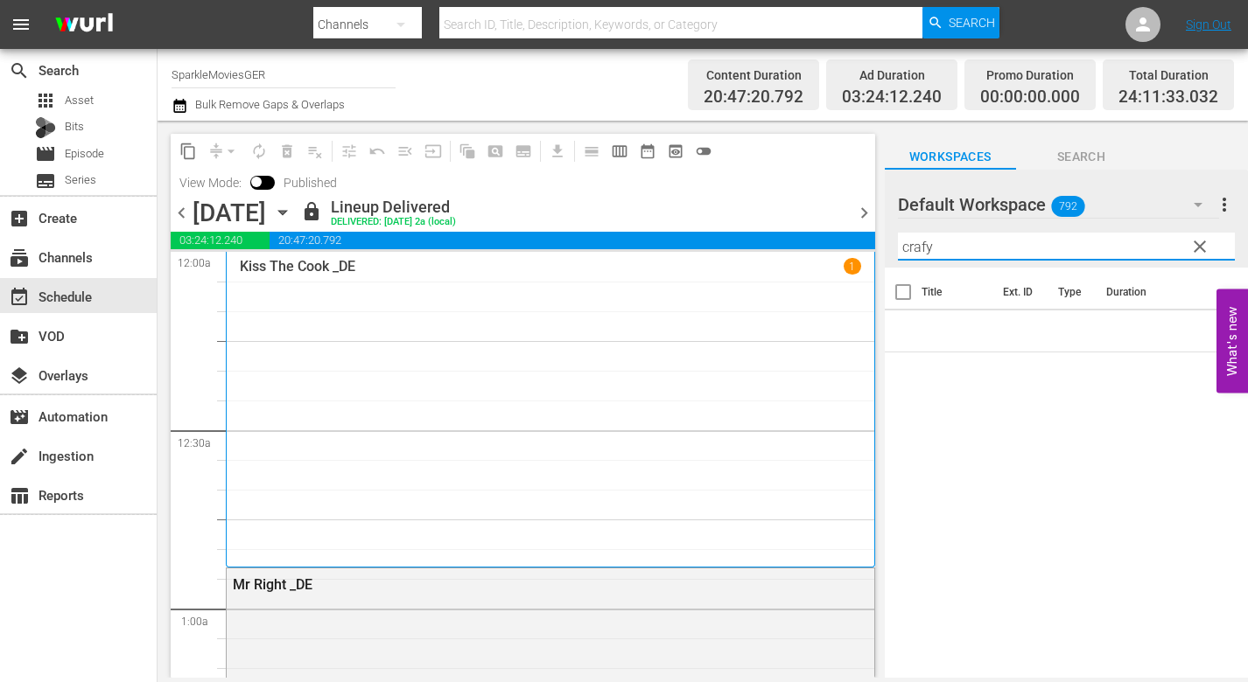
click at [926, 247] on input "crafy" at bounding box center [1066, 247] width 337 height 28
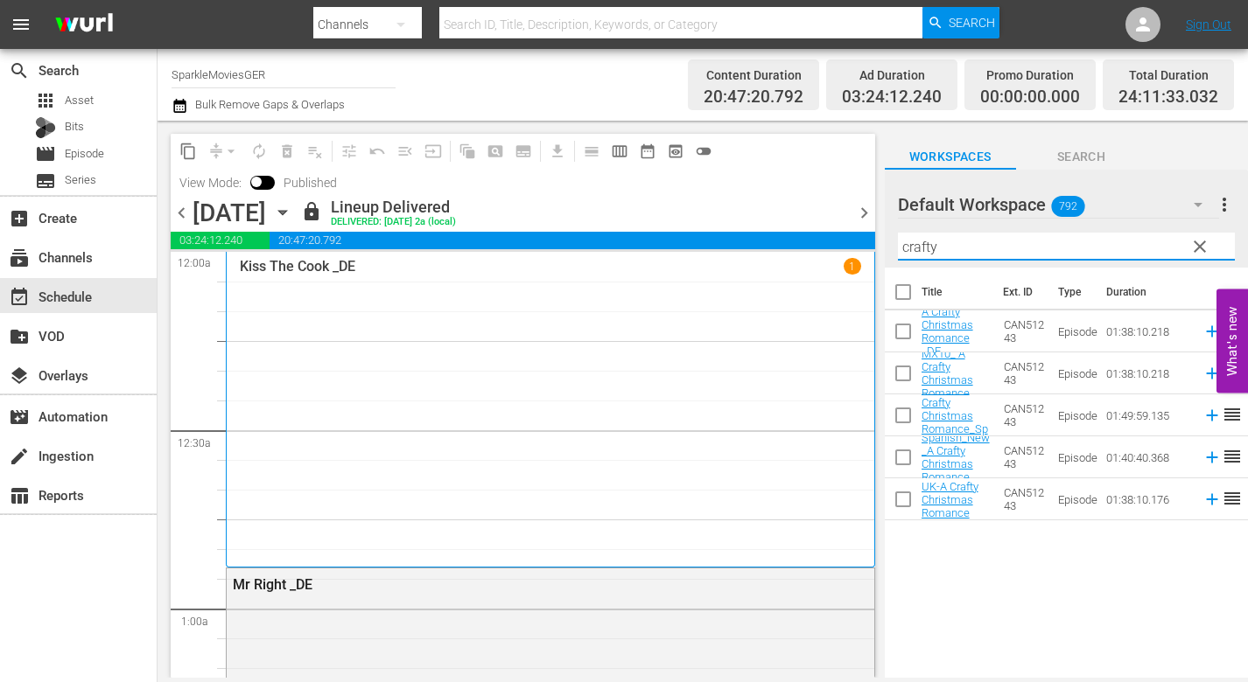
type input "crafty"
click at [904, 330] on input "checkbox" at bounding box center [902, 335] width 37 height 37
checkbox input "true"
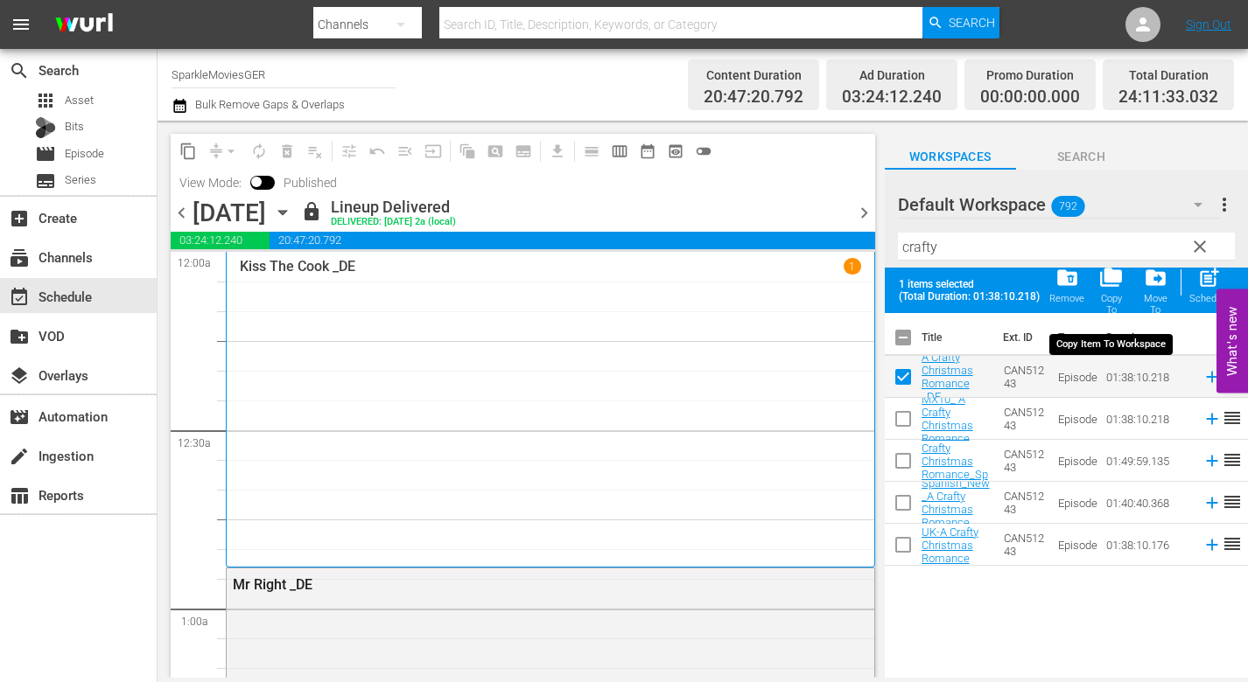
click at [1108, 271] on span "folder_copy" at bounding box center [1111, 278] width 24 height 24
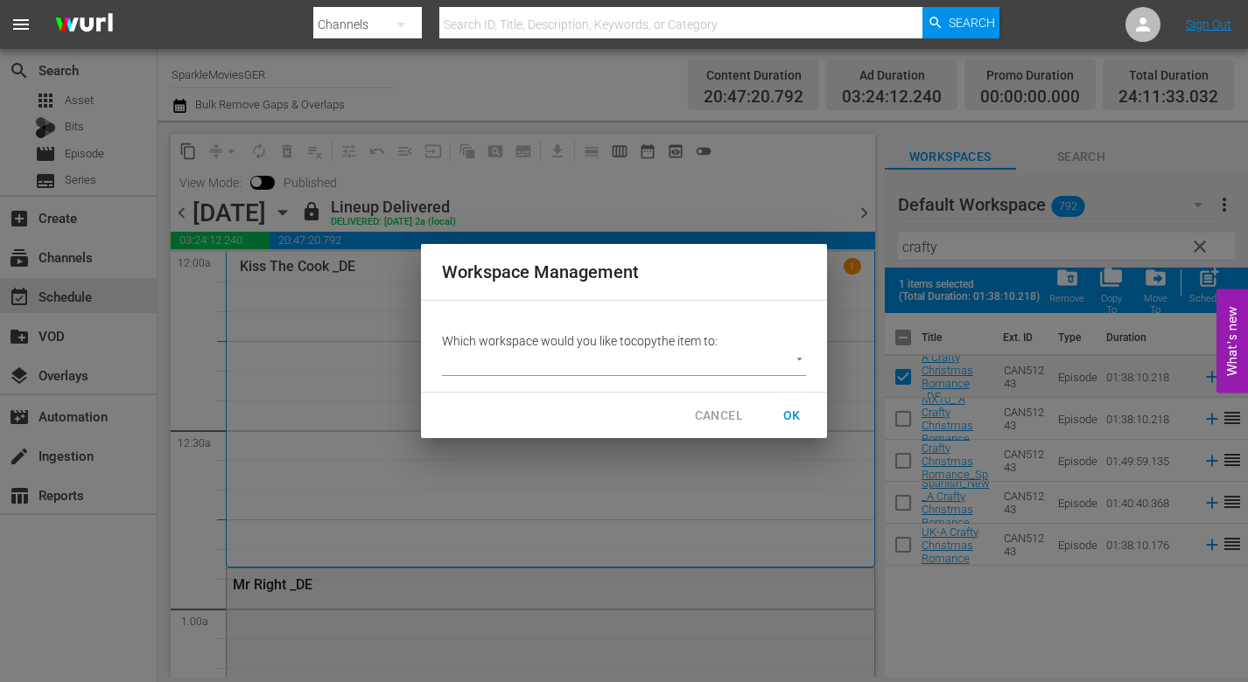
click at [800, 359] on body "menu Search By Channels Search ID, Title, Description, Keywords, or Category Se…" at bounding box center [624, 341] width 1248 height 682
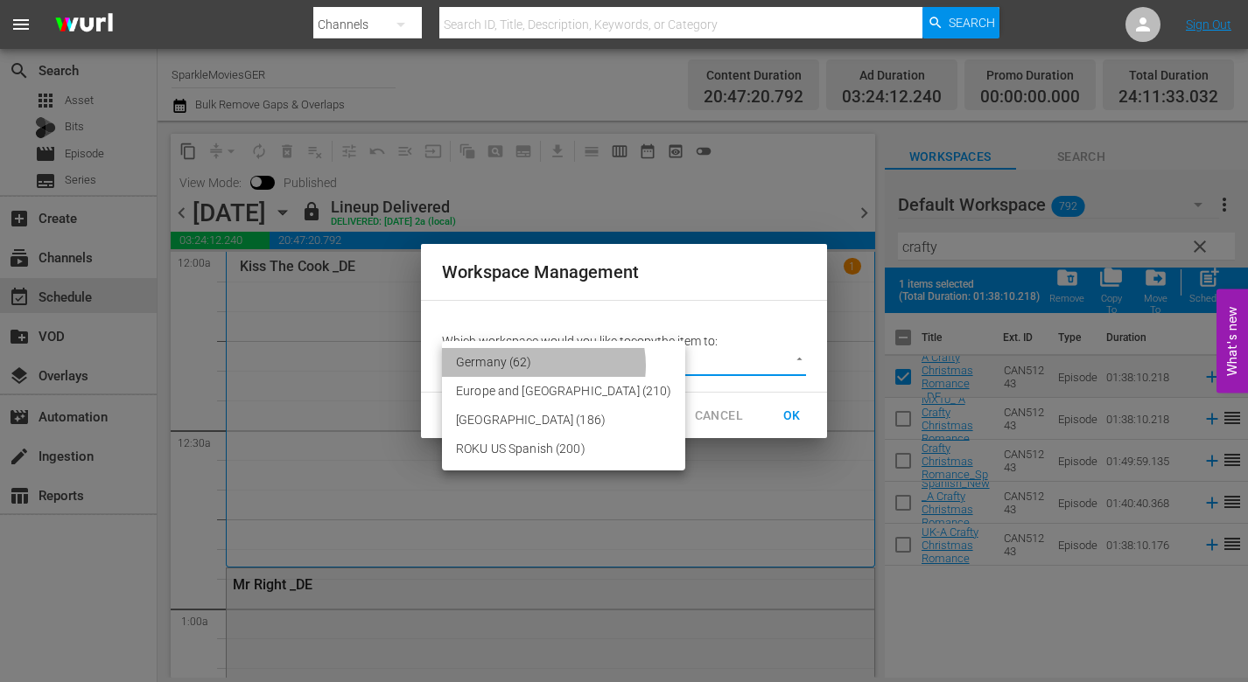
click at [542, 366] on li "Germany (62)" at bounding box center [563, 362] width 243 height 29
type input "3600"
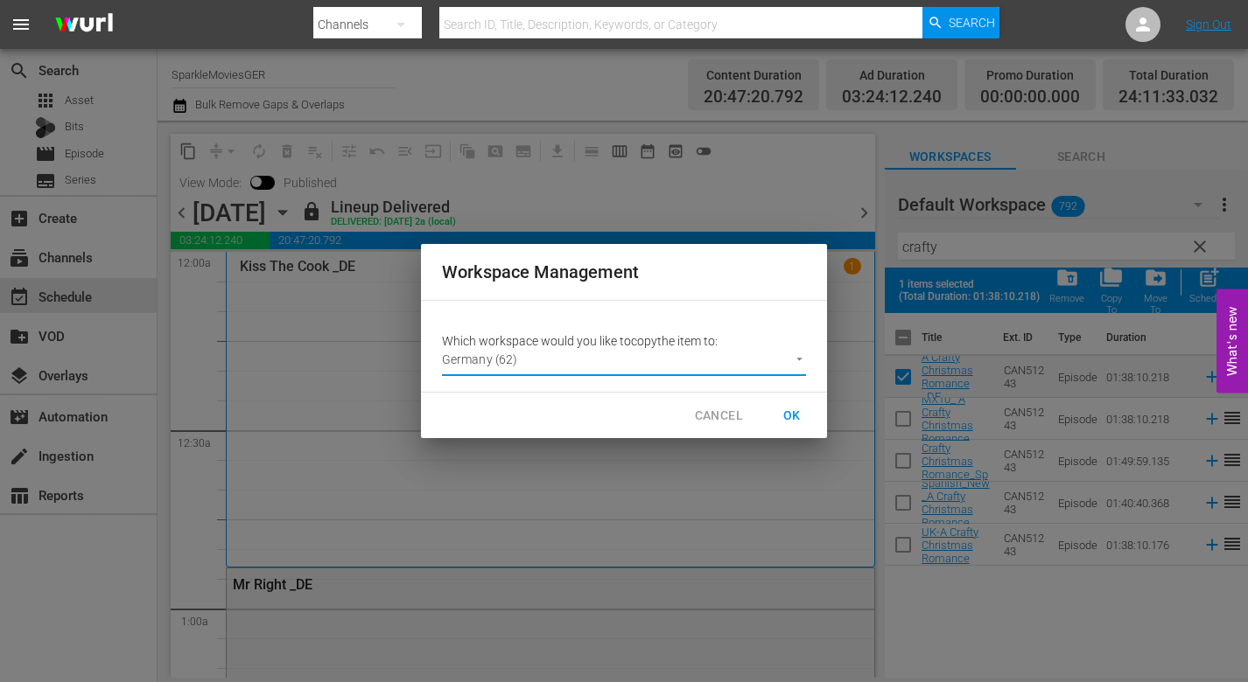
click at [788, 412] on span "OK" at bounding box center [792, 416] width 28 height 22
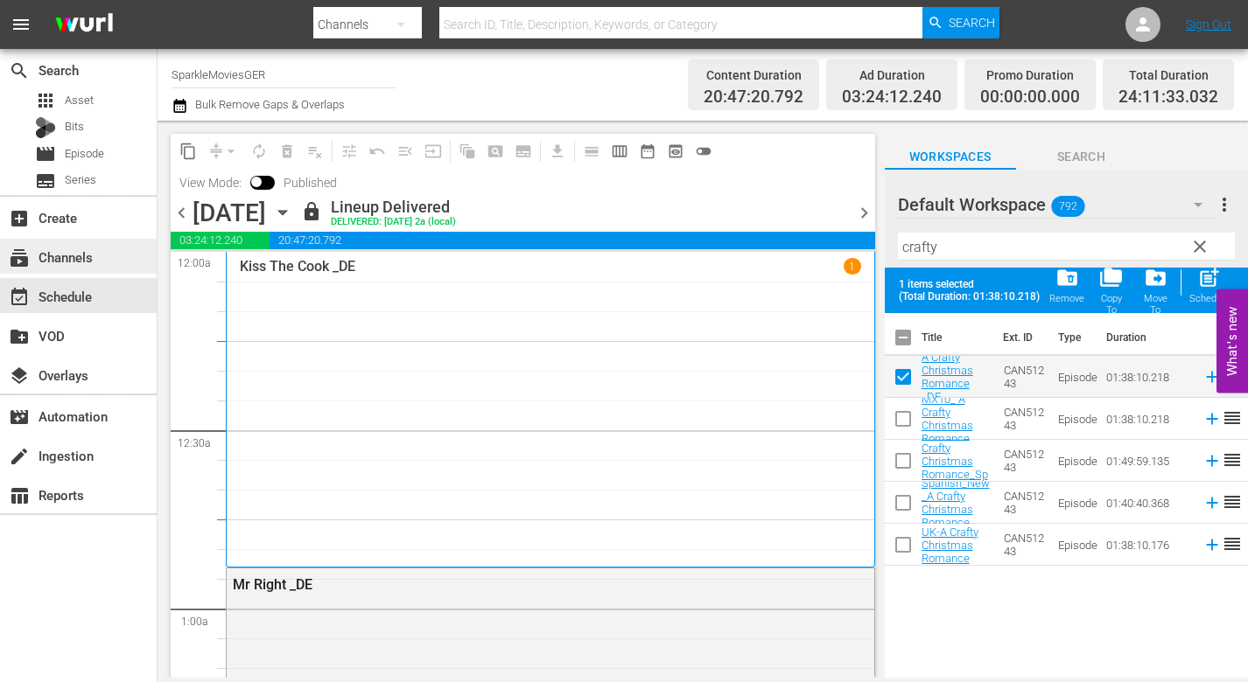
click at [72, 256] on div "subscriptions Channels" at bounding box center [49, 255] width 98 height 16
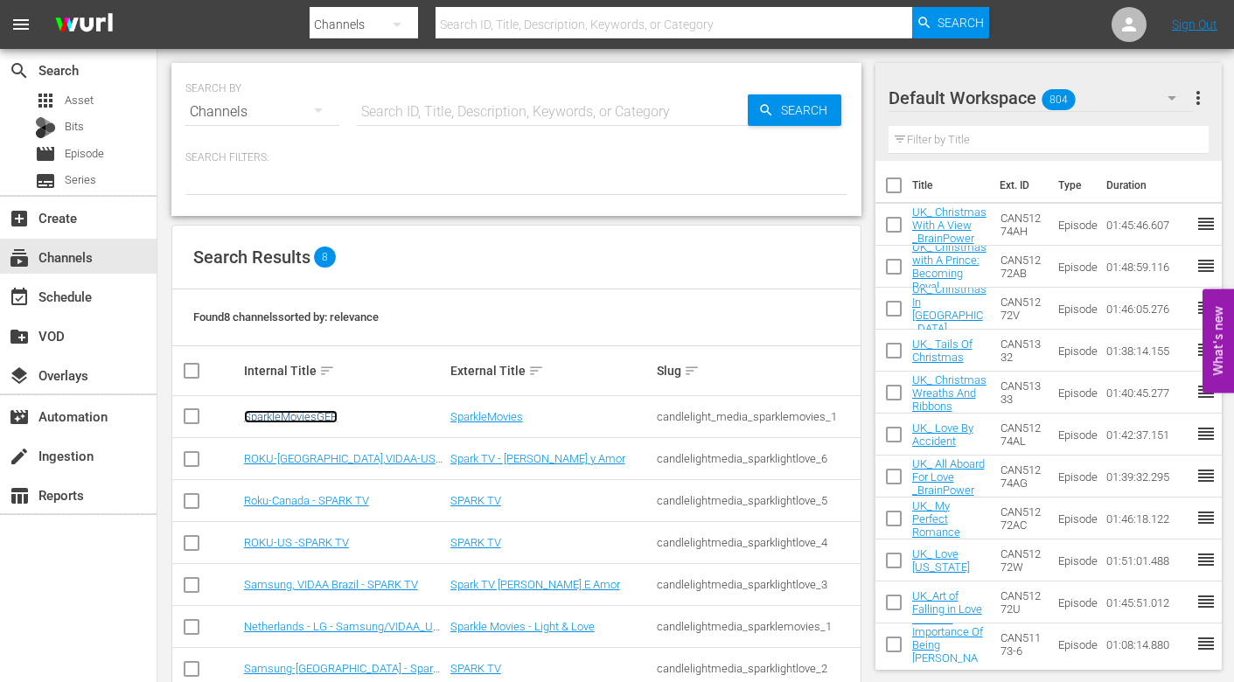
click at [309, 416] on link "SparkleMoviesGER" at bounding box center [291, 416] width 94 height 13
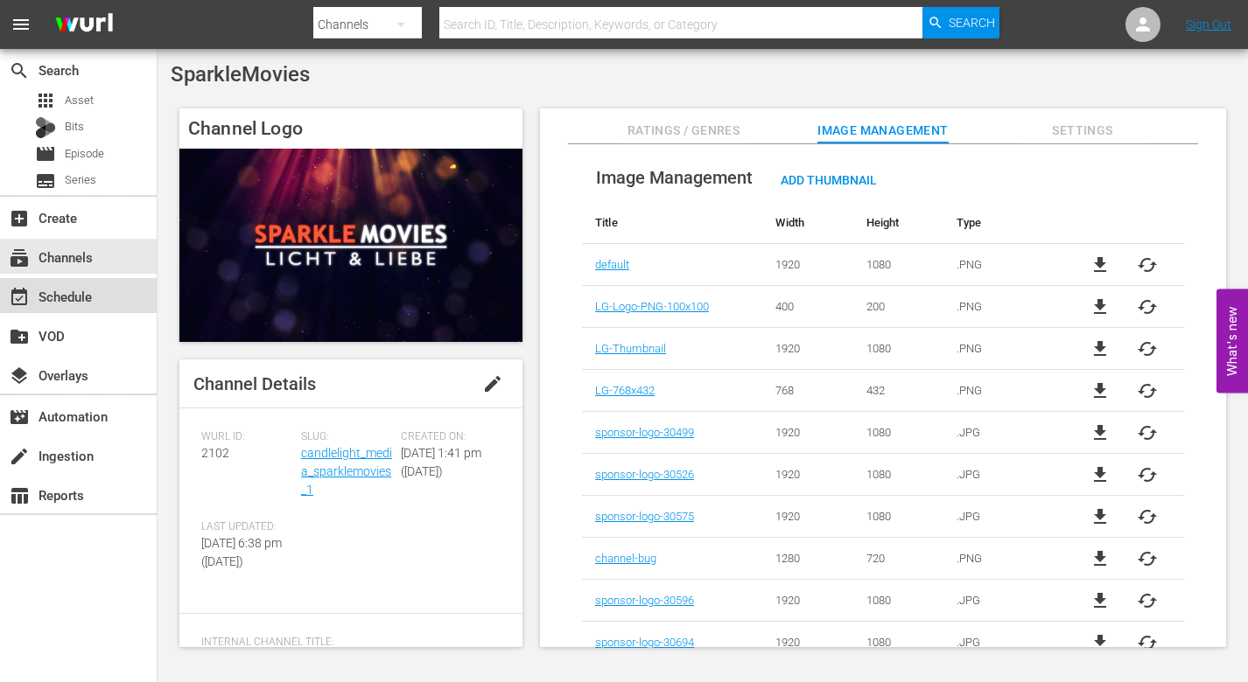
click at [85, 287] on div "event_available Schedule" at bounding box center [49, 294] width 98 height 16
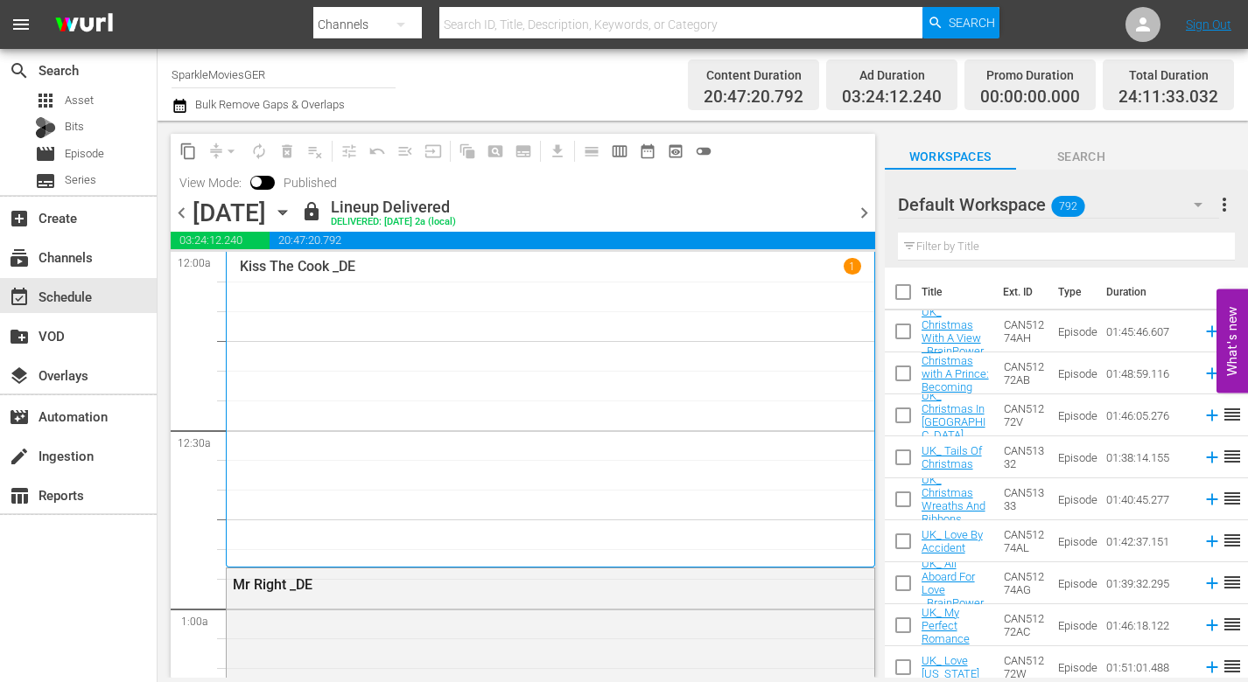
click at [1198, 207] on icon "button" at bounding box center [1197, 205] width 9 height 4
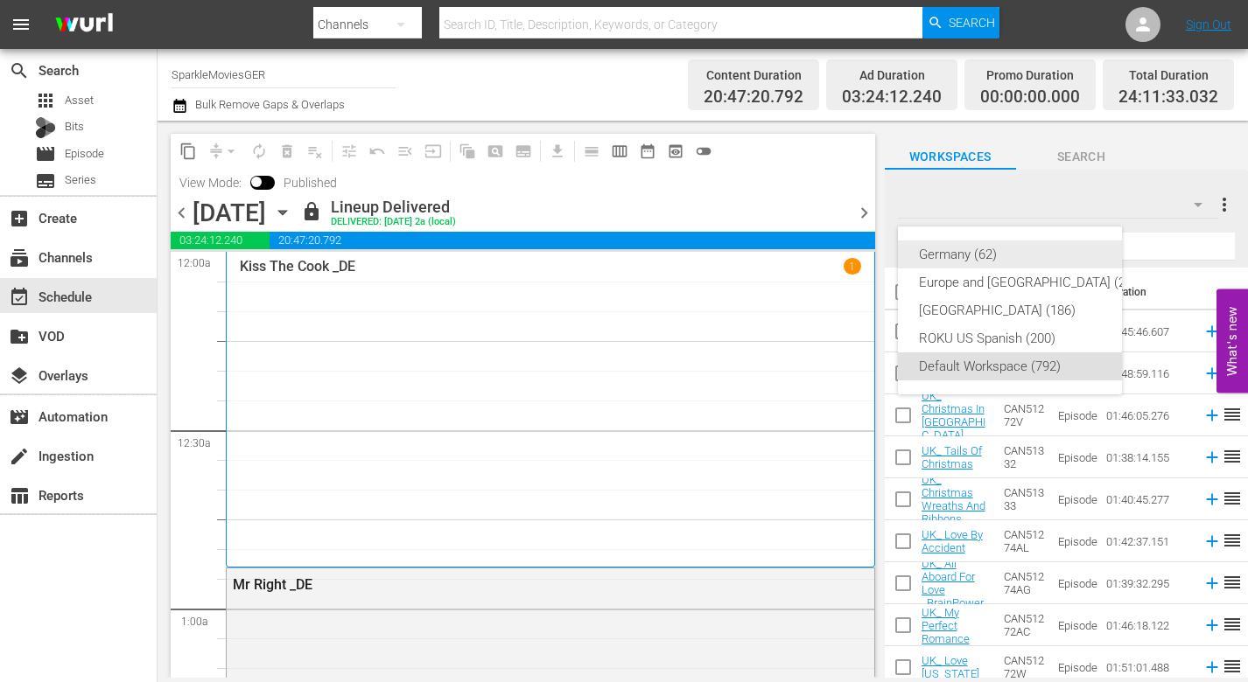
click at [974, 254] on div "Germany (62)" at bounding box center [1031, 255] width 225 height 28
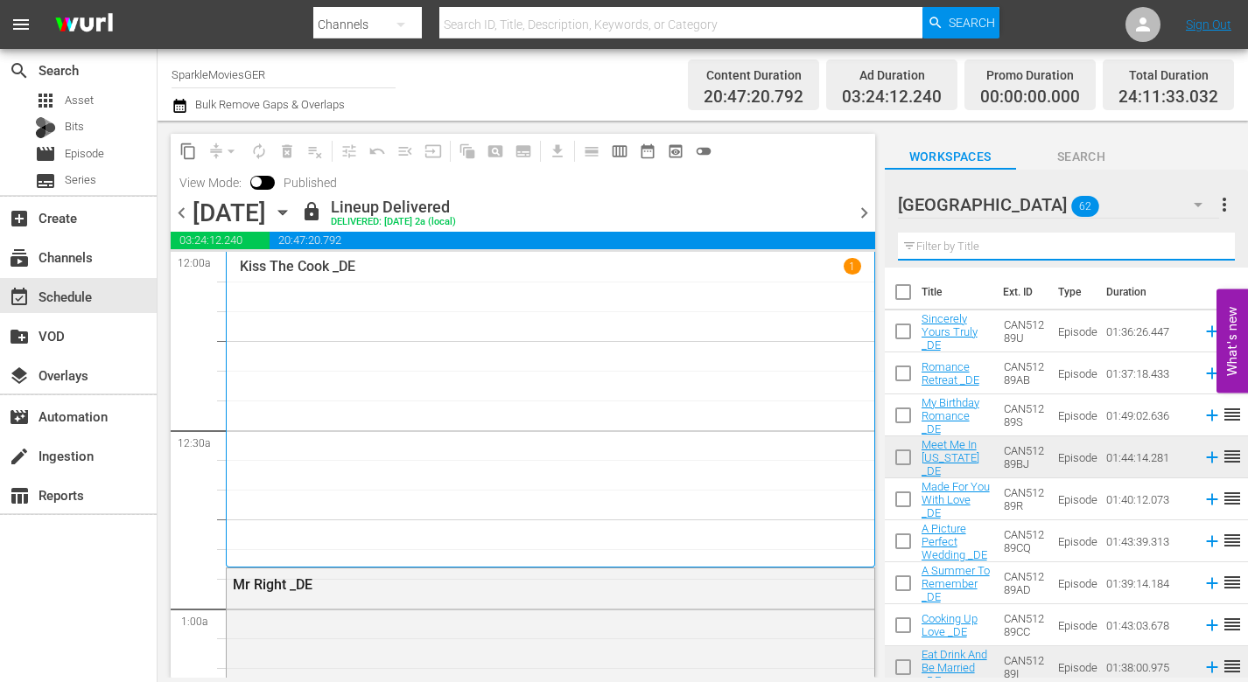
click at [921, 238] on input "text" at bounding box center [1066, 247] width 337 height 28
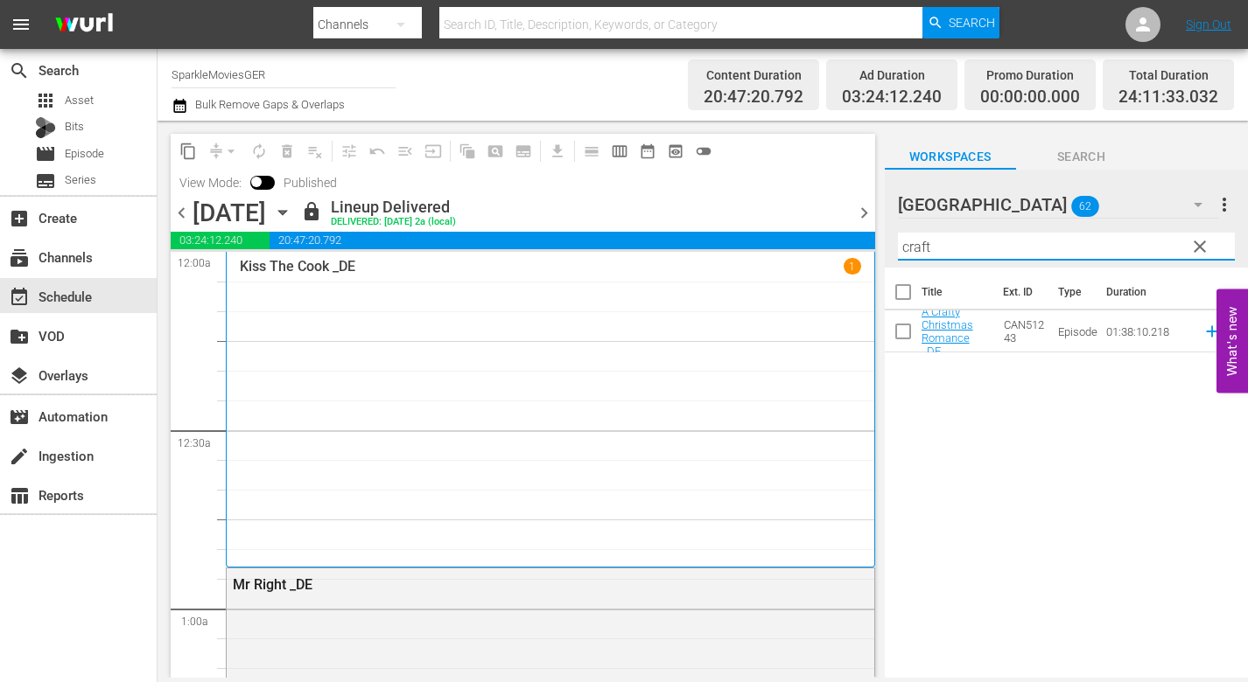
drag, startPoint x: 934, startPoint y: 246, endPoint x: 588, endPoint y: 239, distance: 346.5
click at [590, 239] on div "content_copy compress arrow_drop_down autorenew_outlined delete_forever_outline…" at bounding box center [702, 399] width 1090 height 557
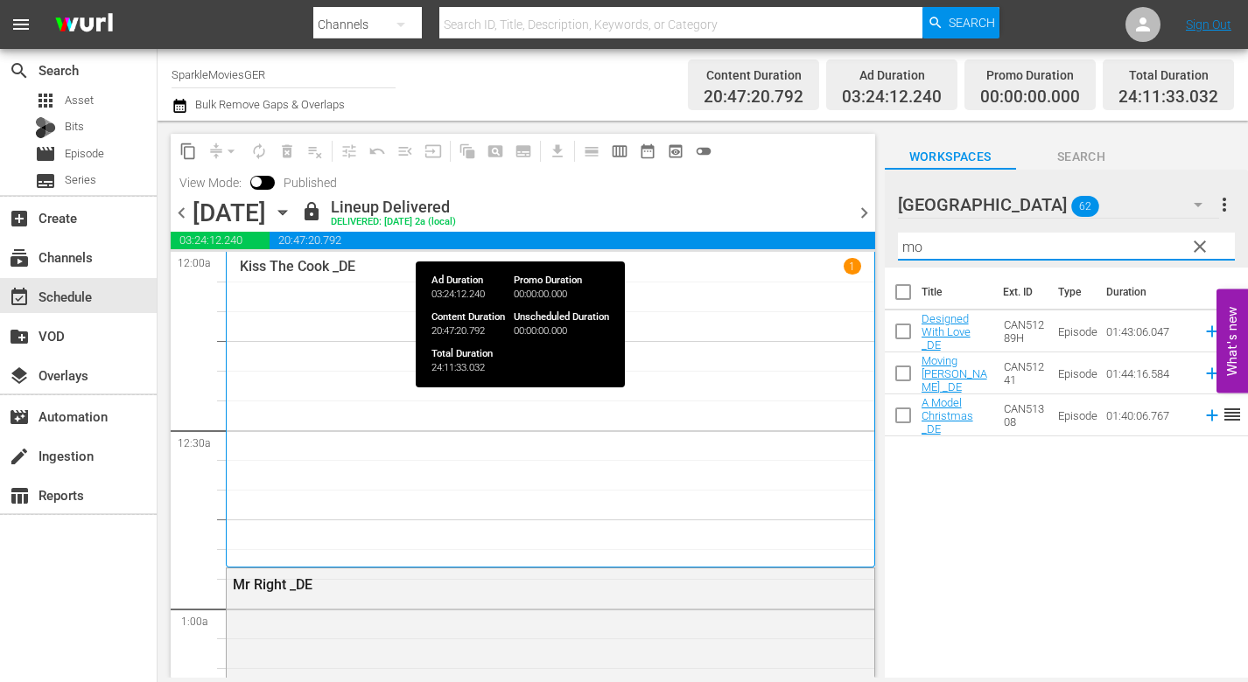
type input "m"
drag, startPoint x: 976, startPoint y: 239, endPoint x: 586, endPoint y: 241, distance: 390.2
click at [586, 241] on div "content_copy compress arrow_drop_down autorenew_outlined delete_forever_outline…" at bounding box center [702, 399] width 1090 height 557
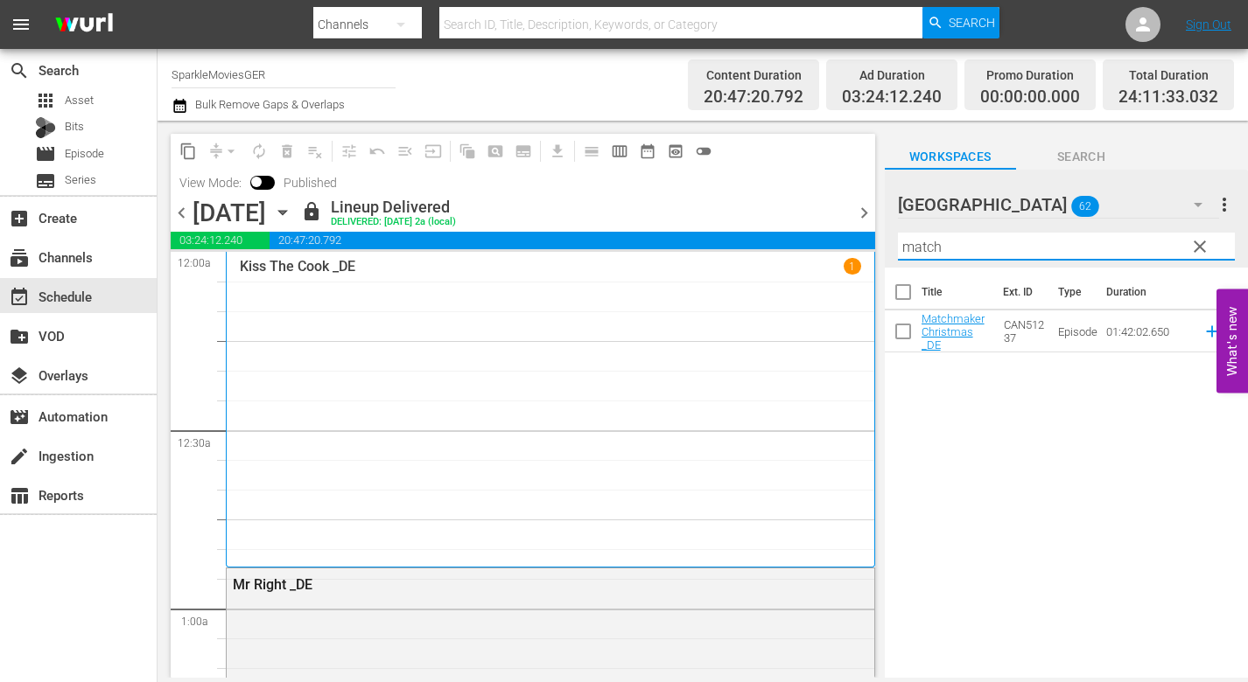
drag, startPoint x: 955, startPoint y: 246, endPoint x: 613, endPoint y: 244, distance: 342.1
click at [613, 244] on div "content_copy compress arrow_drop_down autorenew_outlined delete_forever_outline…" at bounding box center [702, 399] width 1090 height 557
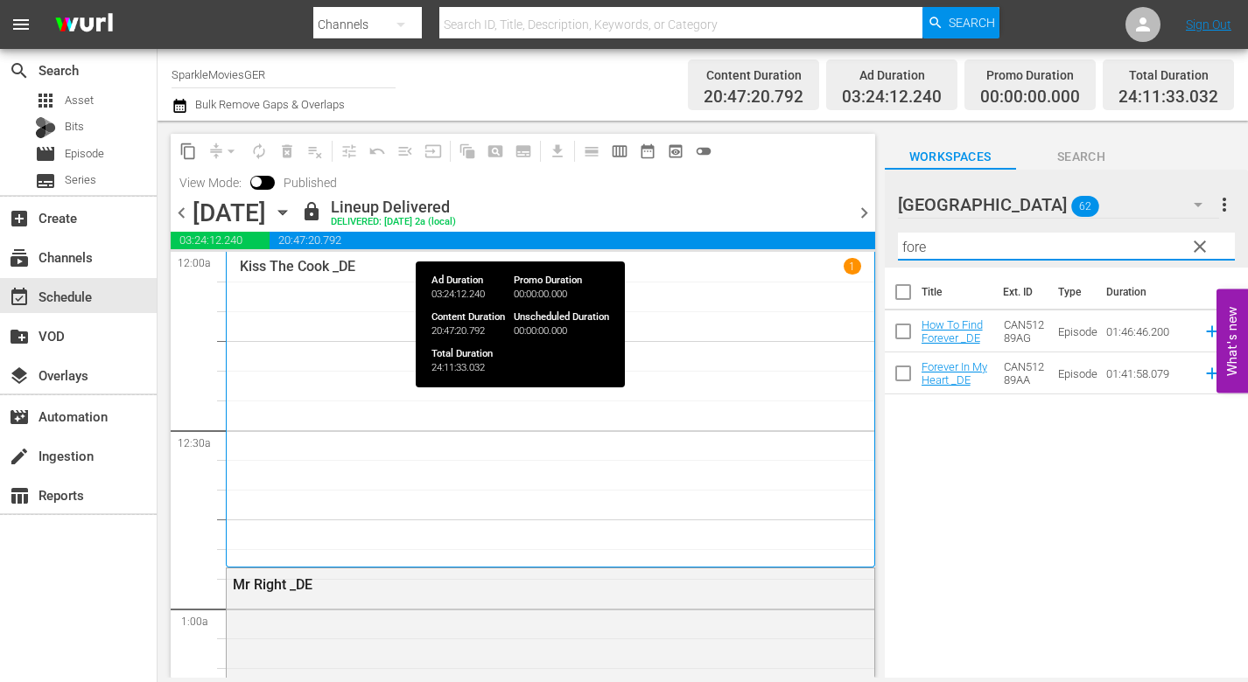
type input "forev"
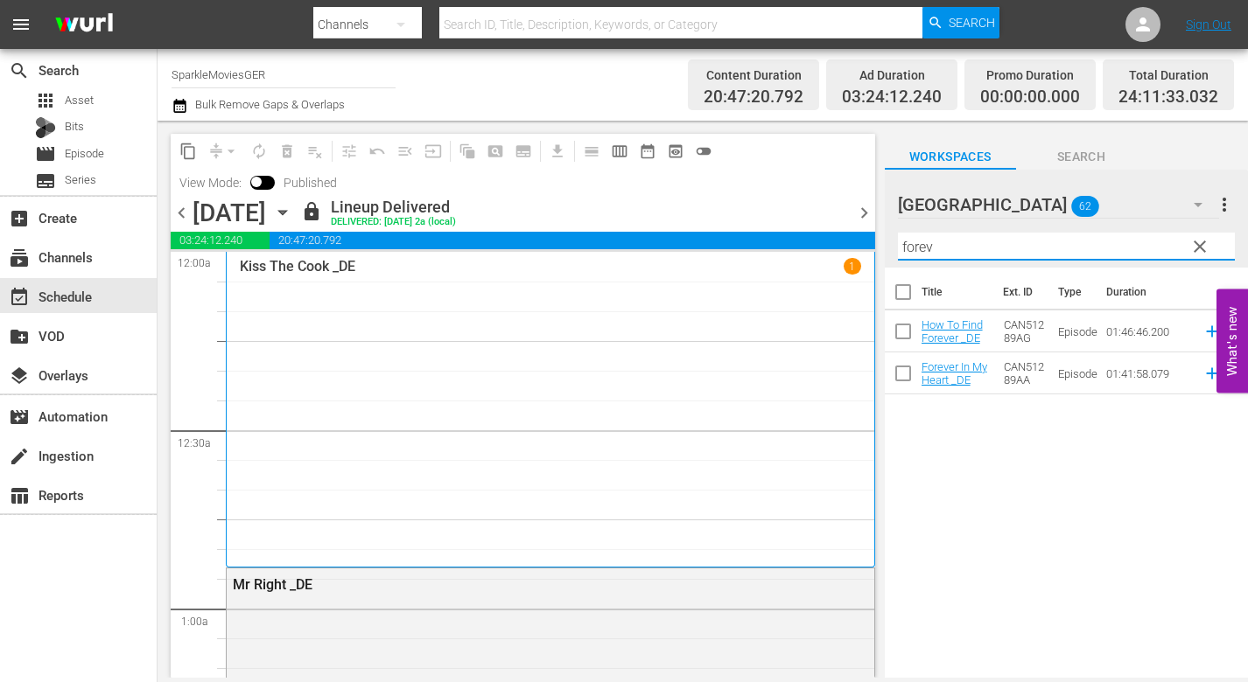
drag, startPoint x: 866, startPoint y: 253, endPoint x: 835, endPoint y: 253, distance: 31.5
click at [835, 253] on div "content_copy compress arrow_drop_down autorenew_outlined delete_forever_outline…" at bounding box center [702, 399] width 1090 height 557
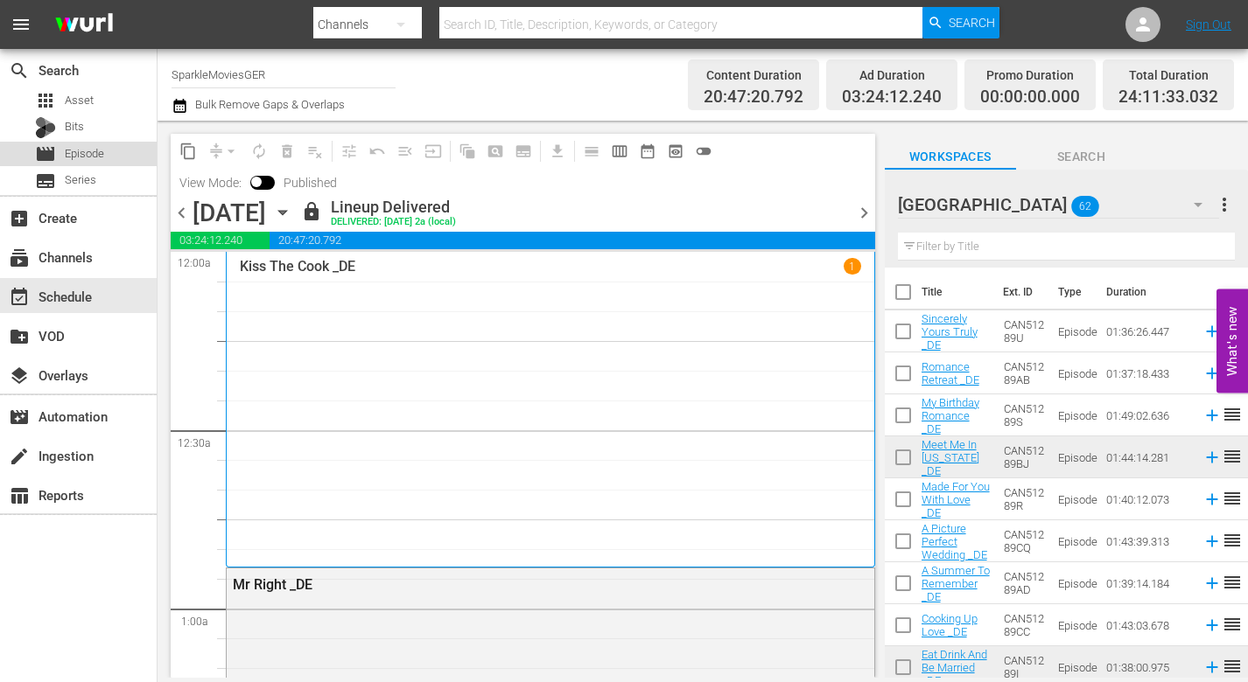
click at [103, 149] on span "Episode" at bounding box center [84, 153] width 39 height 17
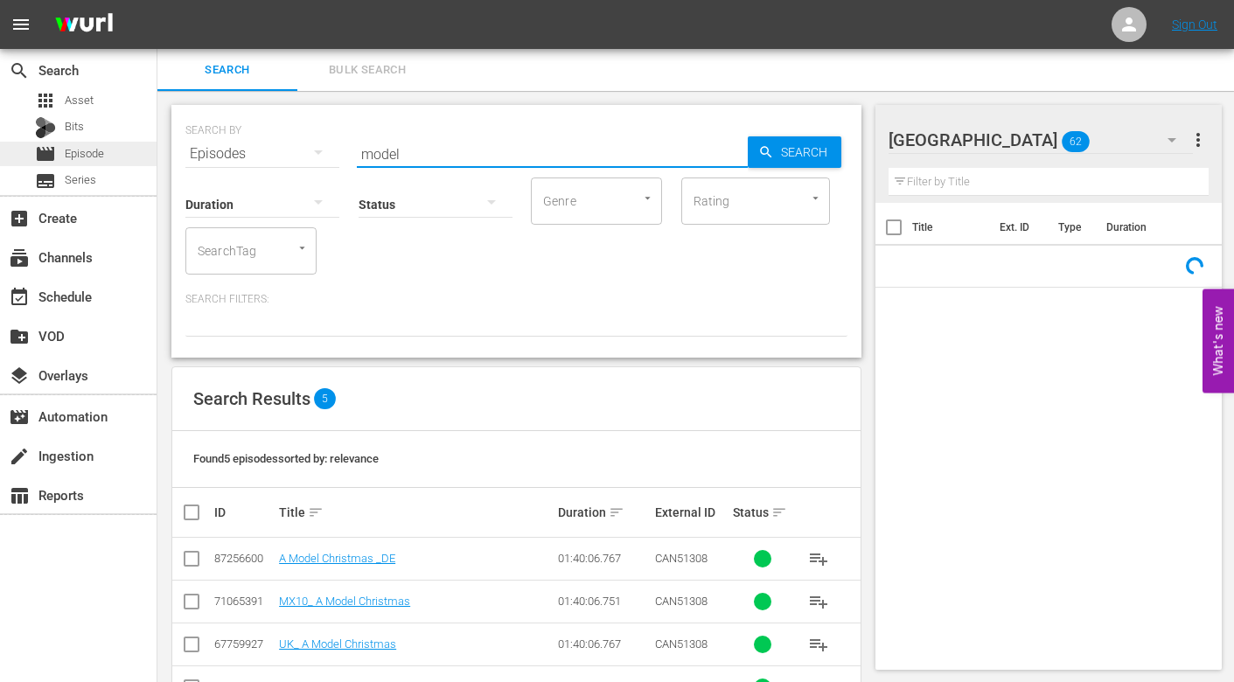
drag, startPoint x: 472, startPoint y: 156, endPoint x: 36, endPoint y: 150, distance: 435.7
click at [157, 0] on div "search Search apps Asset Bits movie Episode subtitles Series add_box Create sub…" at bounding box center [695, 0] width 1077 height 0
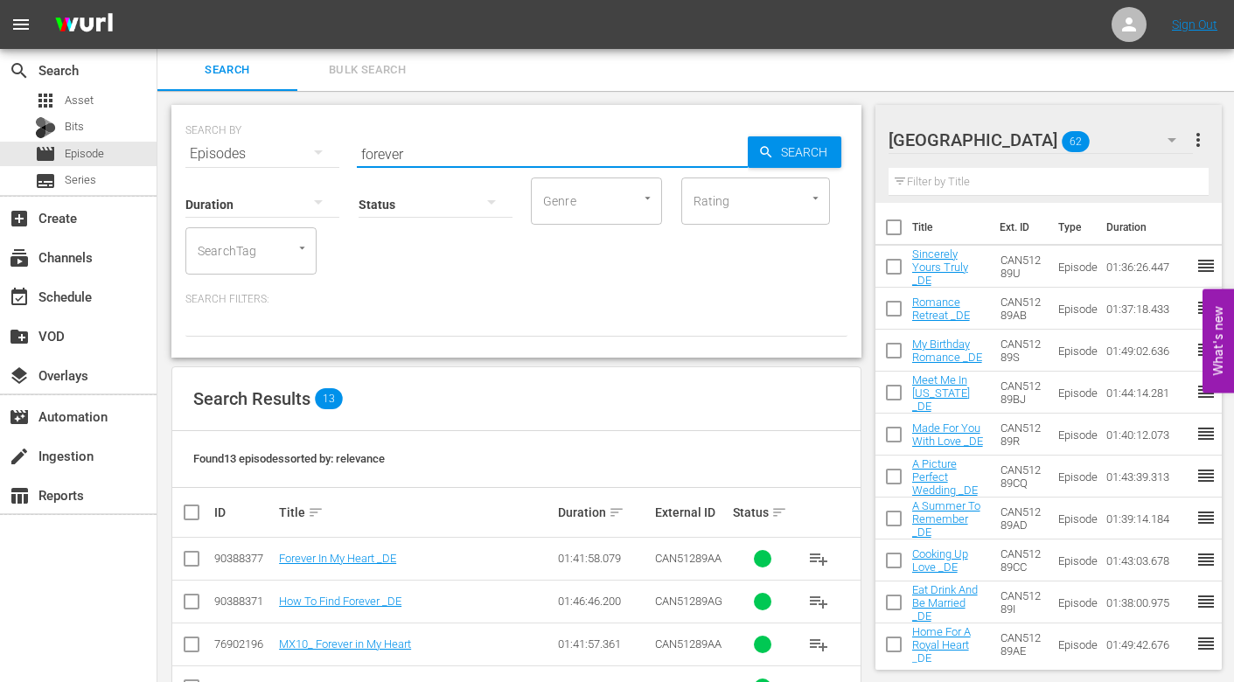
type input "forever"
